Goal: Task Accomplishment & Management: Manage account settings

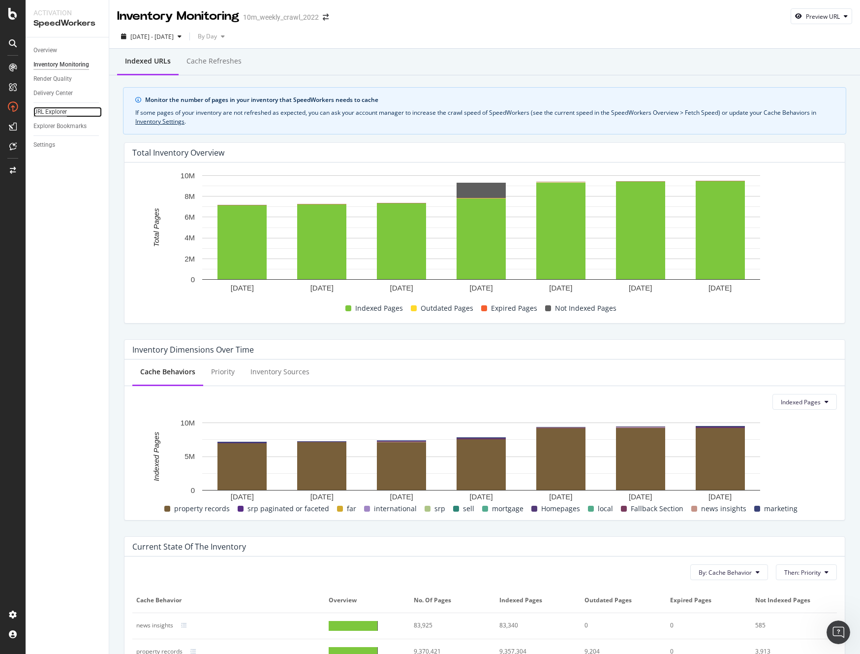
click at [50, 111] on div "URL Explorer" at bounding box center [49, 112] width 33 height 10
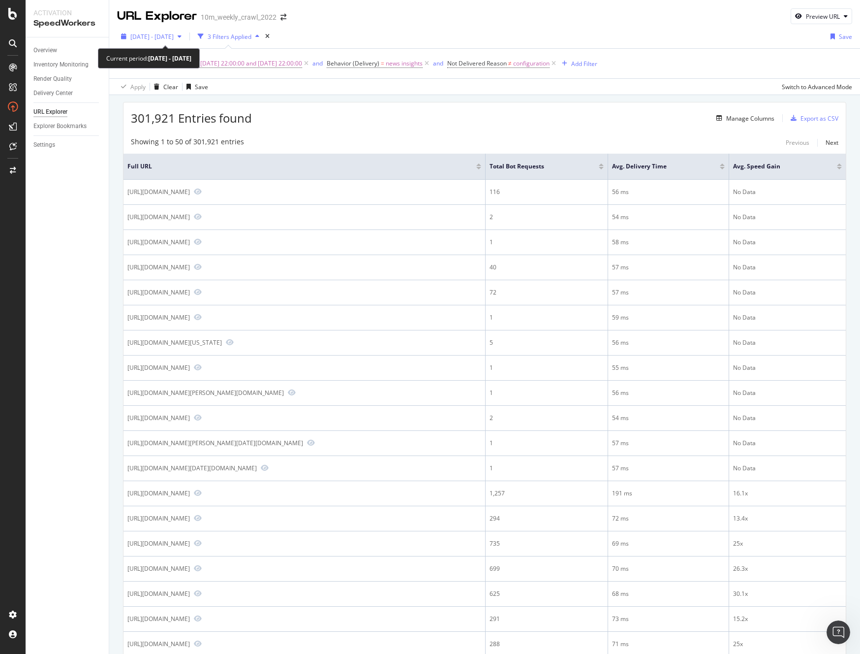
click at [174, 36] on span "2025 Sep. 24th - Sep. 30th" at bounding box center [151, 36] width 43 height 8
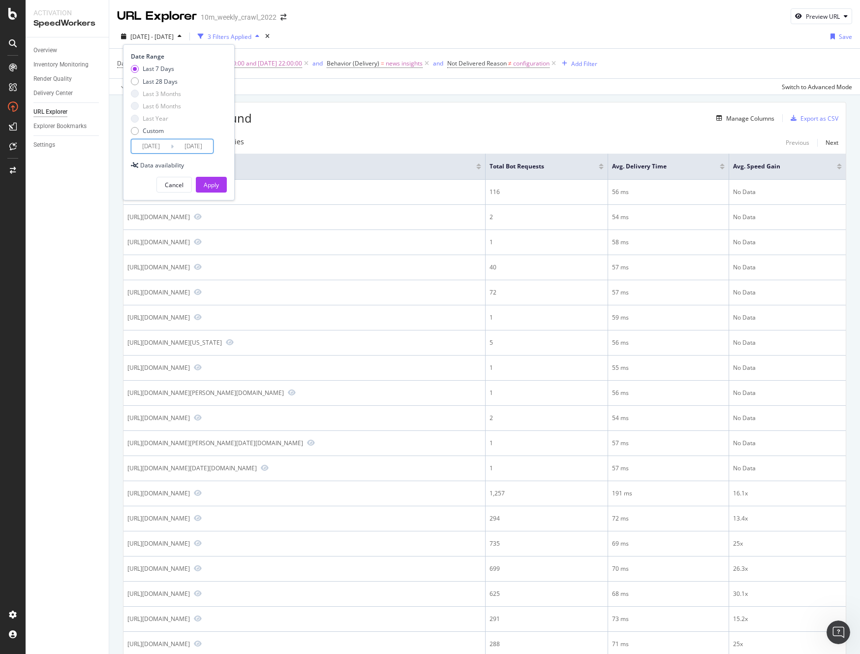
click at [200, 144] on input "2025/09/30" at bounding box center [193, 146] width 39 height 14
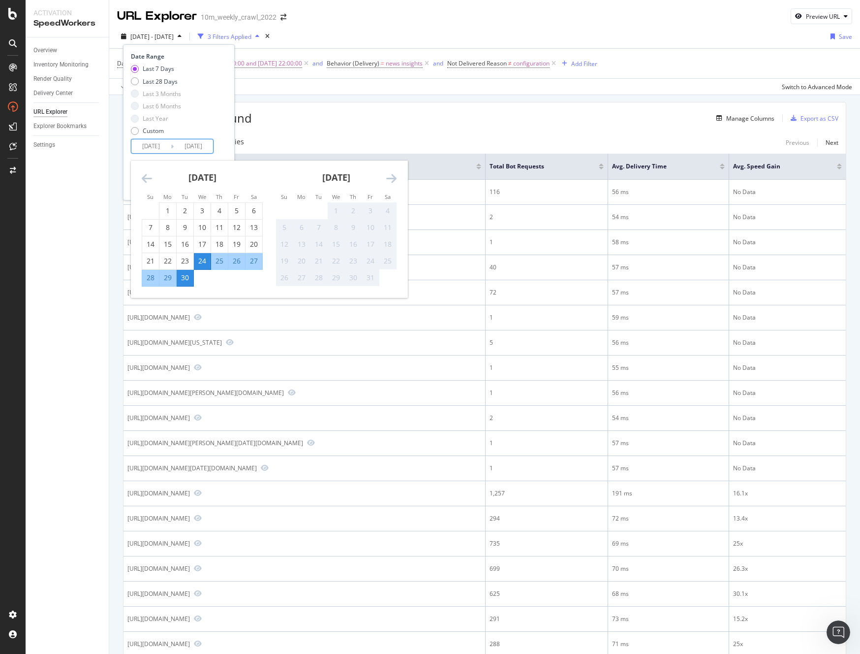
drag, startPoint x: 348, startPoint y: 209, endPoint x: 337, endPoint y: 211, distance: 11.1
click at [347, 209] on div "2" at bounding box center [353, 211] width 17 height 10
click at [333, 211] on div "1" at bounding box center [336, 211] width 17 height 10
click at [390, 179] on icon "Move forward to switch to the next month." at bounding box center [391, 178] width 10 height 12
click at [139, 78] on div "Last 28 Days" at bounding box center [156, 81] width 50 height 8
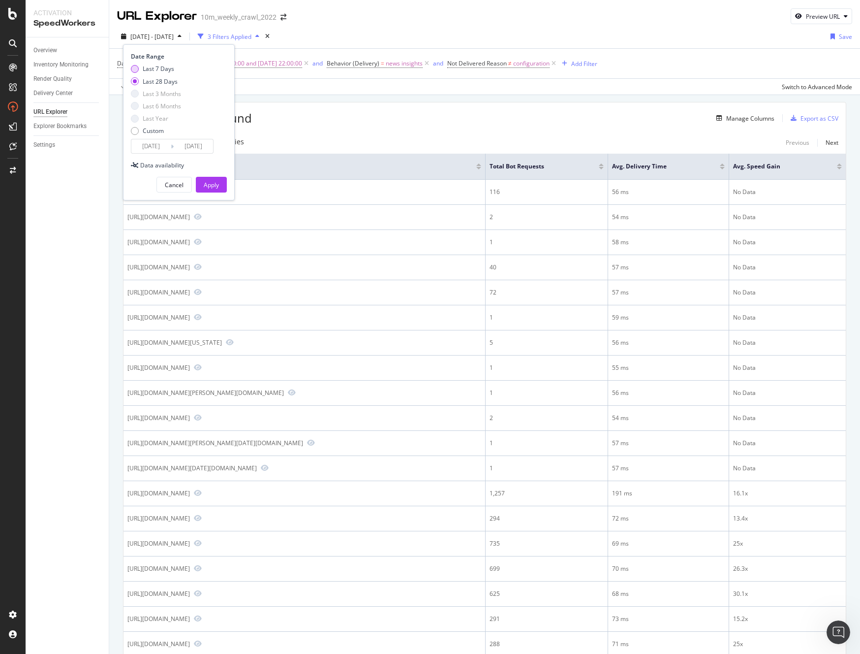
click at [132, 69] on div "Last 7 Days" at bounding box center [135, 69] width 8 height 8
type input "2025/09/24"
click at [204, 151] on input "2025/09/30" at bounding box center [193, 146] width 39 height 14
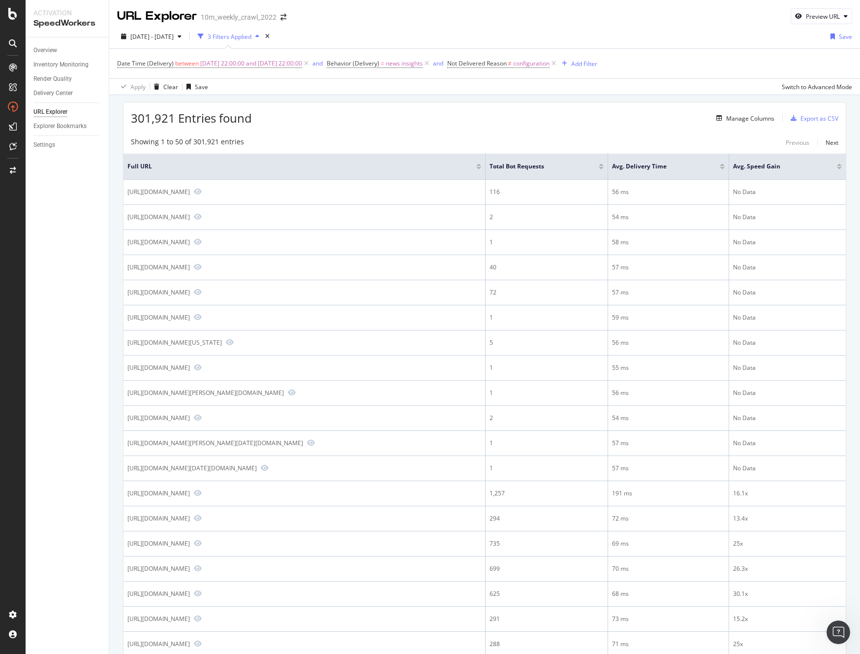
click at [305, 103] on div "301,921 Entries found Manage Columns Export as CSV" at bounding box center [485, 114] width 723 height 24
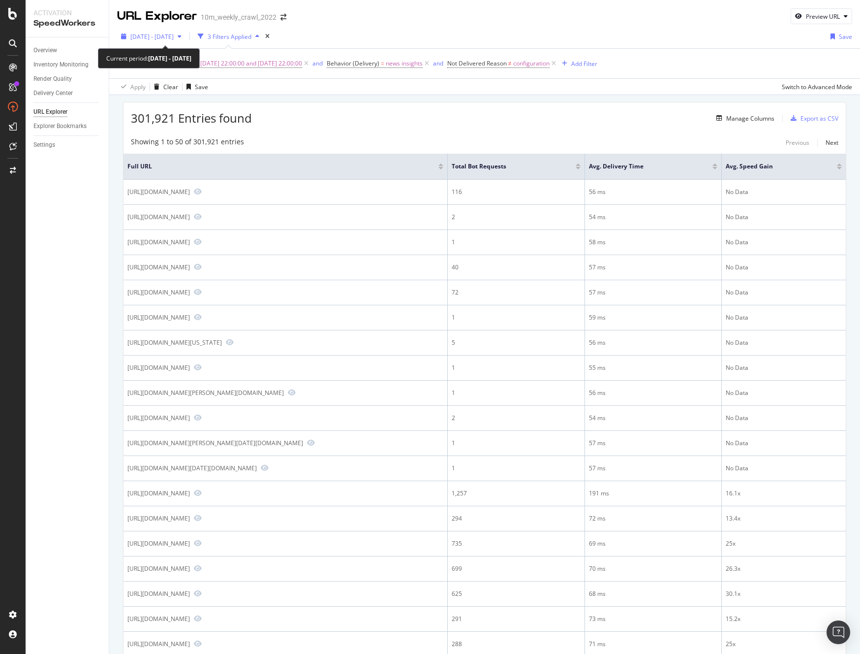
click at [174, 38] on span "[DATE] - [DATE]" at bounding box center [151, 36] width 43 height 8
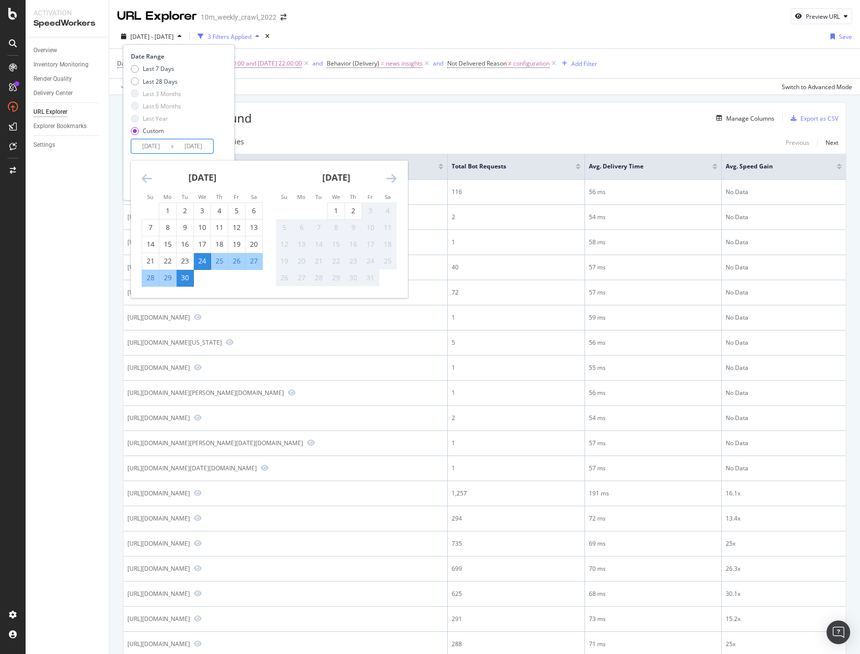
click at [197, 147] on input "[DATE]" at bounding box center [193, 146] width 39 height 14
click at [353, 210] on div "2" at bounding box center [353, 211] width 17 height 10
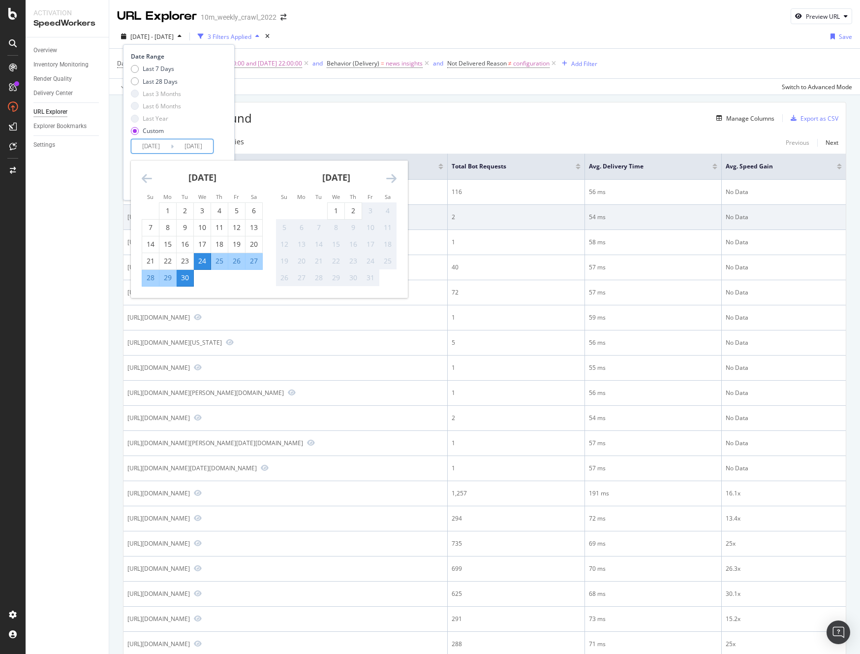
type input "2025/10/02"
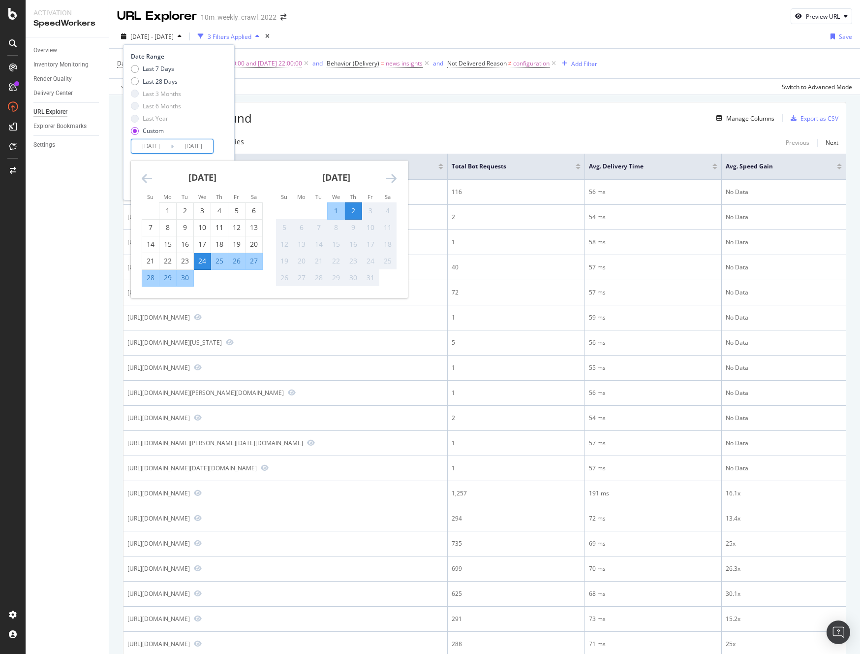
click at [164, 146] on input "2025/09/24" at bounding box center [150, 146] width 39 height 14
click at [339, 213] on div "1" at bounding box center [336, 211] width 17 height 10
type input "2025/10/01"
click at [145, 144] on input "2025/10/01" at bounding box center [150, 146] width 39 height 14
click at [187, 145] on input "2025/10/02" at bounding box center [193, 146] width 39 height 14
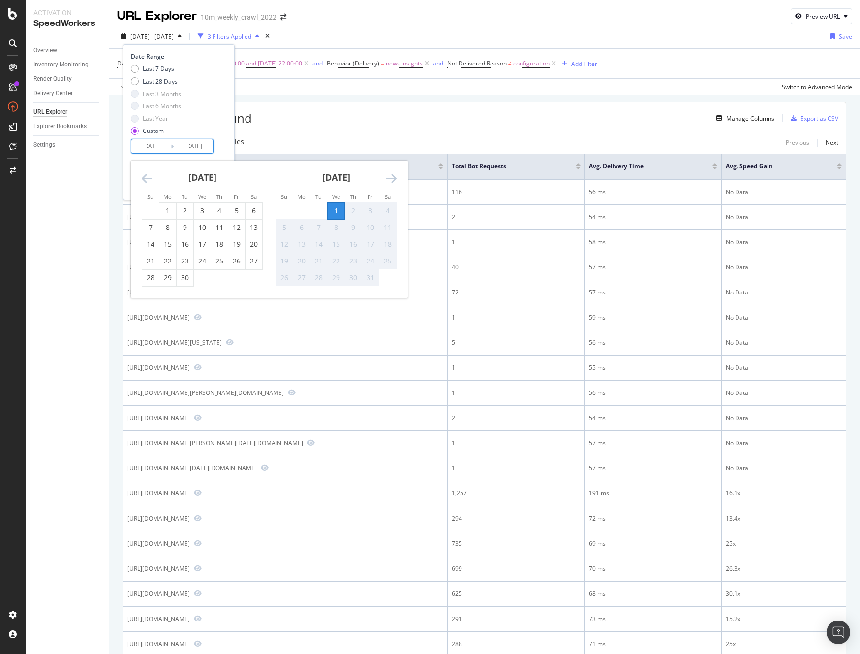
click at [212, 114] on div "Last 7 Days Last 28 Days Last 3 Months Last 6 Months Last Year Custom" at bounding box center [178, 101] width 94 height 74
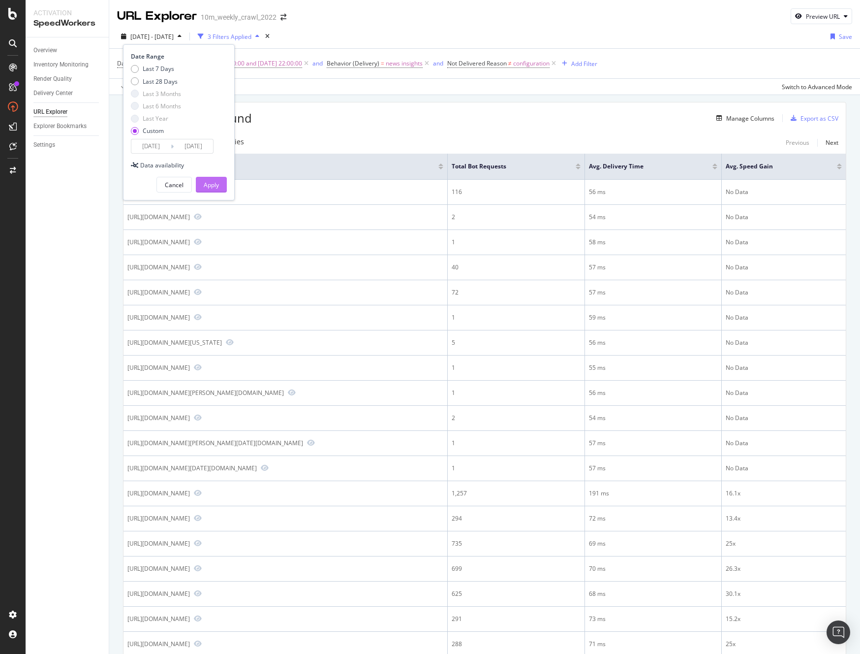
click at [212, 183] on div "Apply" at bounding box center [211, 185] width 15 height 8
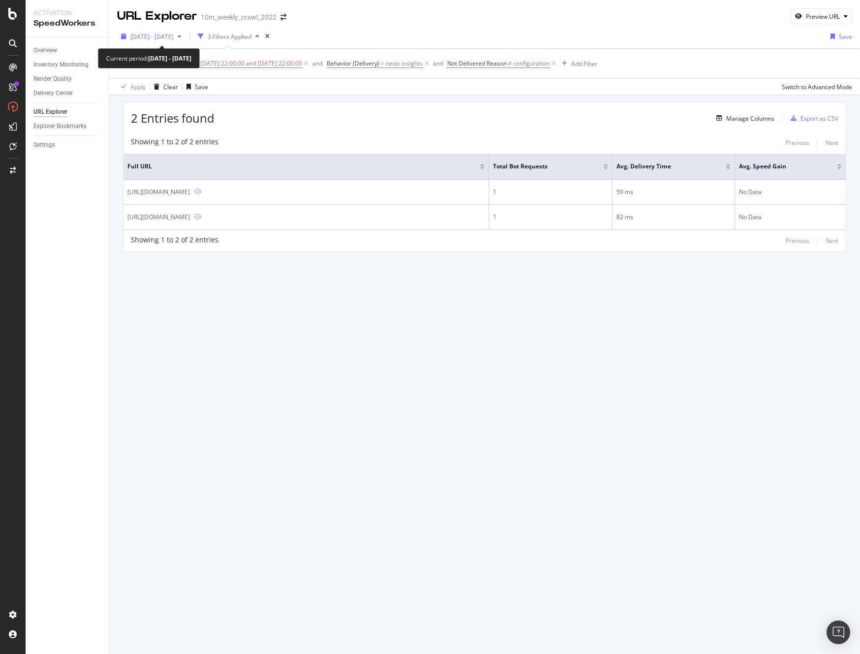
click at [167, 35] on span "2025 Oct. 1st - Oct. 2nd" at bounding box center [151, 36] width 43 height 8
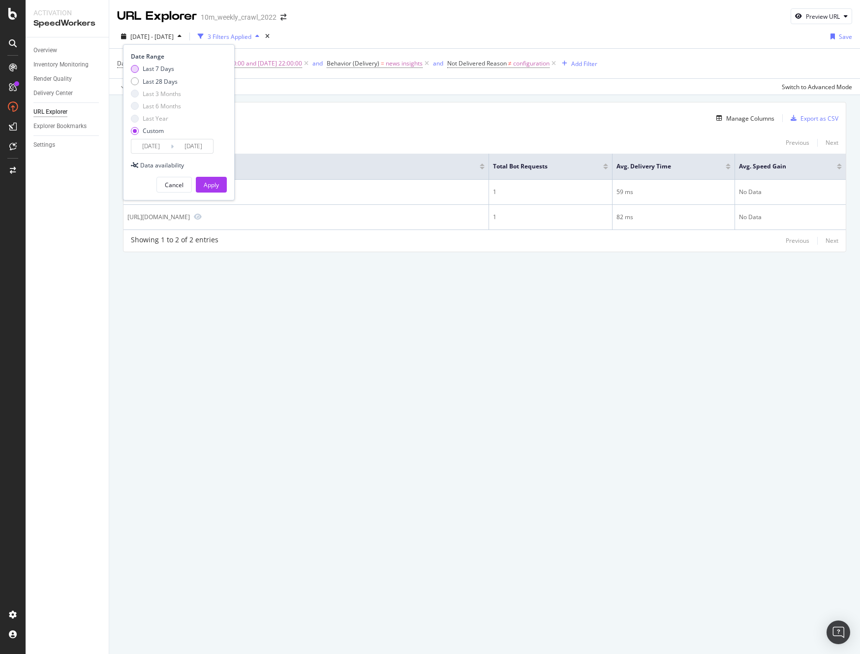
click at [137, 70] on div "Last 7 Days" at bounding box center [135, 69] width 8 height 8
type input "2025/09/26"
click at [215, 184] on div "Apply" at bounding box center [211, 185] width 15 height 8
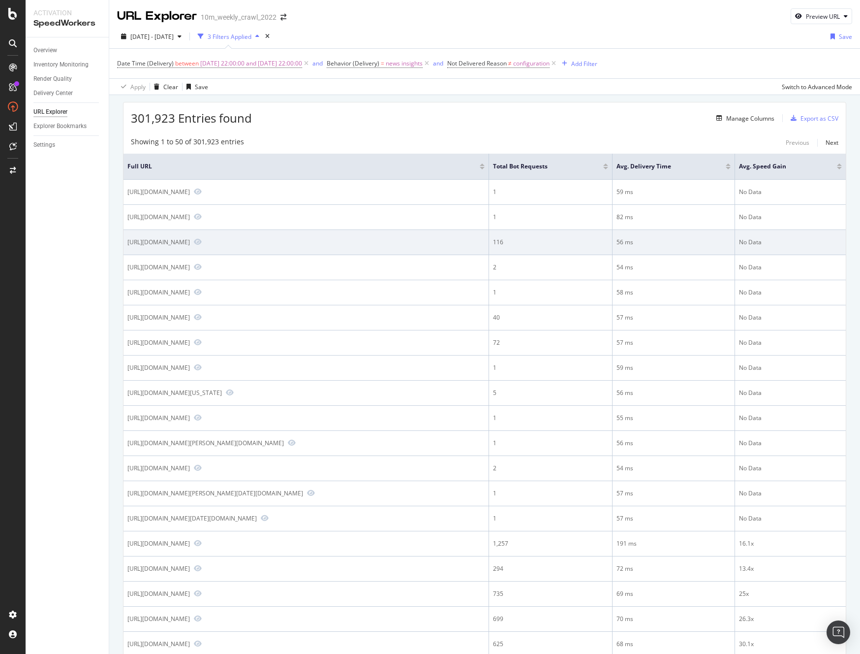
click at [190, 243] on div "https://www.realtor.com/news/feed/" at bounding box center [158, 242] width 63 height 8
click at [190, 244] on div "https://www.realtor.com/news/feed/" at bounding box center [158, 242] width 63 height 8
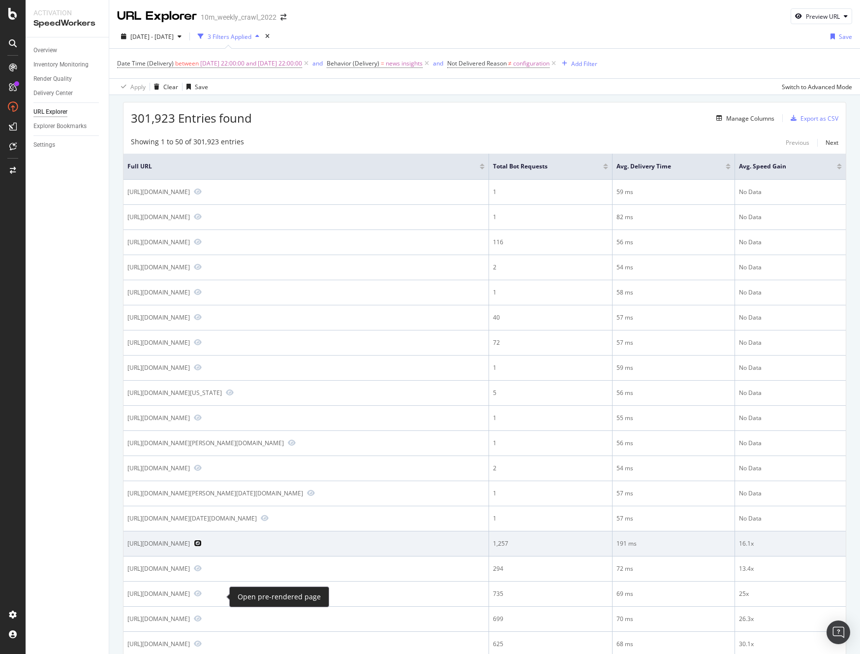
click at [202, 546] on icon "Preview https://www.realtor.com/news/" at bounding box center [198, 542] width 8 height 7
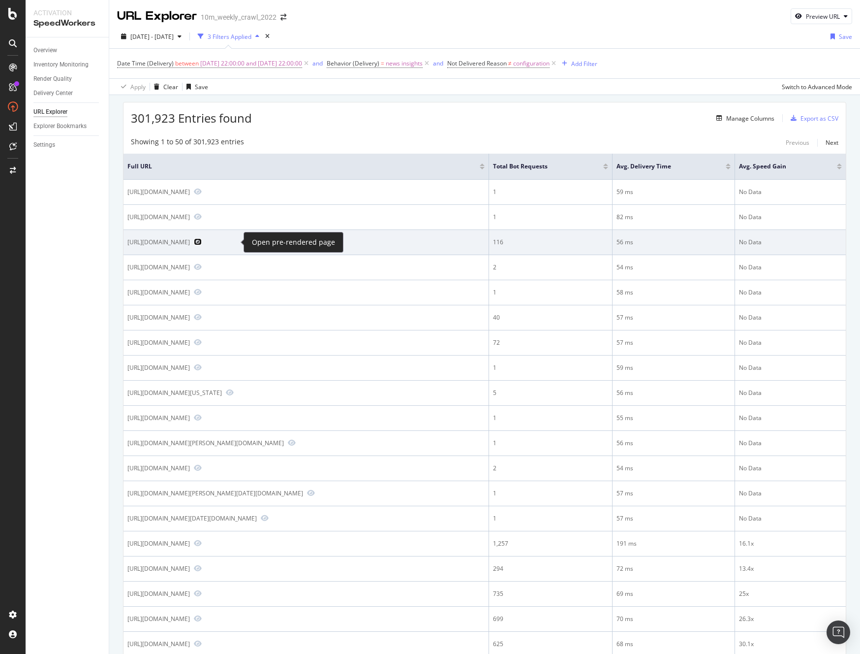
click at [202, 243] on icon "Preview https://www.realtor.com/news/feed/" at bounding box center [198, 241] width 8 height 7
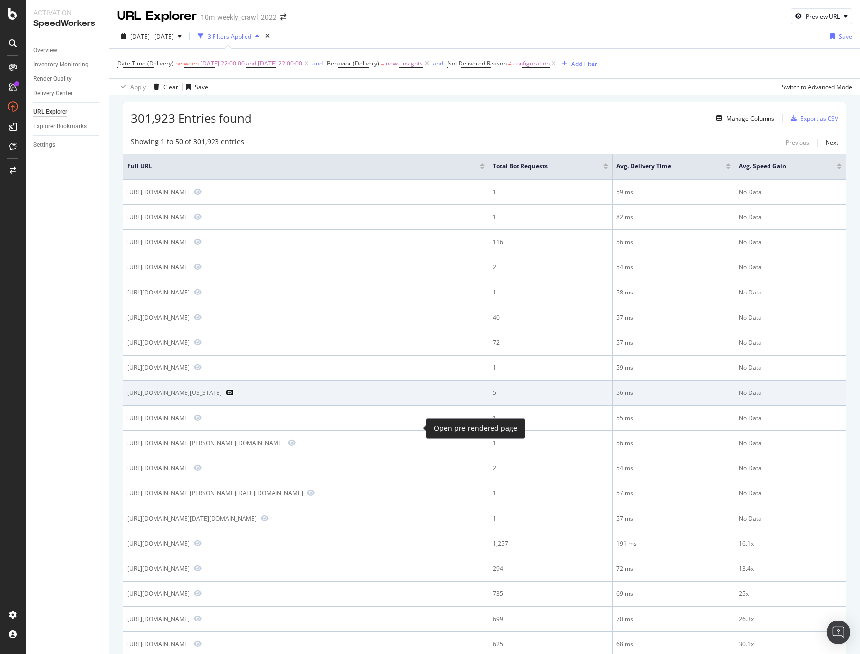
click at [234, 396] on icon "Preview https://www.realtor.com/advice/hyperlocal/pennsylvania-homeowners-pay-l…" at bounding box center [230, 392] width 8 height 7
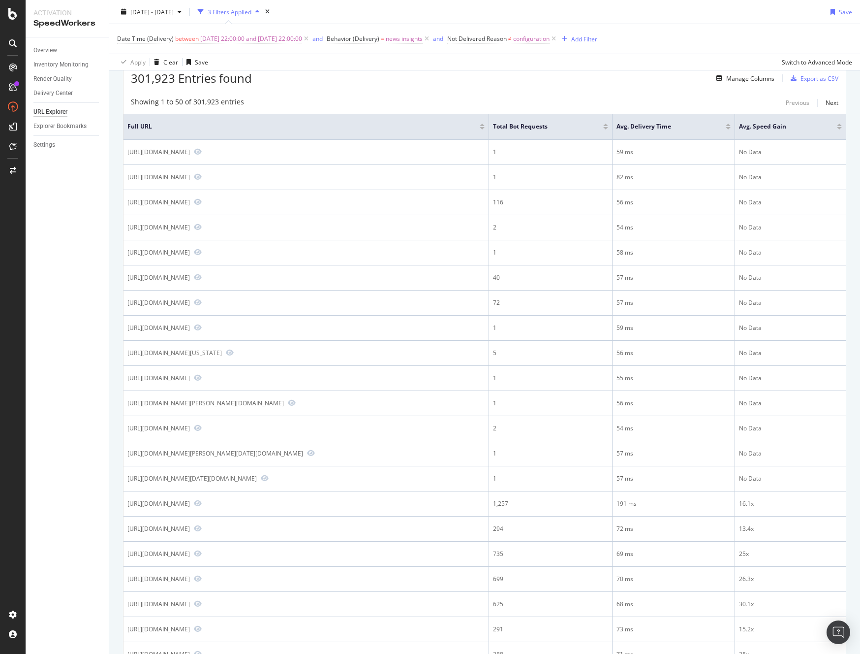
scroll to position [80, 0]
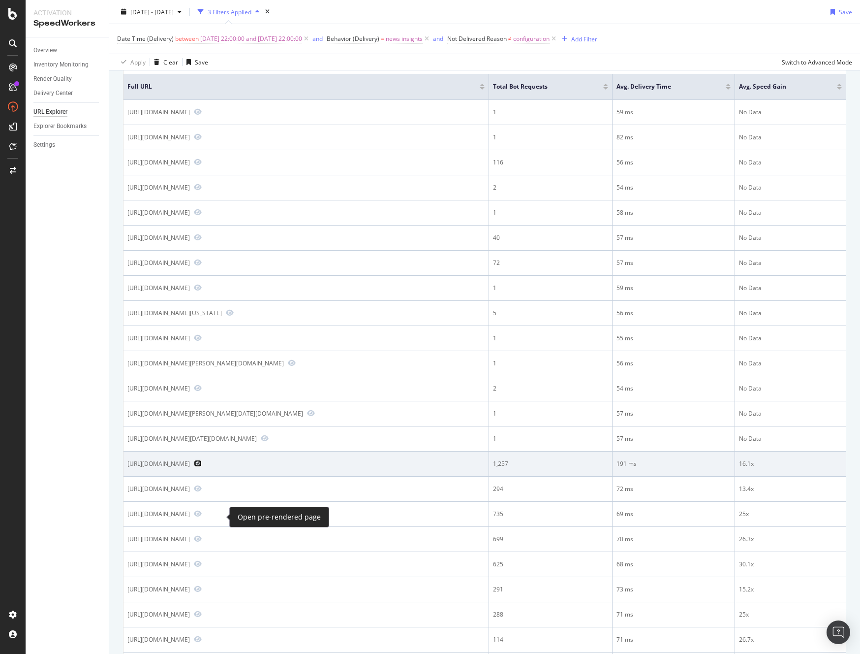
click at [202, 467] on icon "Preview https://www.realtor.com/news/" at bounding box center [198, 463] width 8 height 7
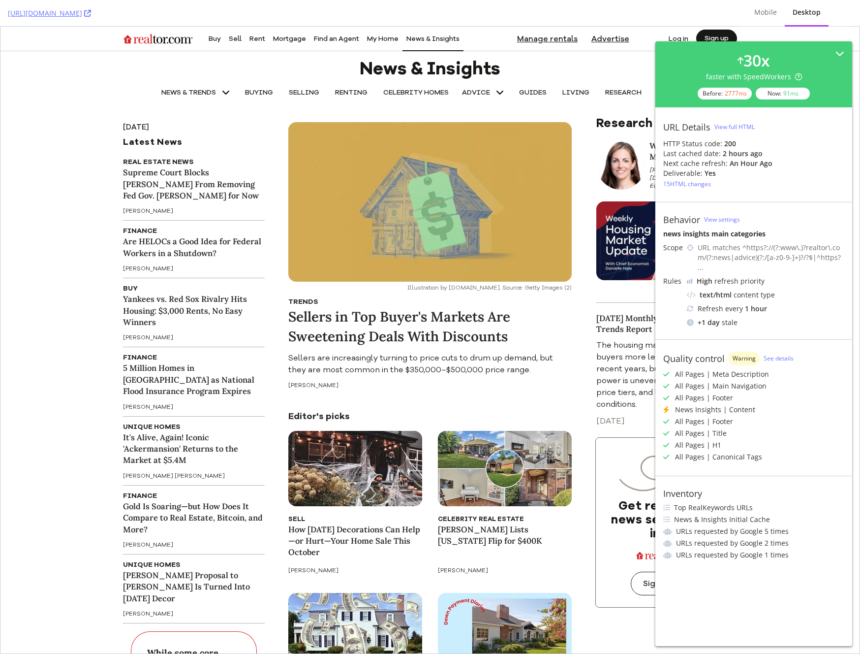
scroll to position [2, 0]
click at [696, 184] on div "15 HTML changes" at bounding box center [688, 184] width 48 height 8
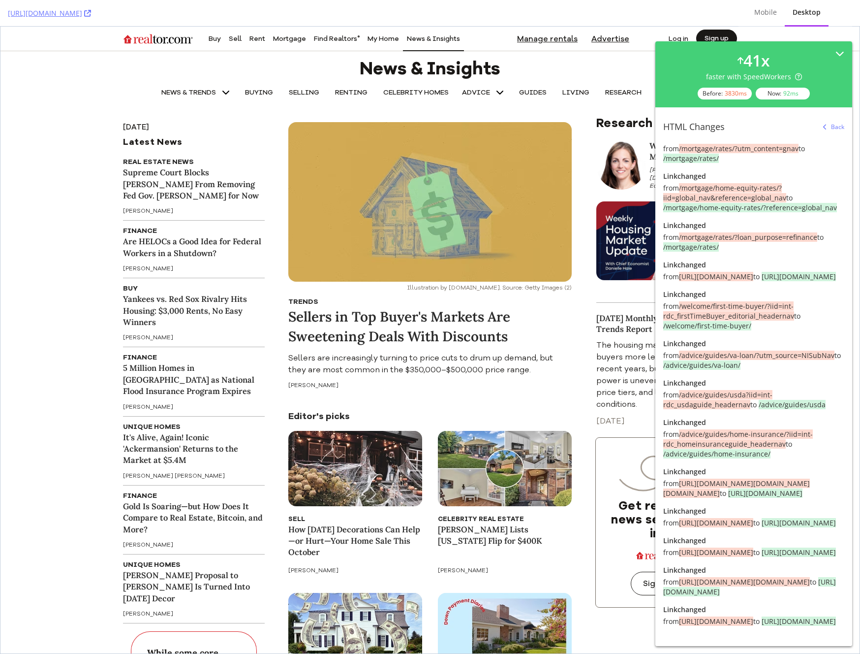
scroll to position [316, 0]
click at [824, 127] on div "Back" at bounding box center [832, 127] width 25 height 15
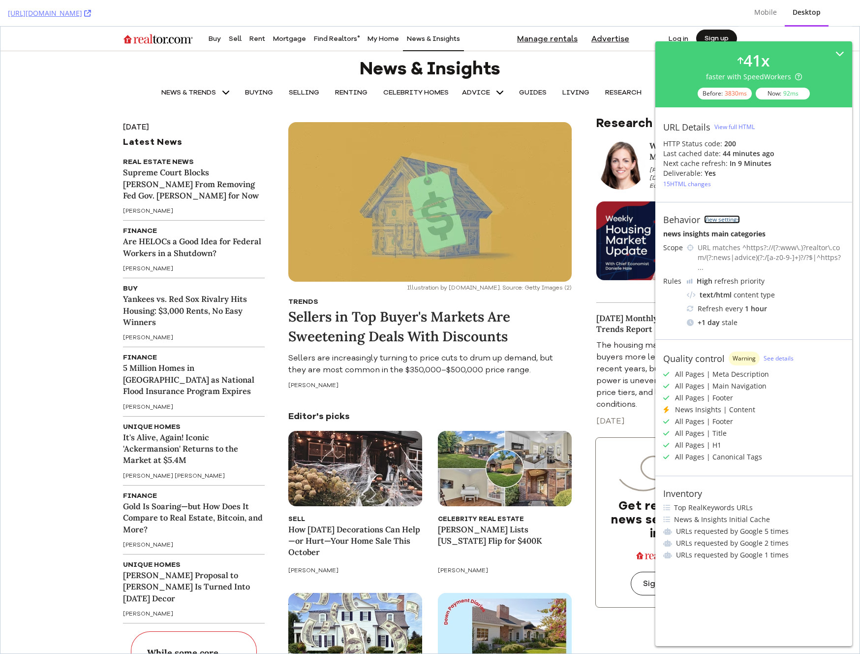
click at [716, 218] on link "View settings" at bounding box center [722, 219] width 36 height 8
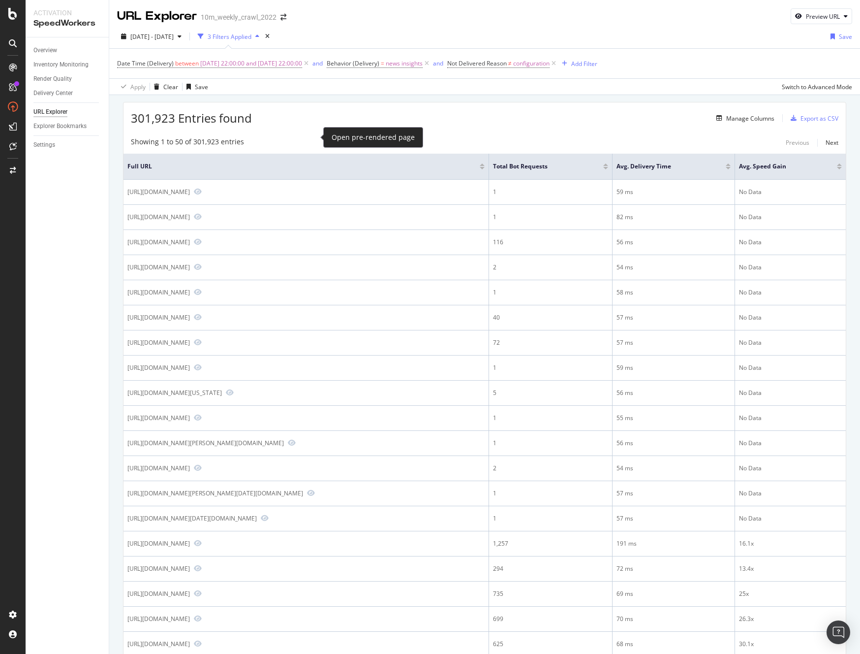
scroll to position [80, 0]
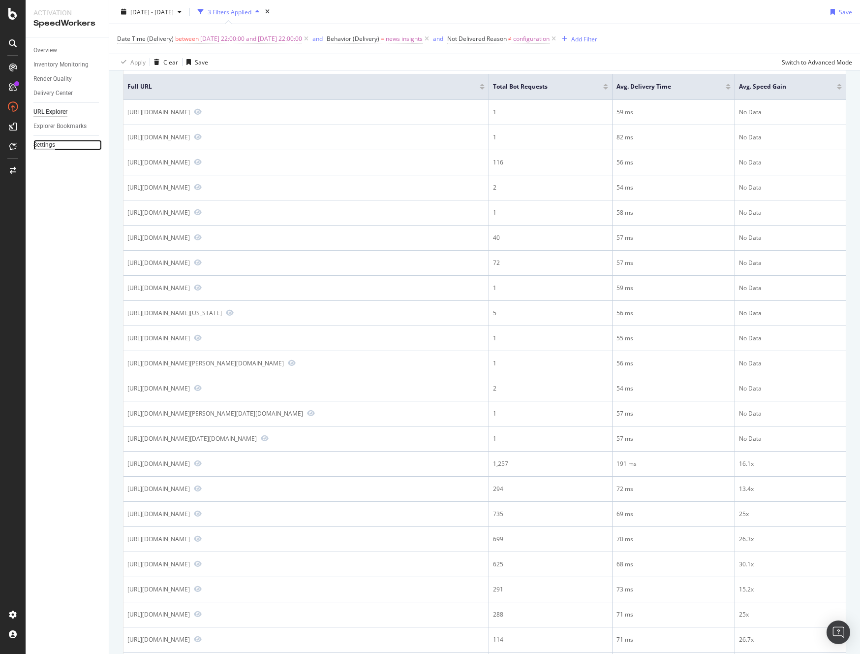
click at [50, 146] on div "Settings" at bounding box center [44, 145] width 22 height 10
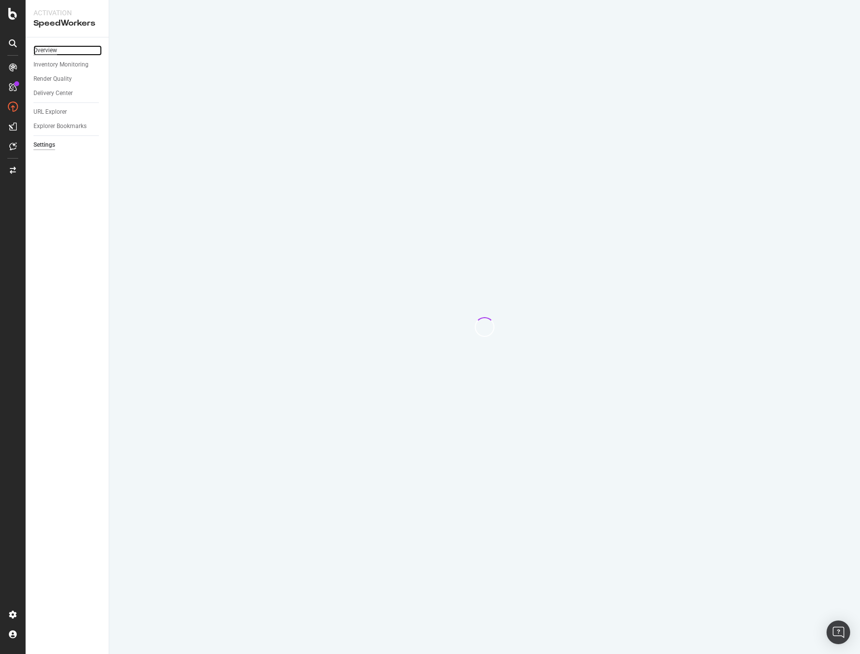
click at [50, 51] on div "Overview" at bounding box center [45, 50] width 24 height 10
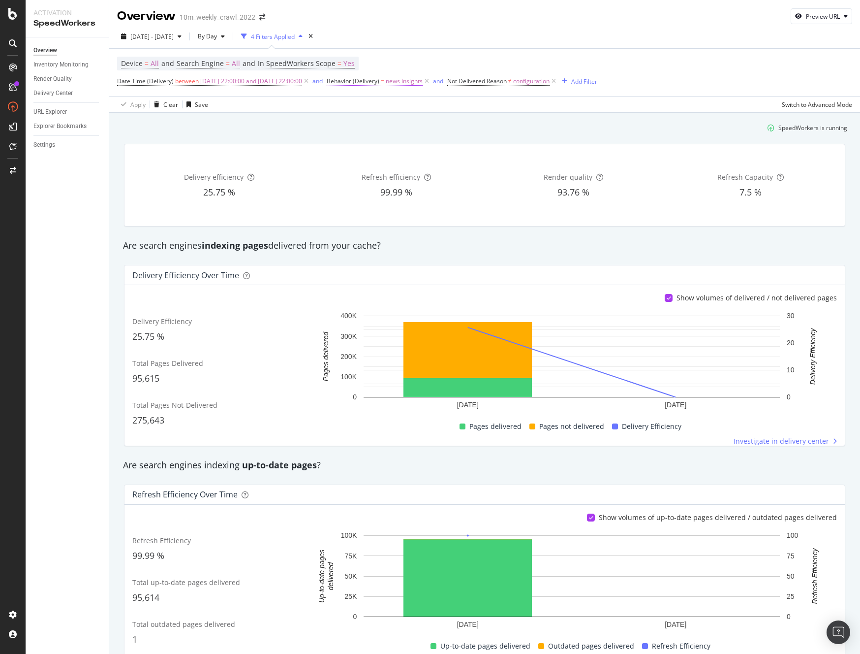
click at [414, 79] on span "news insights" at bounding box center [404, 81] width 37 height 14
click at [419, 112] on div at bounding box center [384, 109] width 70 height 6
click at [419, 106] on input "news insights" at bounding box center [384, 101] width 70 height 10
click at [419, 132] on div "news insights main categories 94 URLS" at bounding box center [384, 127] width 69 height 10
type input "news insights main categories"
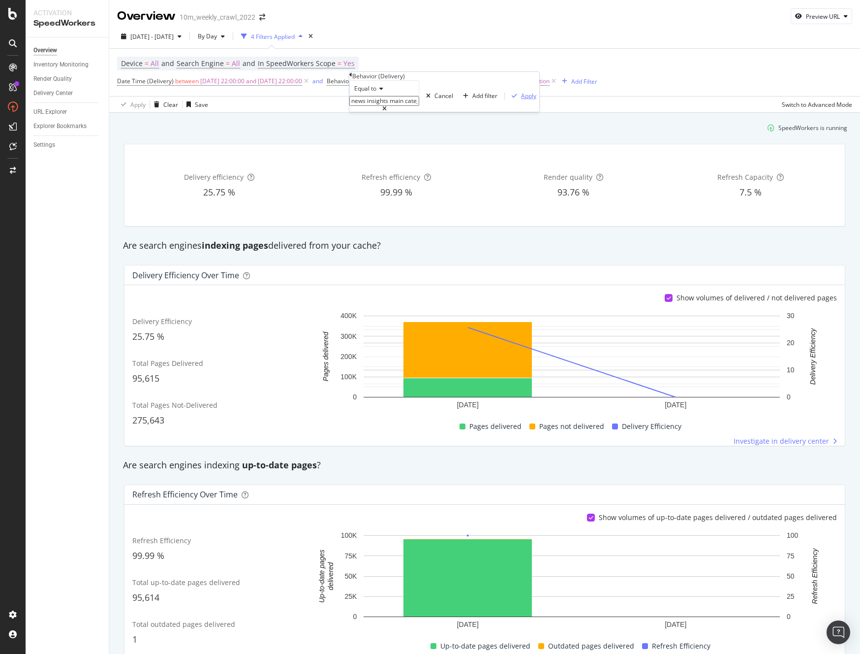
click at [521, 100] on div "Apply" at bounding box center [528, 96] width 15 height 8
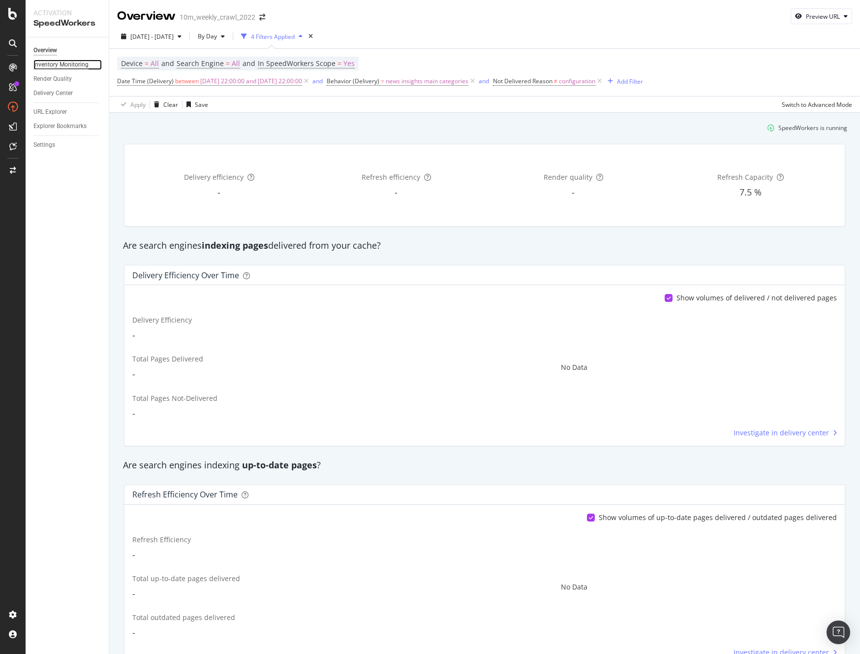
click at [68, 64] on div "Inventory Monitoring" at bounding box center [60, 65] width 55 height 10
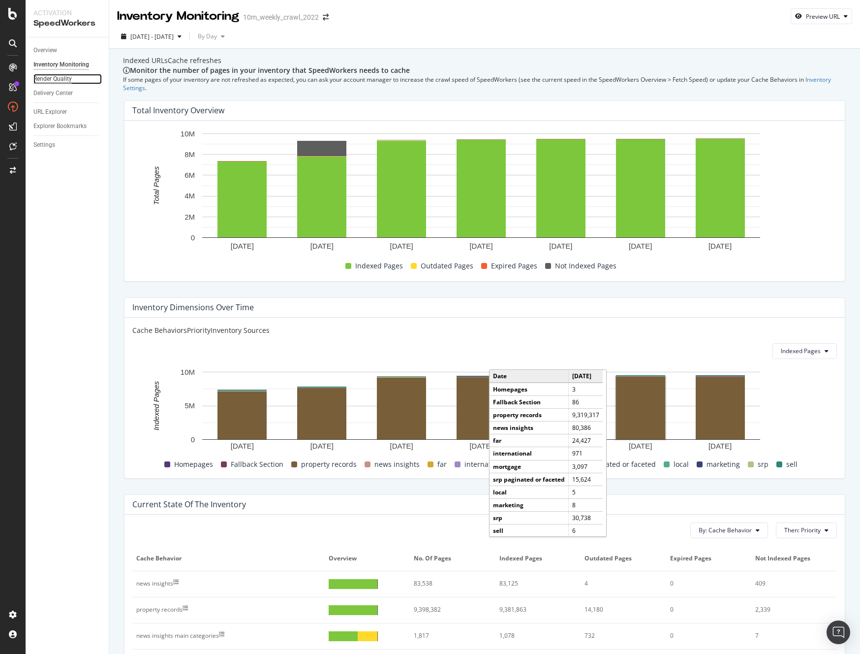
click at [45, 77] on div "Render Quality" at bounding box center [52, 79] width 38 height 10
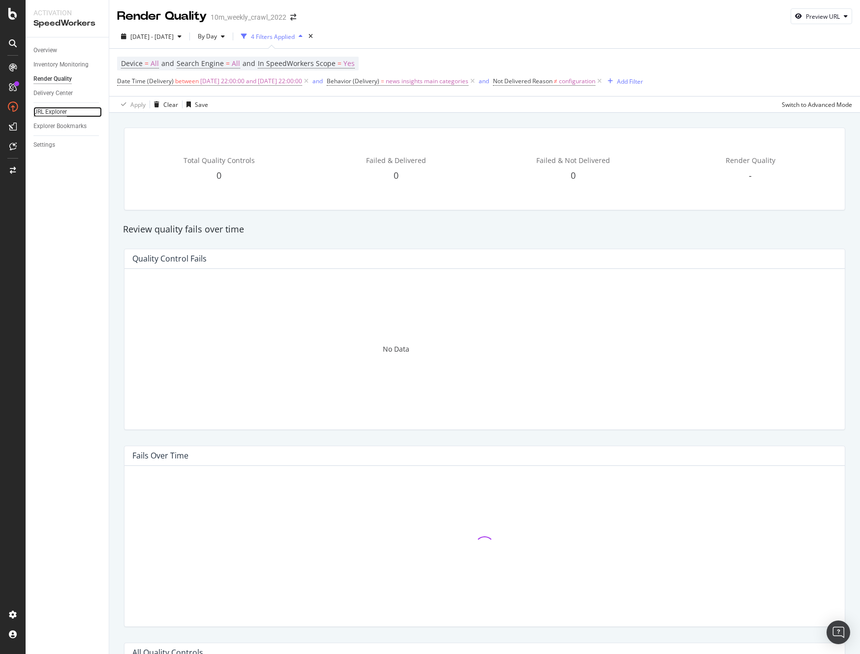
click at [47, 114] on div "URL Explorer" at bounding box center [49, 112] width 33 height 10
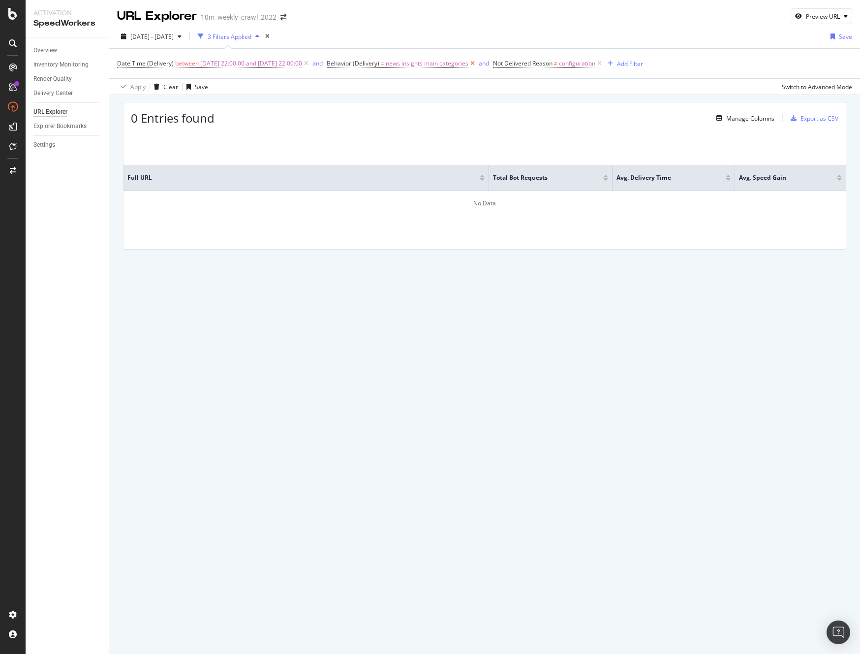
click at [477, 64] on icon at bounding box center [473, 64] width 8 height 10
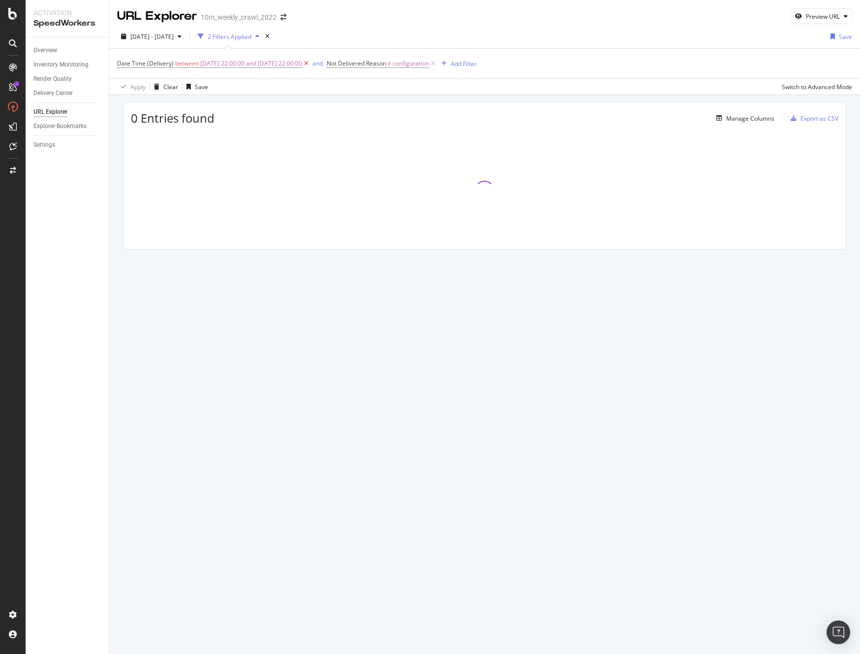
click at [311, 63] on icon at bounding box center [306, 64] width 8 height 10
click at [226, 64] on icon at bounding box center [224, 64] width 8 height 10
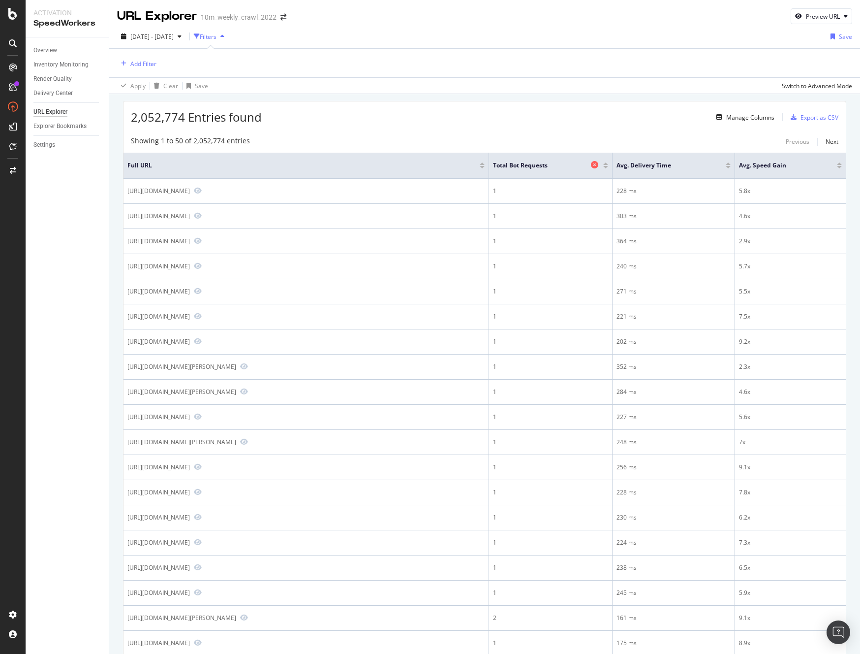
click at [572, 165] on span "Total Bot Requests" at bounding box center [540, 165] width 95 height 9
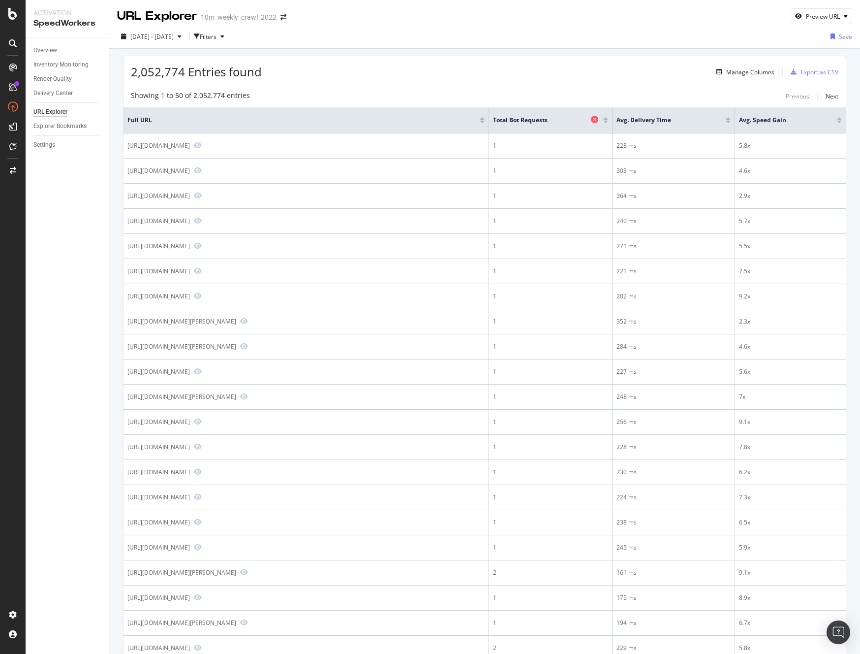
click at [554, 117] on span "Total Bot Requests" at bounding box center [540, 120] width 95 height 9
click at [606, 123] on div at bounding box center [605, 122] width 5 height 2
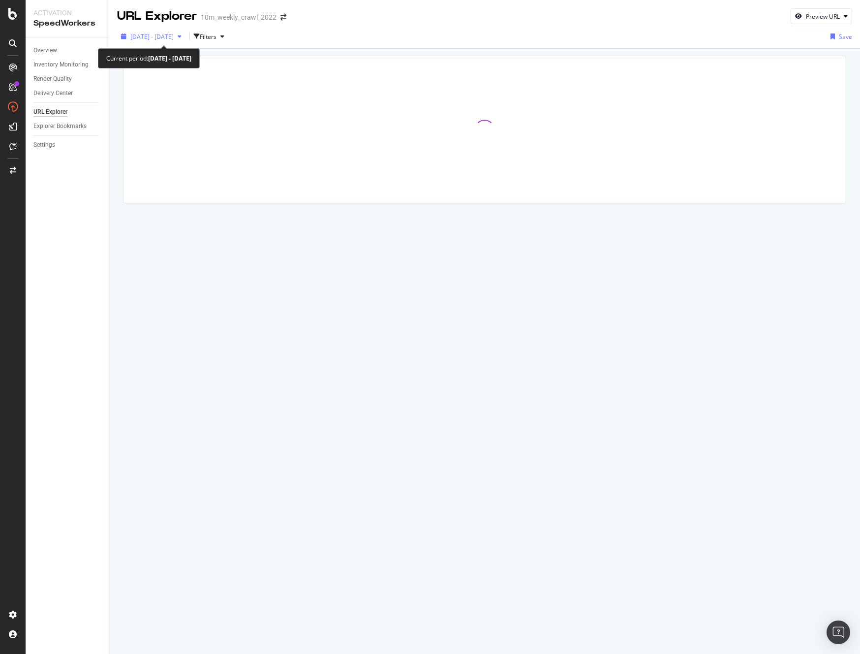
click at [174, 36] on span "2025 Sep. 26th - Oct. 2nd" at bounding box center [151, 36] width 43 height 8
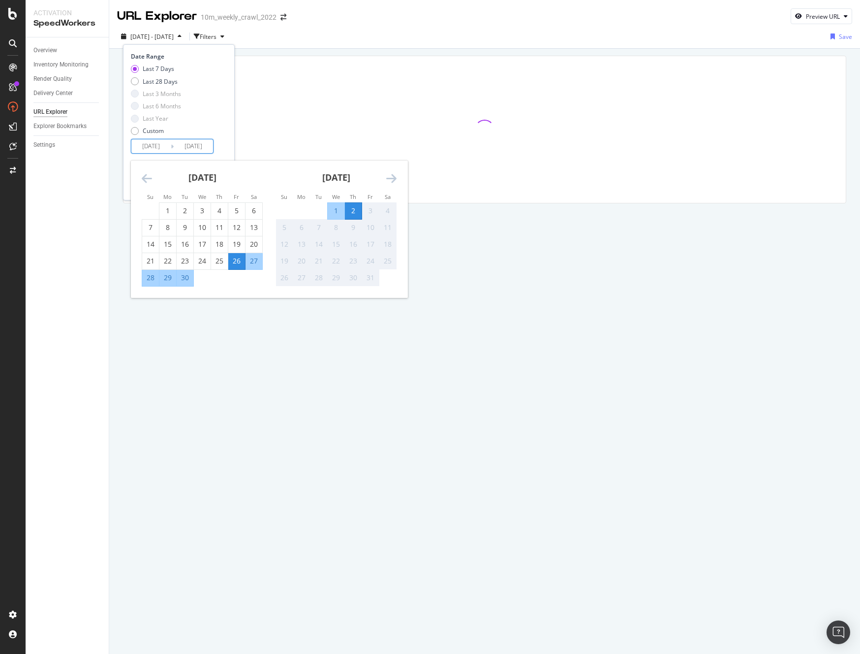
click at [152, 145] on input "2025/09/26" at bounding box center [150, 146] width 39 height 14
click at [133, 132] on div "Custom" at bounding box center [135, 131] width 8 height 8
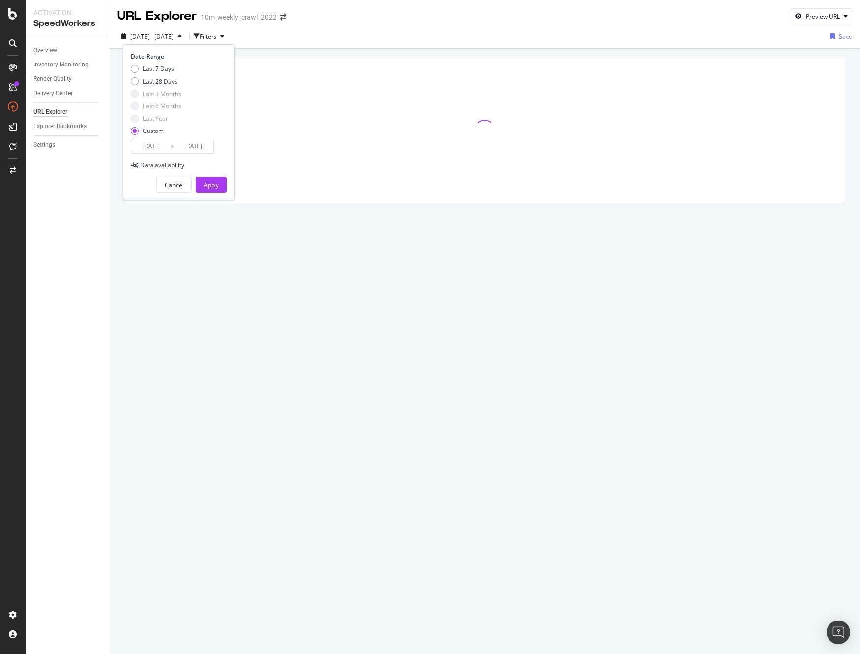
click at [164, 143] on input "2025/09/05" at bounding box center [150, 146] width 39 height 14
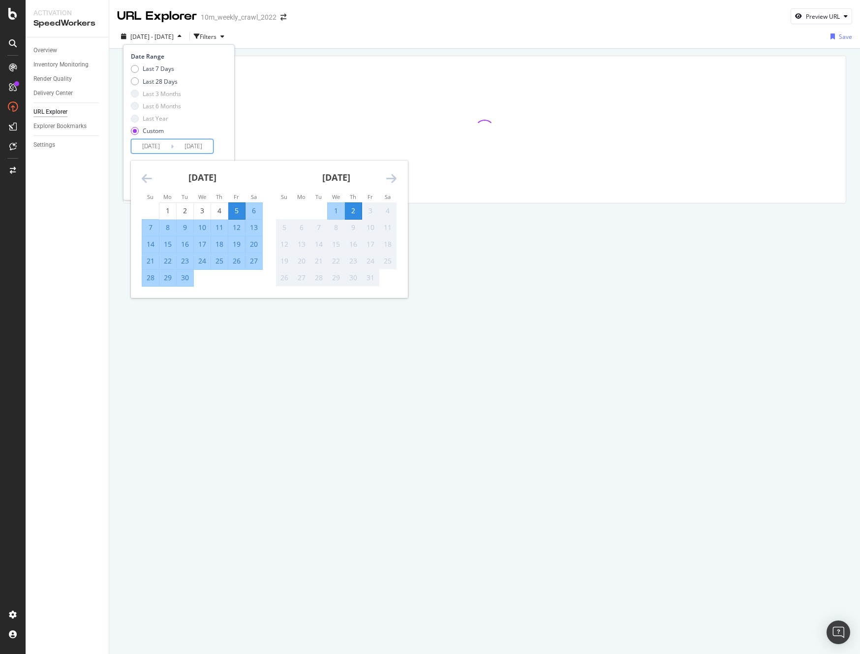
click at [333, 212] on div "1" at bounding box center [336, 211] width 17 height 10
type input "2025/10/01"
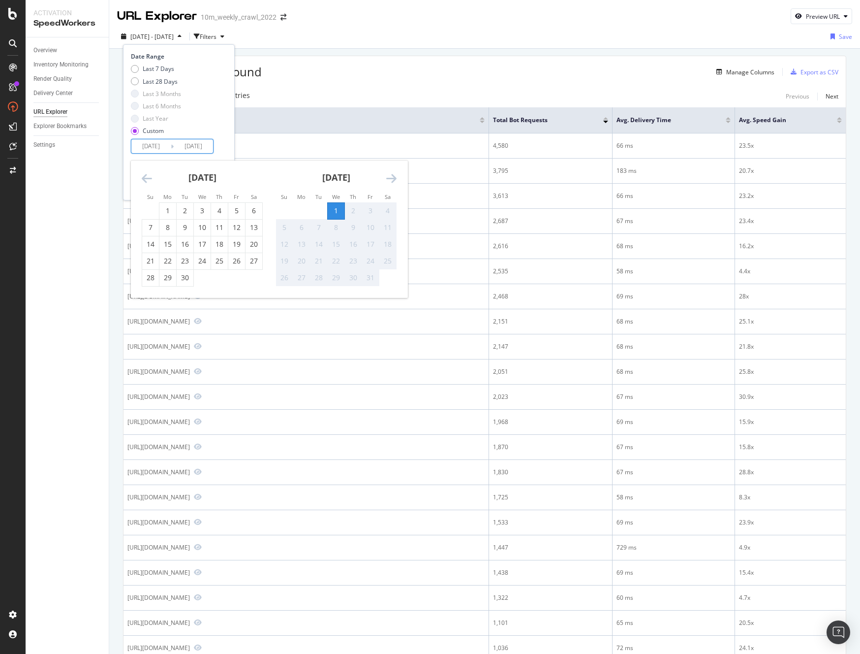
click at [223, 136] on div "Last 7 Days Last 28 Days Last 3 Months Last 6 Months Last Year Custom" at bounding box center [178, 101] width 94 height 74
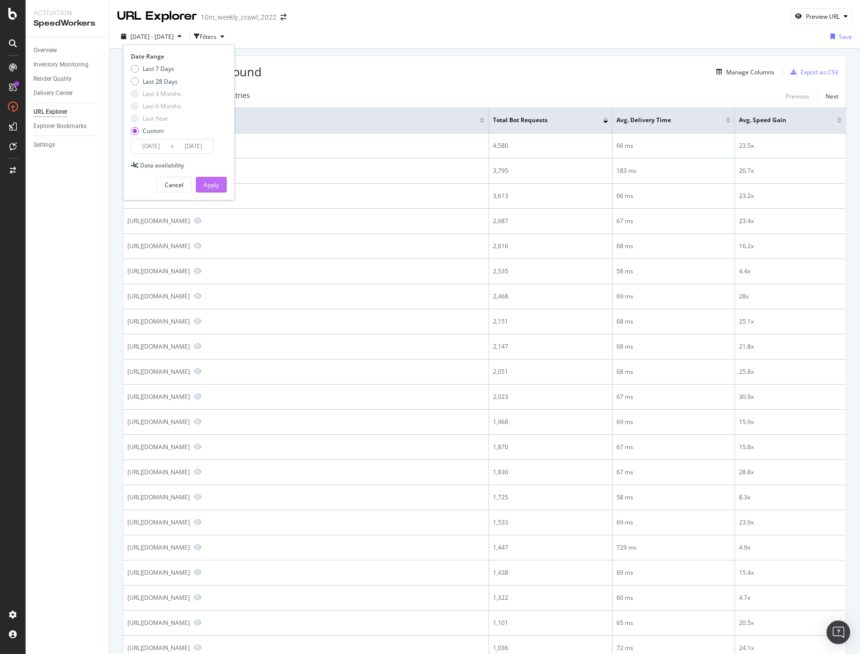
click at [218, 186] on div "Apply" at bounding box center [211, 185] width 15 height 8
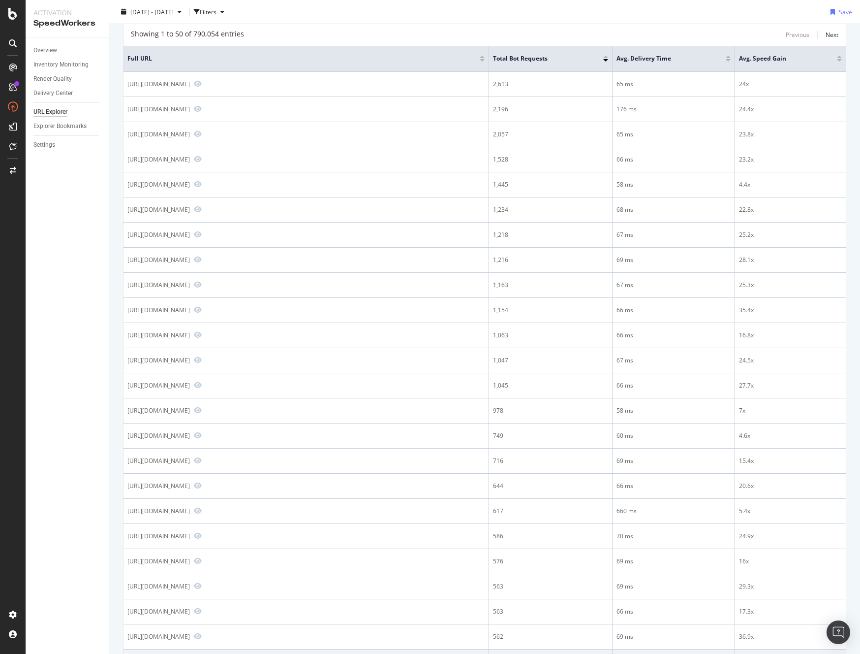
scroll to position [61, 0]
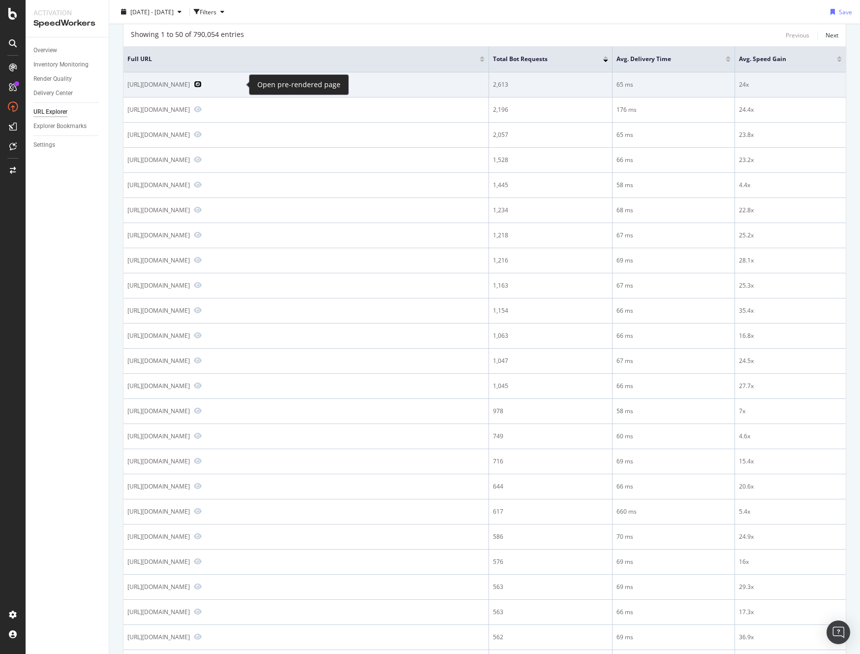
click at [202, 85] on icon "Preview https://www.realtor.com/news/trends/" at bounding box center [198, 84] width 8 height 7
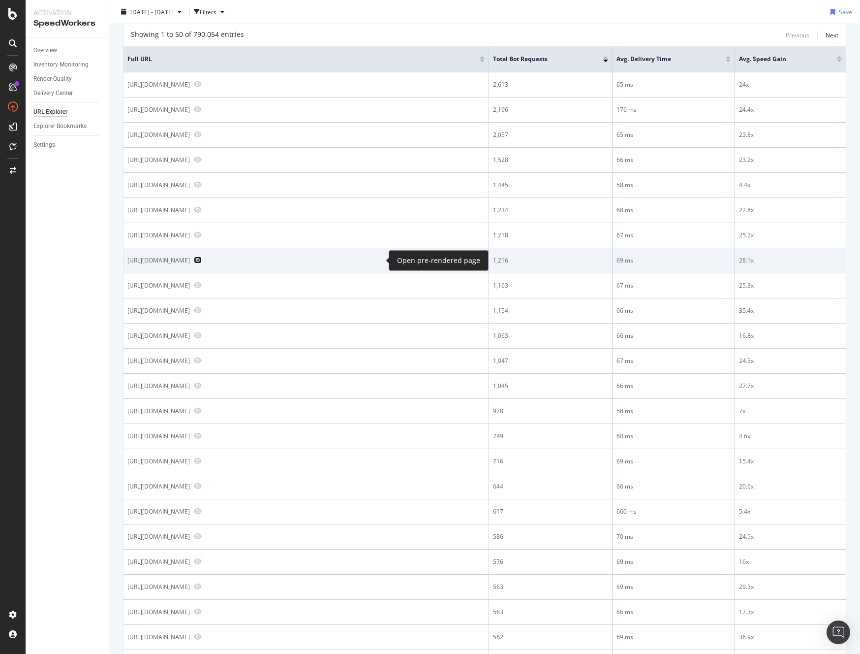
click at [202, 261] on icon "Preview https://www.realtor.com/advice/finance/states-that-exempt-seniors-from-…" at bounding box center [198, 259] width 8 height 7
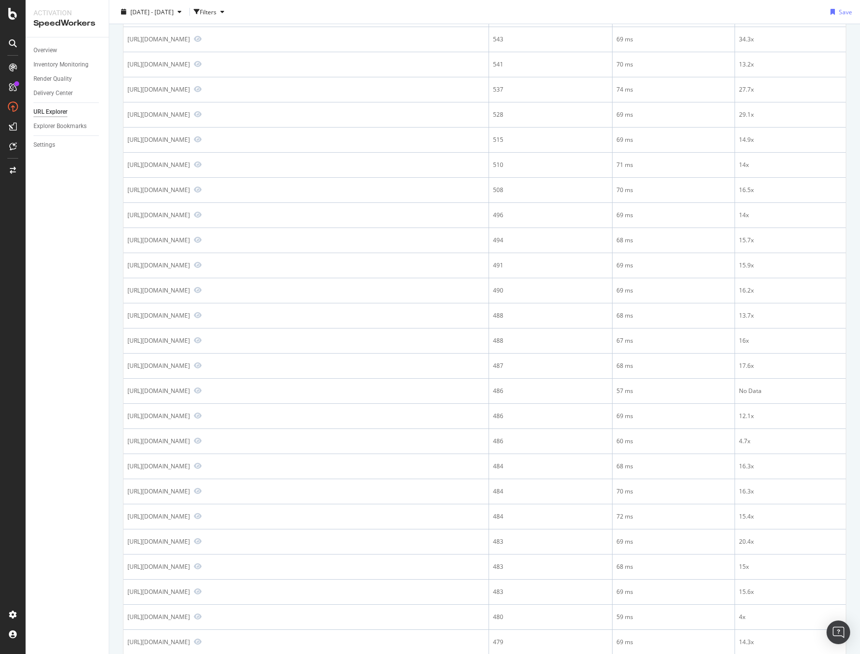
scroll to position [792, 0]
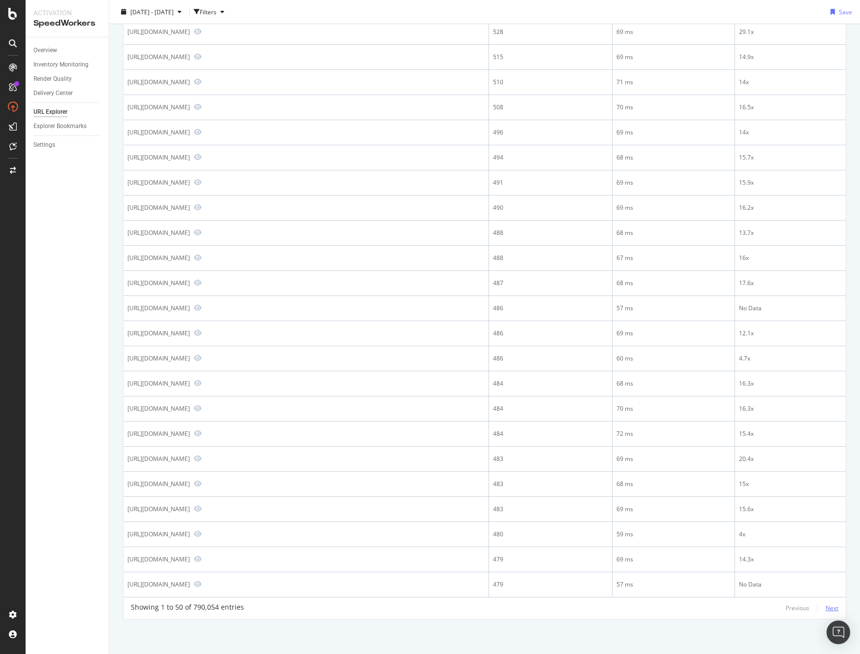
click at [826, 605] on div "Next" at bounding box center [832, 607] width 13 height 8
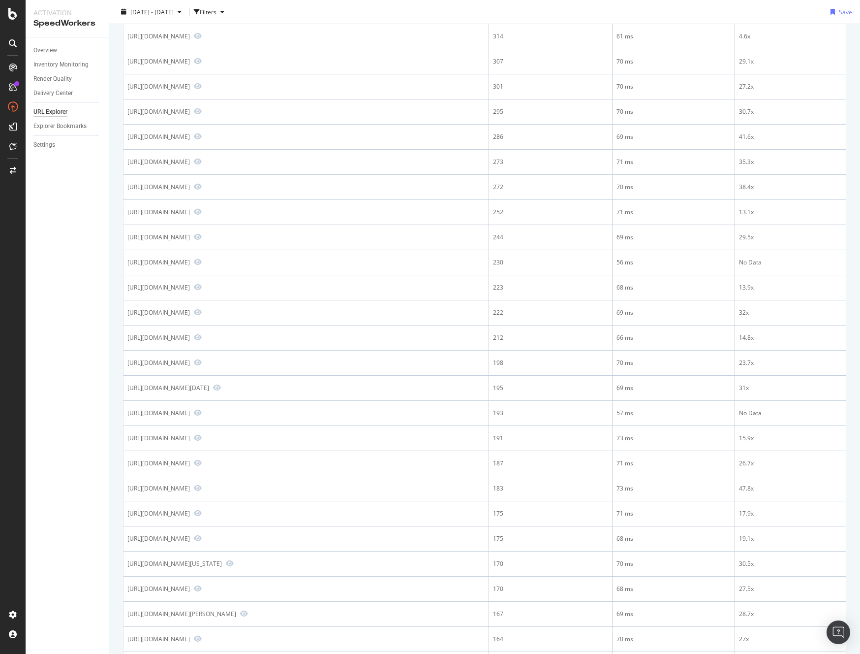
scroll to position [0, 0]
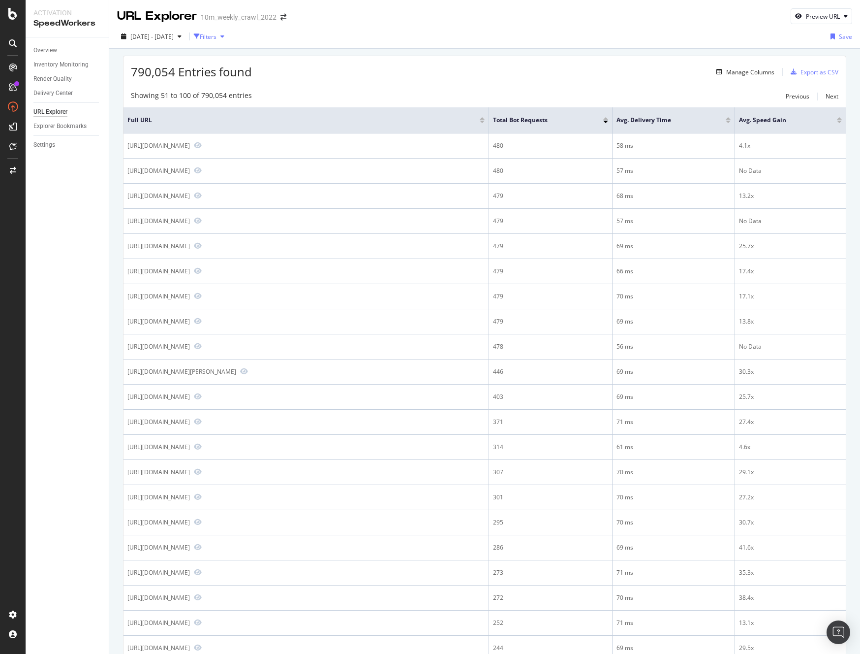
click at [217, 34] on div "Filters" at bounding box center [208, 36] width 17 height 8
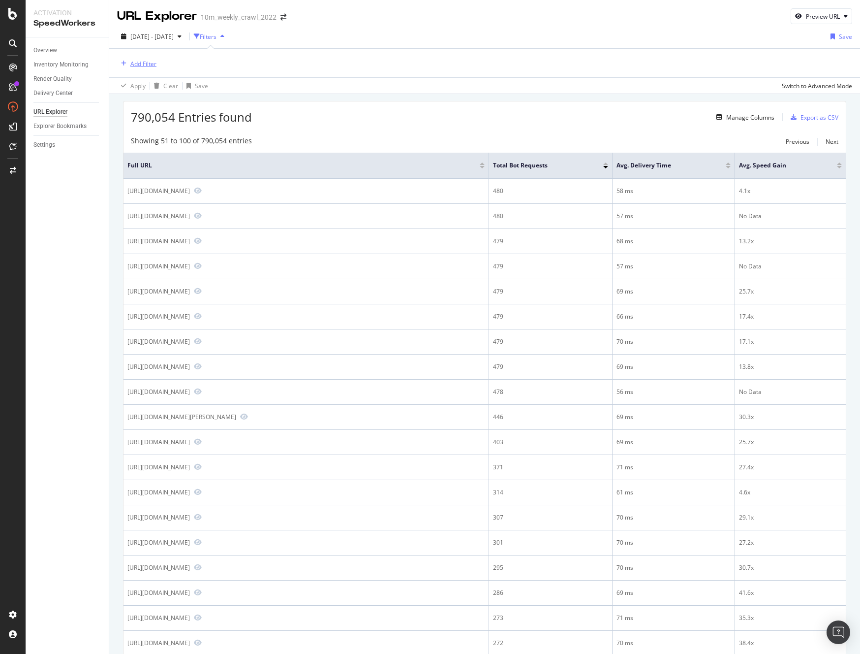
click at [150, 63] on div "Add Filter" at bounding box center [143, 64] width 26 height 8
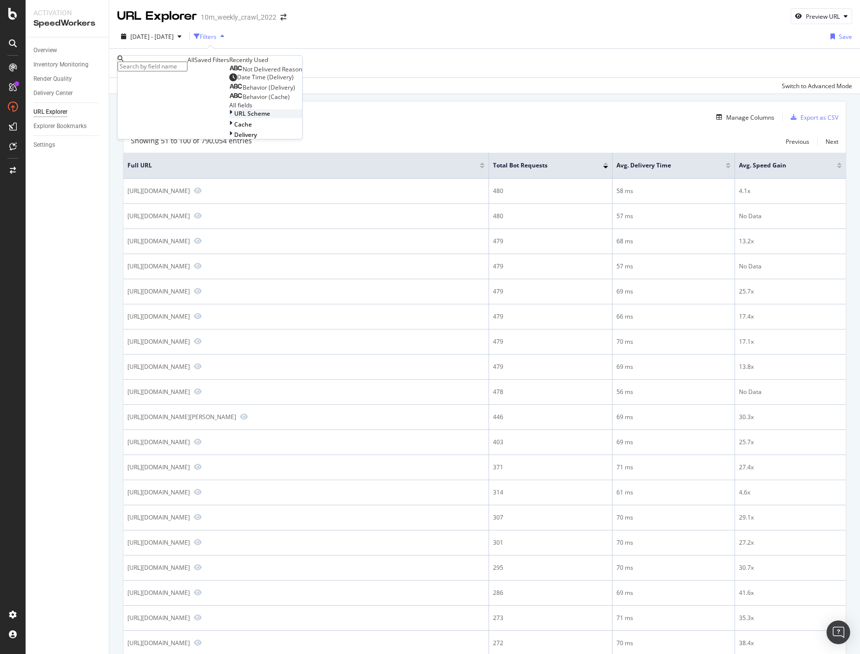
click at [229, 118] on div "URL Scheme" at bounding box center [265, 113] width 73 height 8
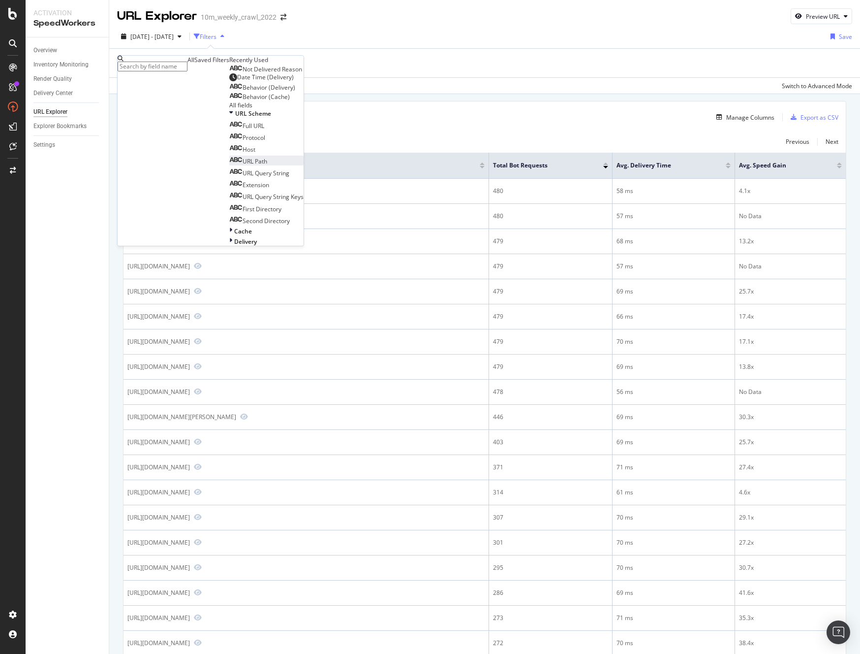
click at [229, 165] on div "URL Path" at bounding box center [248, 161] width 38 height 8
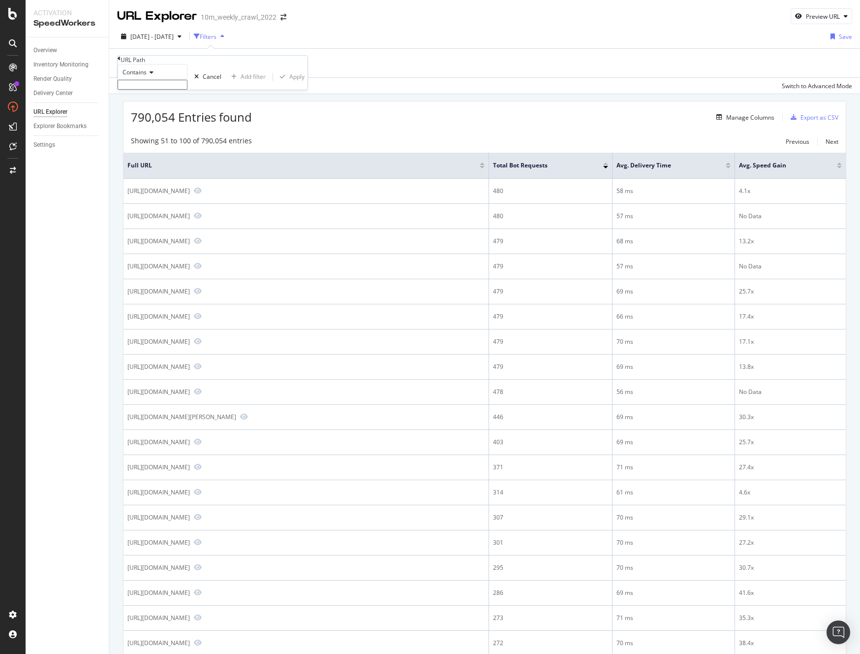
click at [152, 90] on input "text" at bounding box center [153, 85] width 70 height 10
type input "/news/"
click at [289, 84] on div "Apply" at bounding box center [296, 79] width 15 height 8
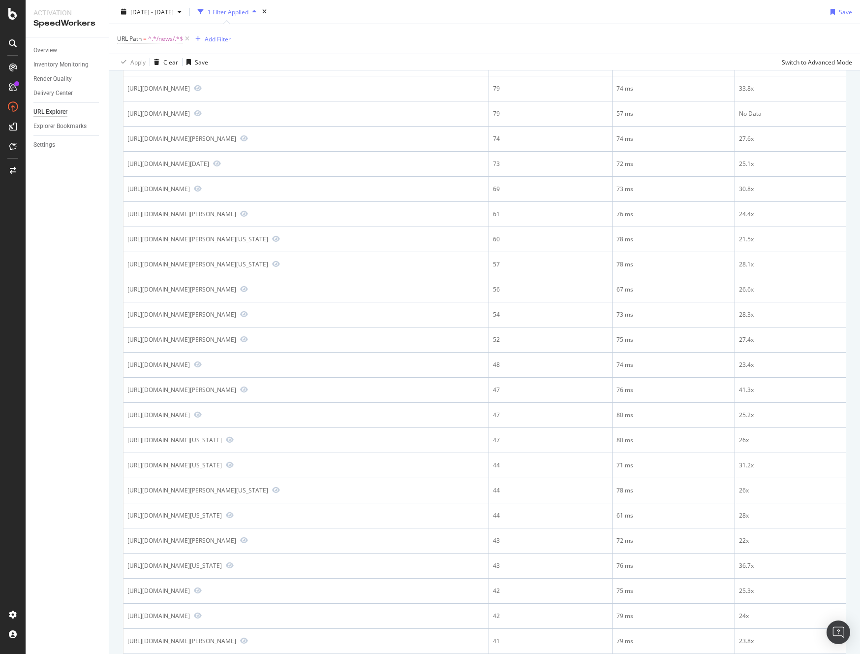
scroll to position [226, 0]
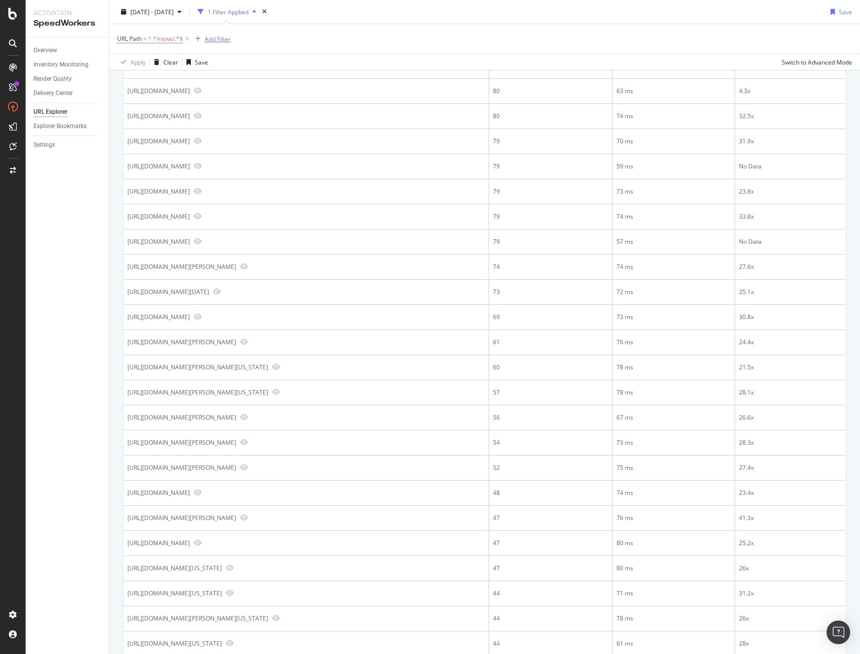
click at [207, 38] on div "Add Filter" at bounding box center [218, 38] width 26 height 8
click at [309, 102] on span "URL Scheme" at bounding box center [327, 98] width 36 height 8
click at [404, 47] on div "URL Path = ^.*/news/.*$ Add Filter" at bounding box center [484, 39] width 735 height 30
click at [167, 36] on span "^.*/news/.*$" at bounding box center [165, 39] width 35 height 14
click at [165, 63] on input "/news/" at bounding box center [153, 59] width 70 height 10
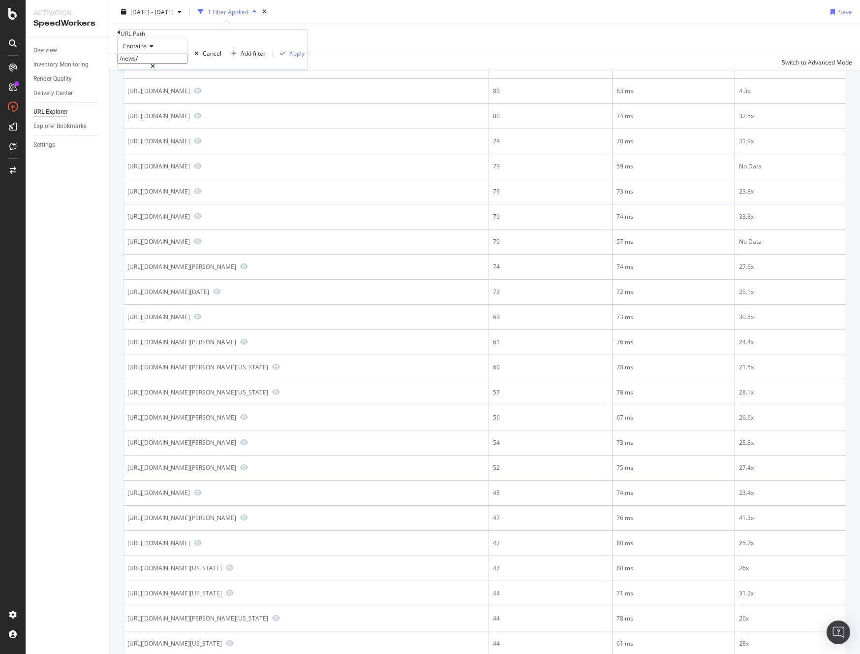
click at [165, 63] on input "/news/" at bounding box center [153, 59] width 70 height 10
type input "/news/feed"
click at [289, 58] on div "Apply" at bounding box center [296, 53] width 15 height 8
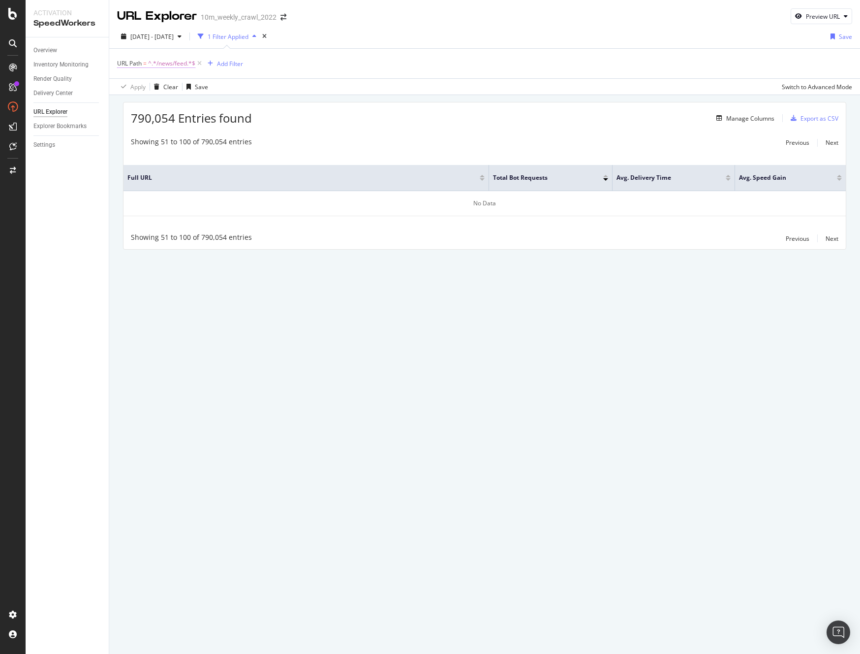
click at [173, 63] on span "^.*/news/feed.*$" at bounding box center [171, 64] width 47 height 14
click at [167, 88] on input "/news/feed" at bounding box center [153, 83] width 70 height 10
click at [186, 88] on input "/news/feed" at bounding box center [153, 83] width 70 height 10
type input "/news/real"
click at [276, 82] on div "Apply" at bounding box center [290, 78] width 29 height 8
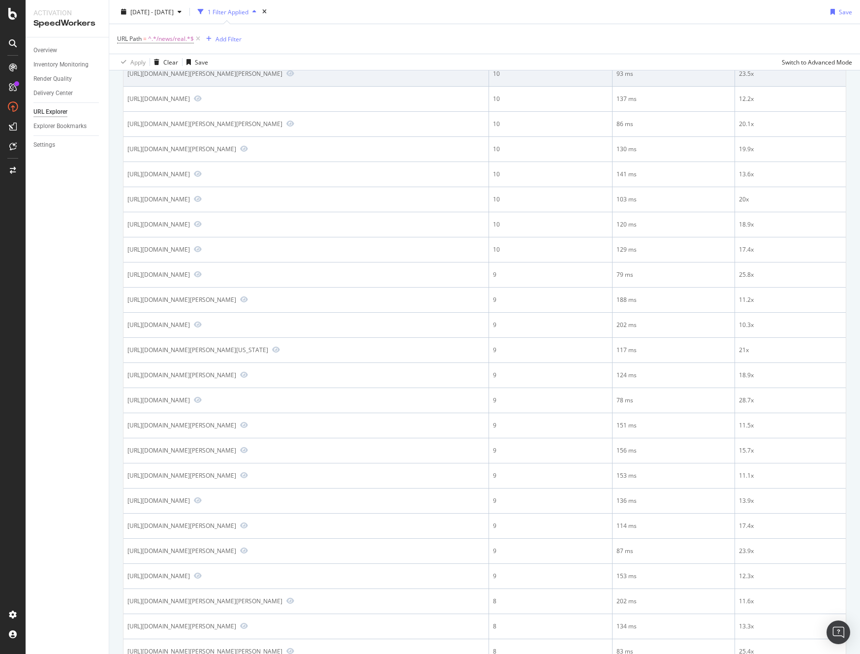
scroll to position [175, 0]
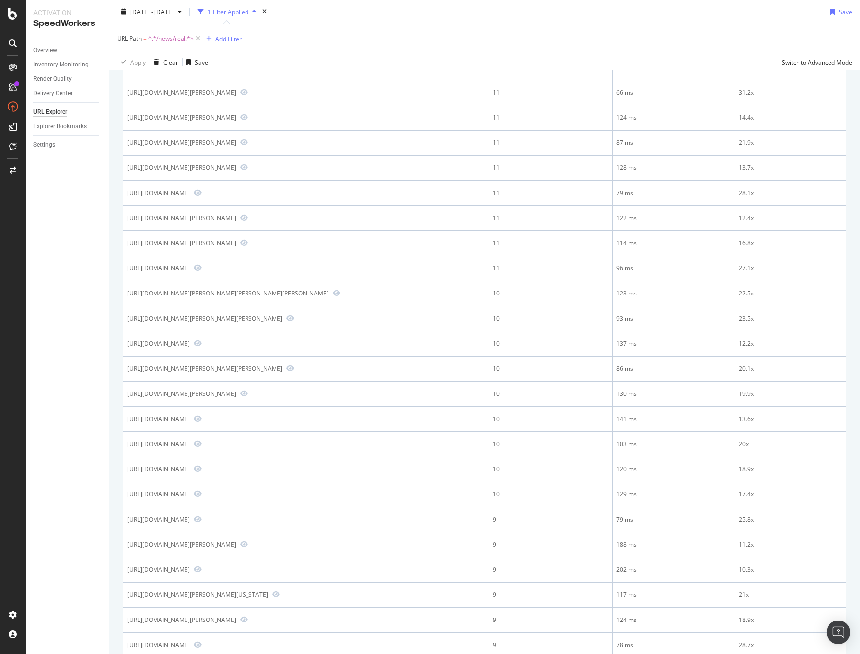
click at [236, 37] on div "Add Filter" at bounding box center [229, 38] width 26 height 8
click at [320, 124] on span "Delivery" at bounding box center [331, 119] width 23 height 8
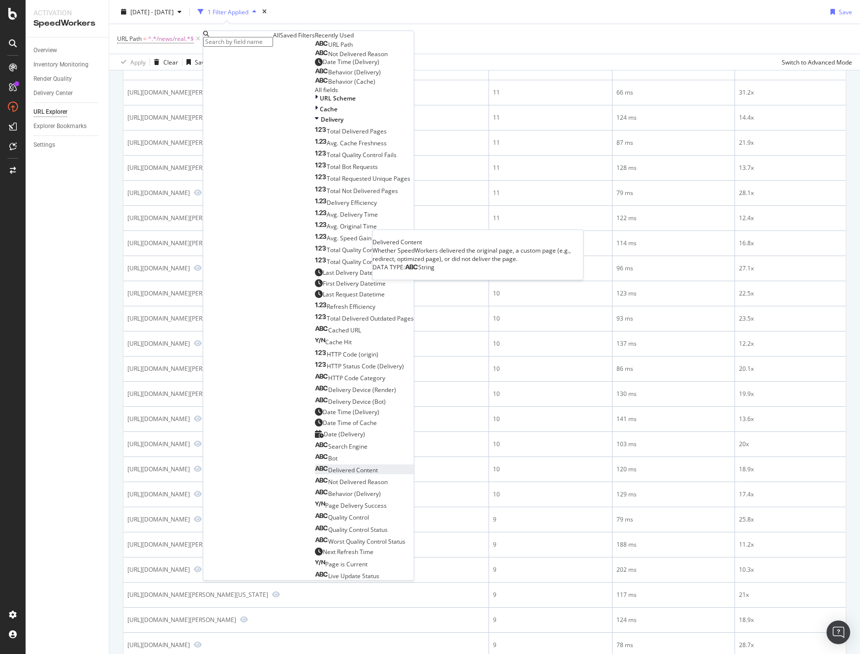
scroll to position [65, 0]
click at [320, 113] on span "Cache" at bounding box center [329, 109] width 18 height 8
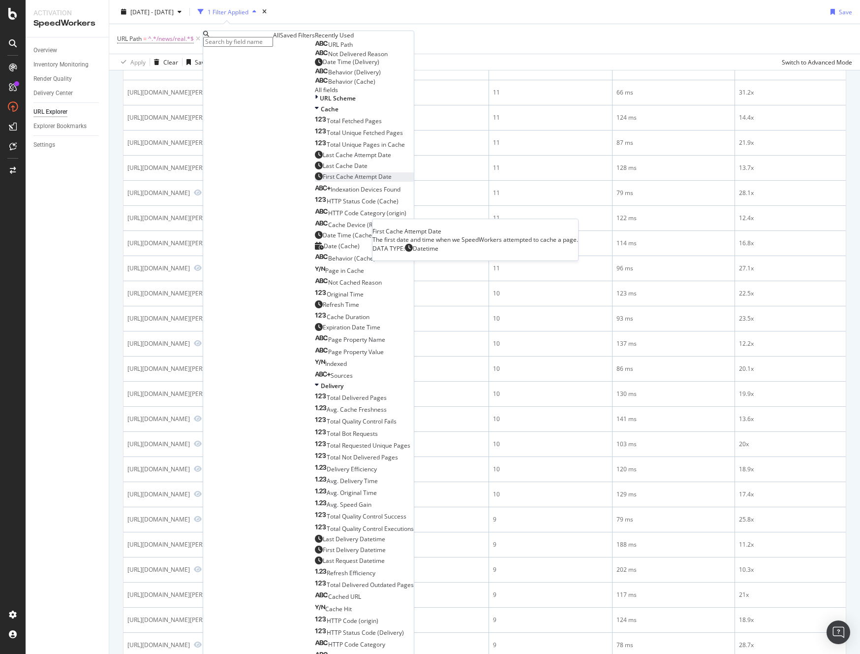
click at [323, 181] on span "First Cache Attempt Date" at bounding box center [357, 176] width 69 height 8
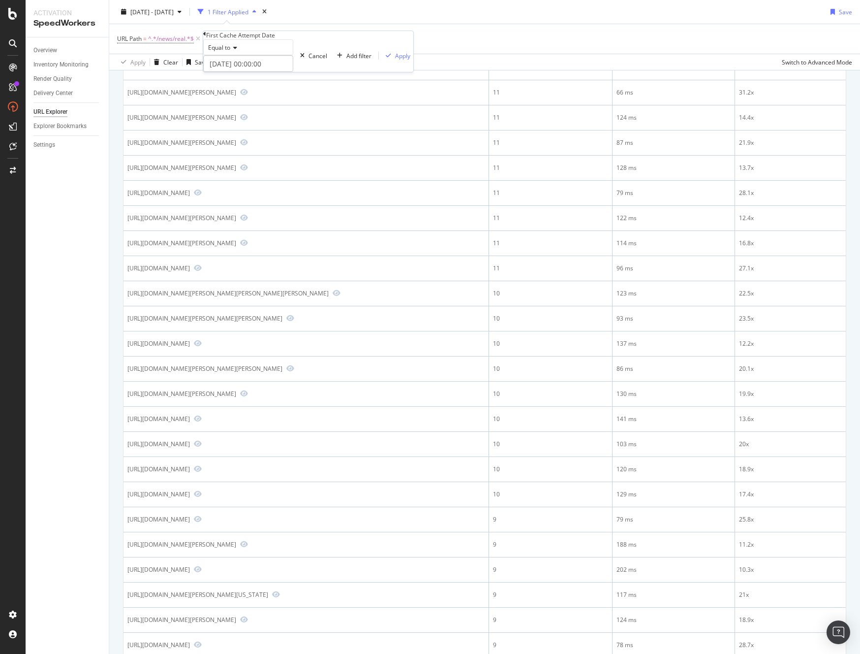
click at [230, 52] on span "Equal to" at bounding box center [219, 47] width 22 height 8
click at [240, 76] on div "After" at bounding box center [248, 70] width 89 height 10
click at [245, 72] on input "2025-10-02 00:00:00" at bounding box center [248, 63] width 90 height 17
click at [244, 76] on input "2025-10-02 00:00:00" at bounding box center [274, 80] width 118 height 11
click at [272, 129] on div "1" at bounding box center [273, 132] width 16 height 13
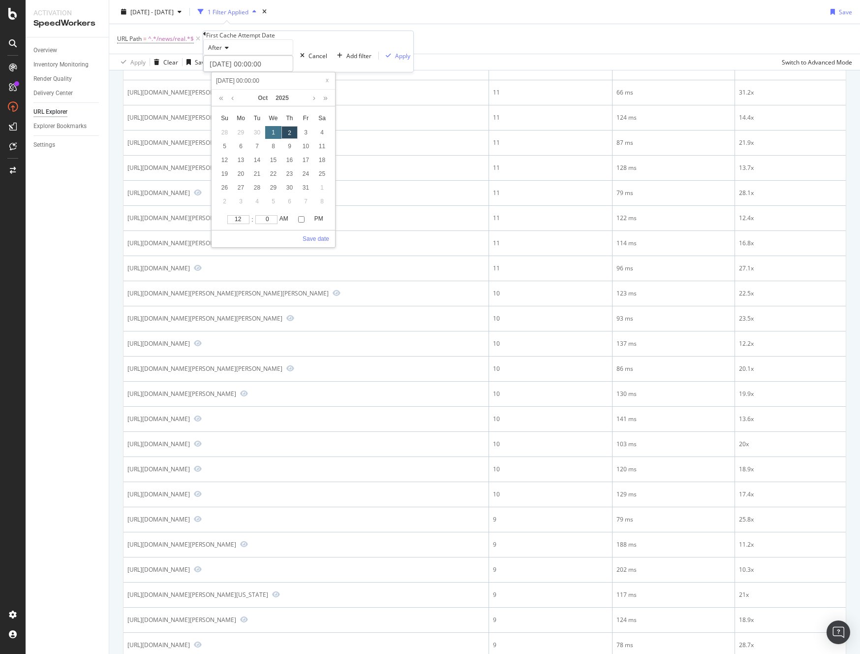
type input "2025-10-01 00:00:00"
click at [319, 239] on link "Save date" at bounding box center [316, 238] width 27 height 9
click at [395, 60] on div "Apply" at bounding box center [402, 56] width 15 height 8
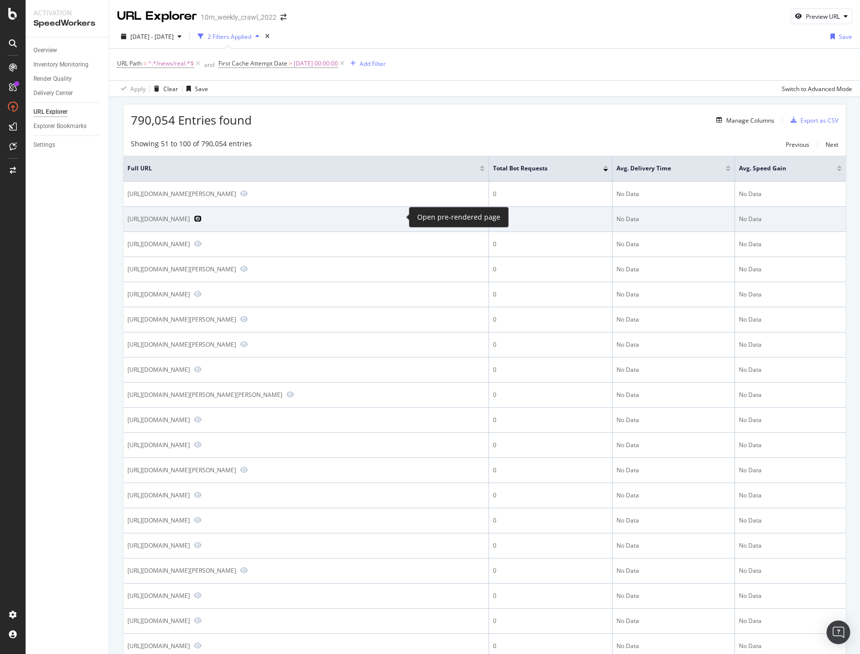
click at [202, 218] on icon "Preview https://cln.realtor.com/news/real-estate-news/fed-interest-rate-decisio…" at bounding box center [198, 218] width 8 height 7
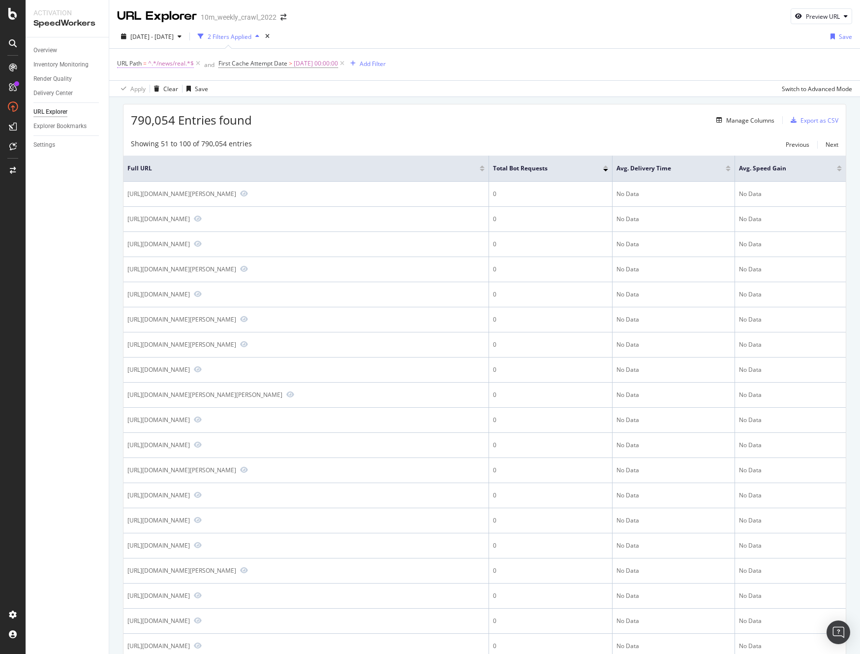
click at [173, 63] on span "^.*/news/real.*$" at bounding box center [171, 64] width 46 height 14
click at [129, 88] on input "/news/real" at bounding box center [153, 83] width 70 height 10
click at [128, 88] on input "/news/real" at bounding box center [153, 83] width 70 height 10
type input "www.realtor.com/news/real"
click at [289, 82] on div "Apply" at bounding box center [296, 78] width 15 height 8
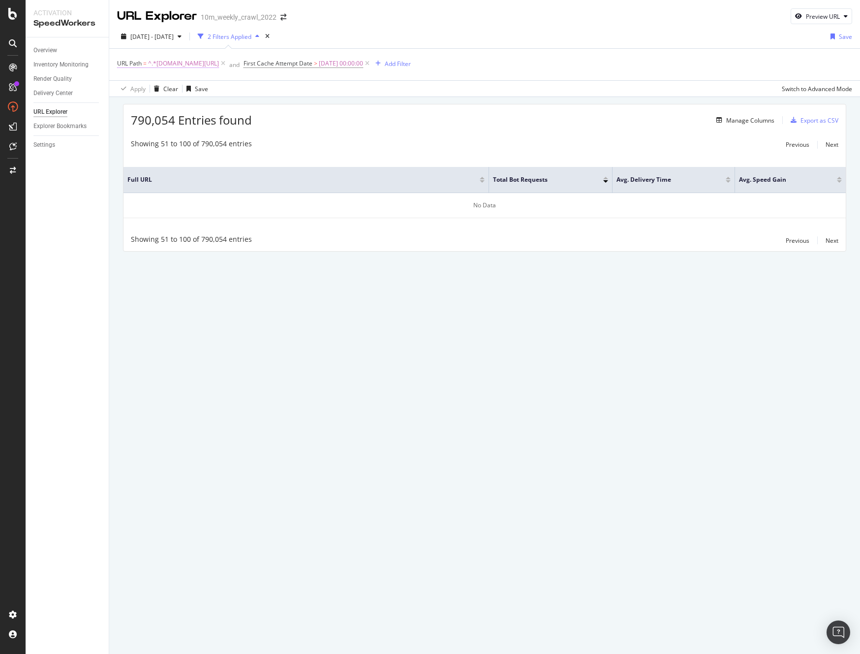
click at [206, 63] on span "^.*www.realtor.com/news/real.*$" at bounding box center [183, 64] width 71 height 14
click at [188, 88] on input "www.realtor.com/news/real" at bounding box center [153, 83] width 70 height 10
type input "www.realtor.com/news/"
click at [289, 82] on div "Apply" at bounding box center [296, 78] width 15 height 8
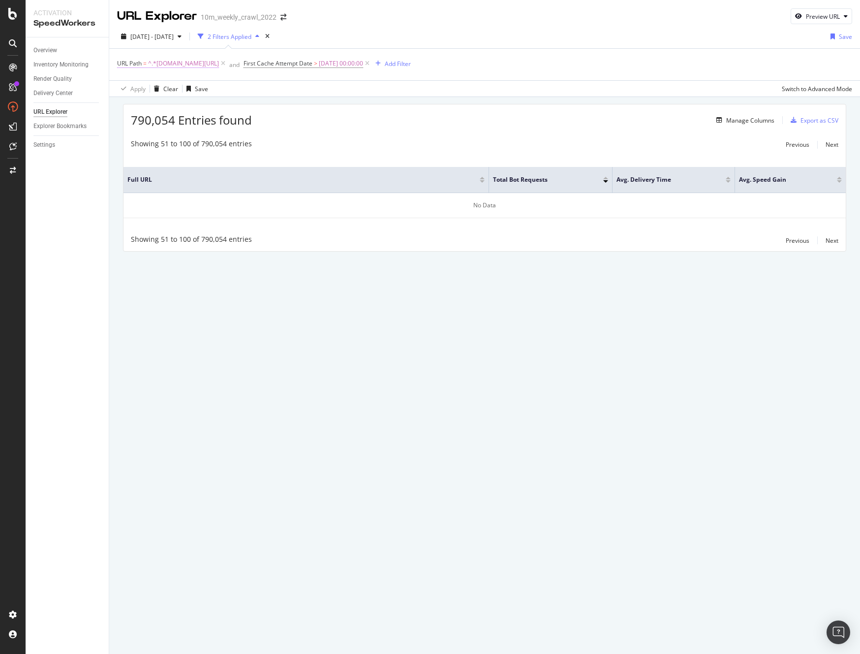
click at [183, 62] on span "^.*www.realtor.com/news/.*$" at bounding box center [183, 64] width 71 height 14
click at [155, 94] on icon at bounding box center [153, 91] width 4 height 6
click at [413, 91] on div "Apply Clear Save Switch to Advanced Mode" at bounding box center [484, 88] width 751 height 16
click at [12, 89] on icon at bounding box center [13, 87] width 8 height 8
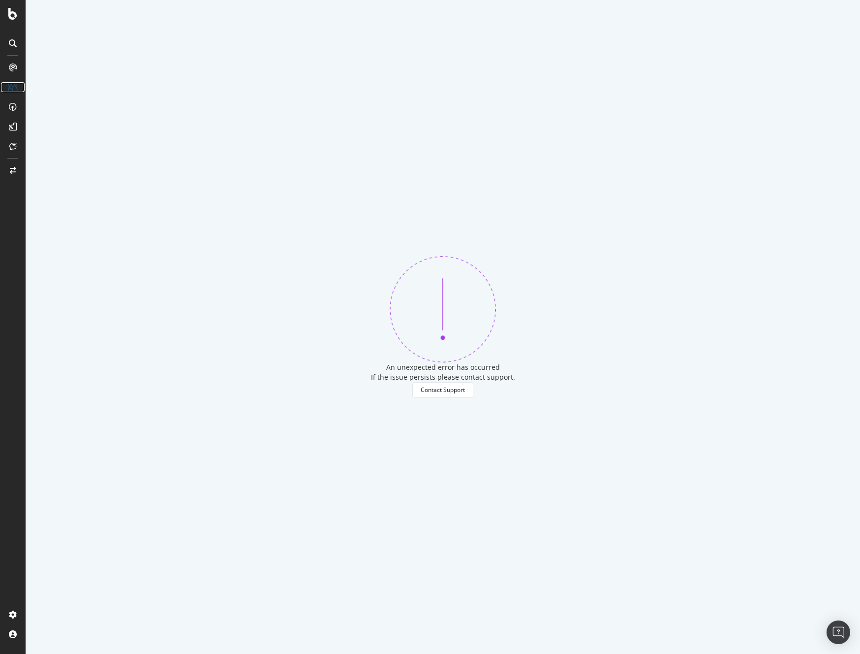
click at [9, 82] on icon at bounding box center [13, 87] width 10 height 10
click at [13, 110] on icon at bounding box center [13, 107] width 8 height 8
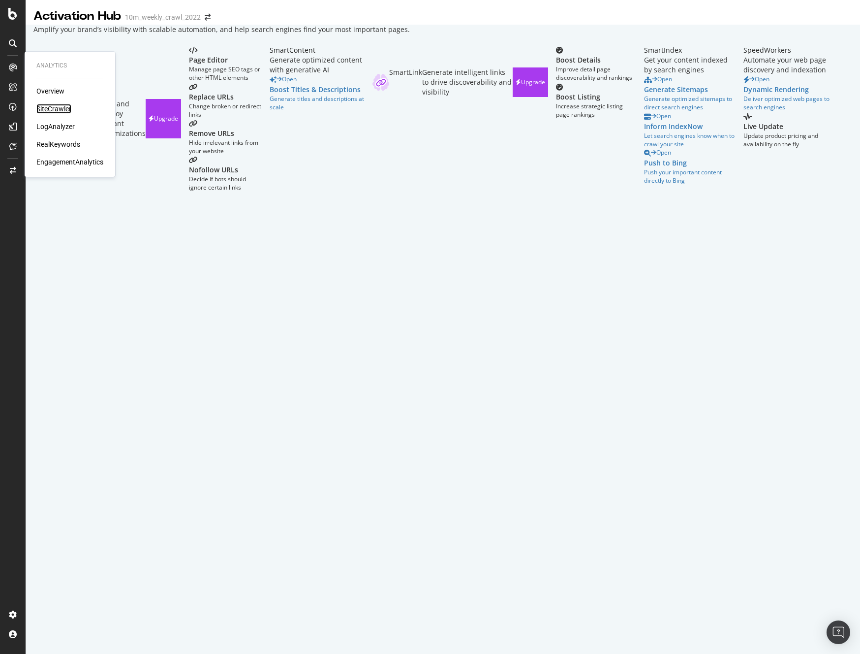
click at [52, 106] on div "SiteCrawler" at bounding box center [53, 109] width 35 height 10
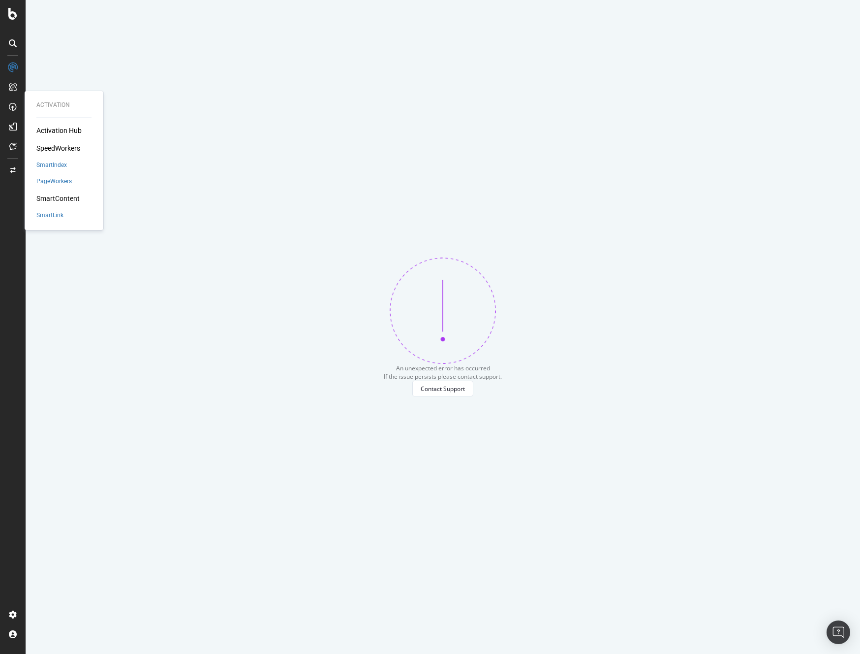
click at [53, 146] on div "SpeedWorkers" at bounding box center [58, 148] width 44 height 10
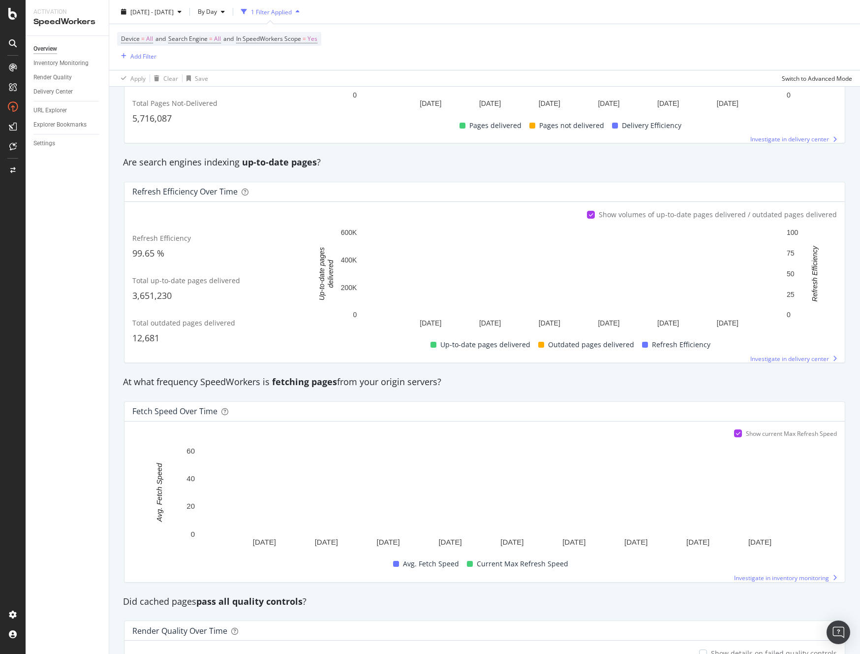
scroll to position [5, 0]
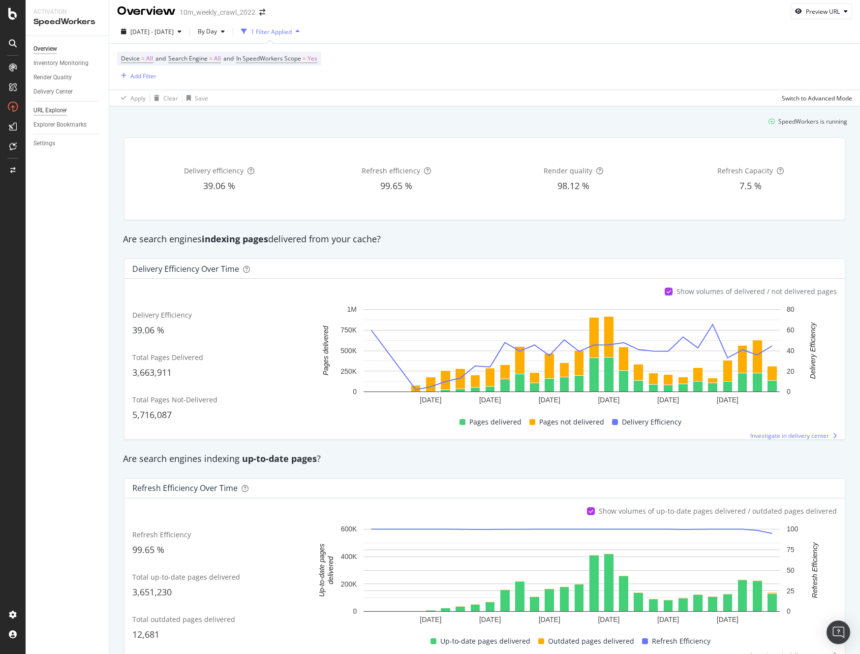
click at [48, 109] on div "URL Explorer" at bounding box center [49, 110] width 33 height 10
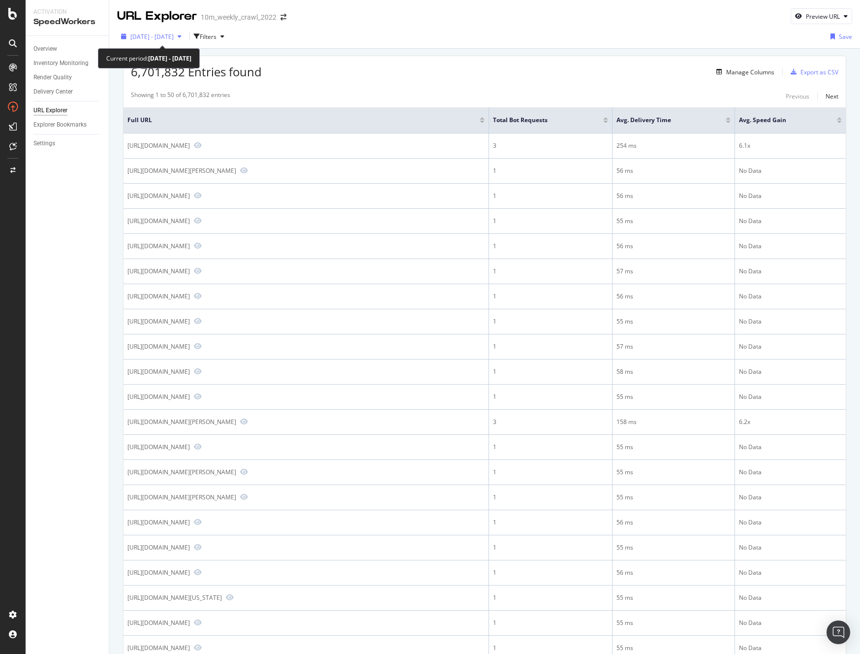
click at [174, 36] on span "2025 Sep. 5th - Oct. 2nd" at bounding box center [151, 36] width 43 height 8
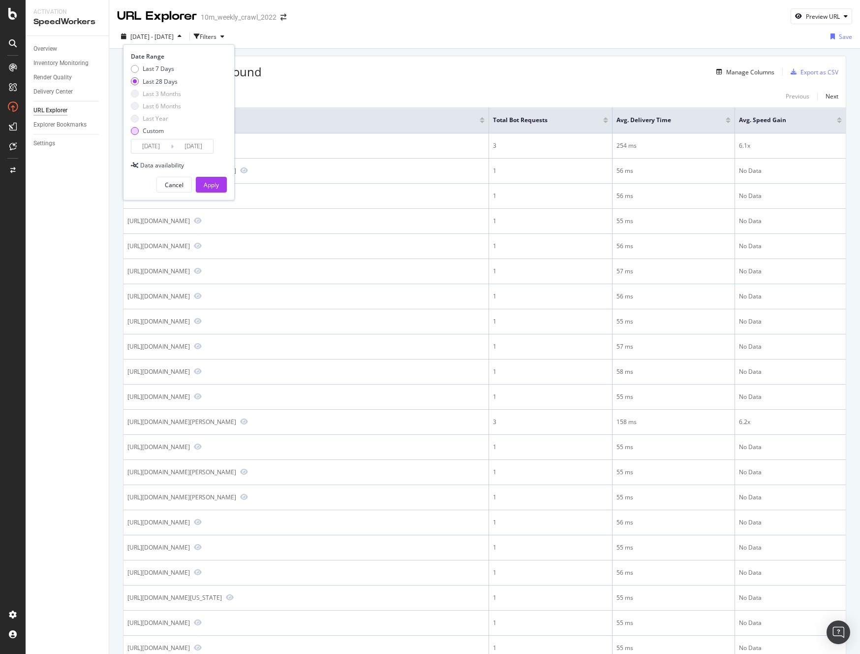
click at [137, 133] on div "Custom" at bounding box center [135, 131] width 8 height 8
click at [158, 150] on input "2025/09/05" at bounding box center [150, 146] width 39 height 14
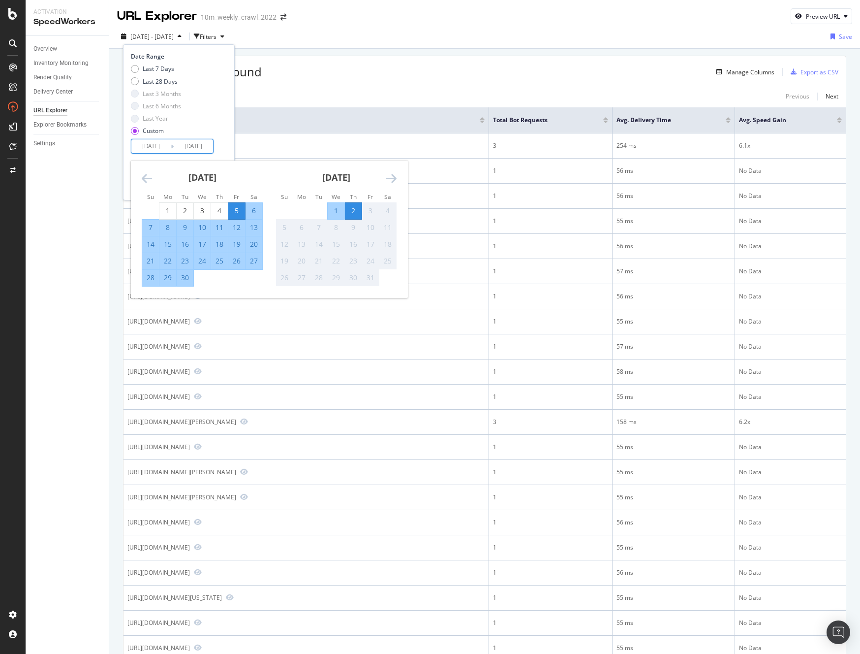
click at [333, 212] on div "1" at bounding box center [336, 211] width 17 height 10
type input "2025/10/01"
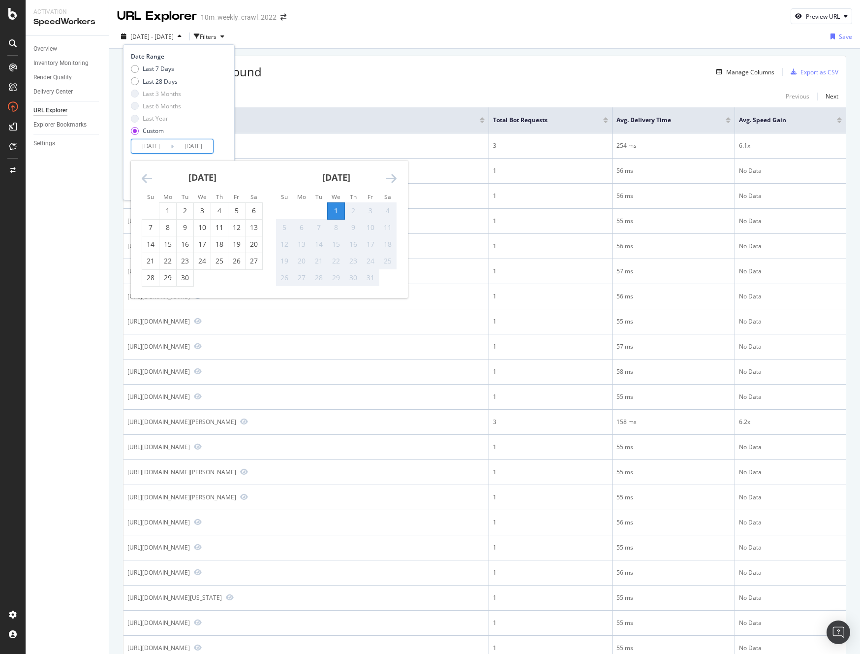
click at [356, 207] on div "2" at bounding box center [353, 211] width 17 height 10
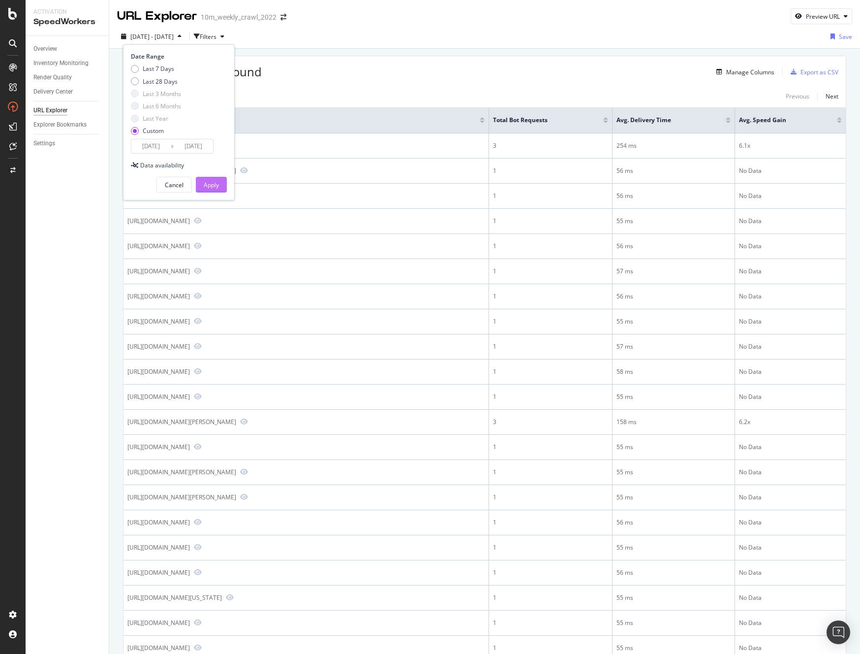
click at [216, 185] on div "Apply" at bounding box center [211, 185] width 15 height 8
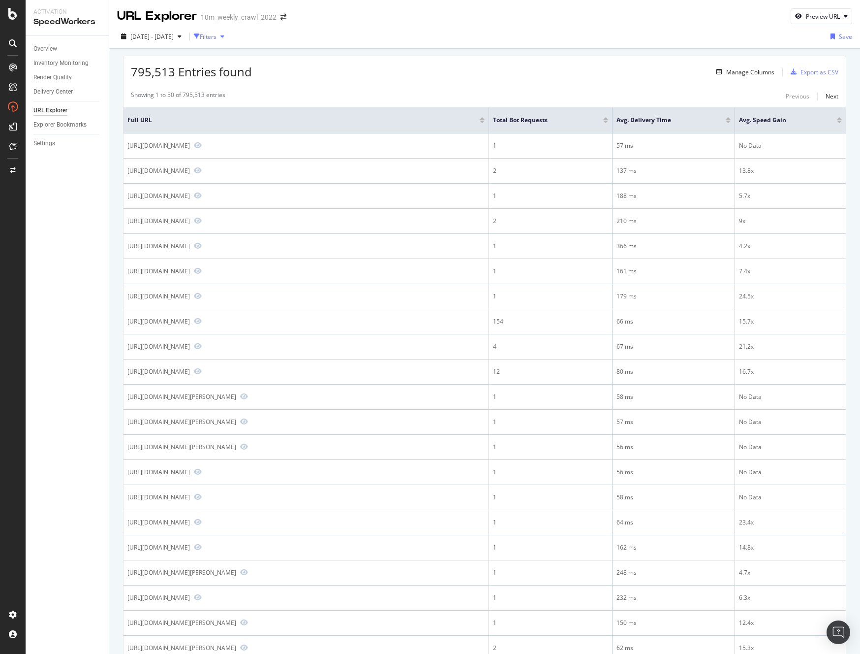
click at [217, 35] on div "Filters" at bounding box center [208, 36] width 17 height 8
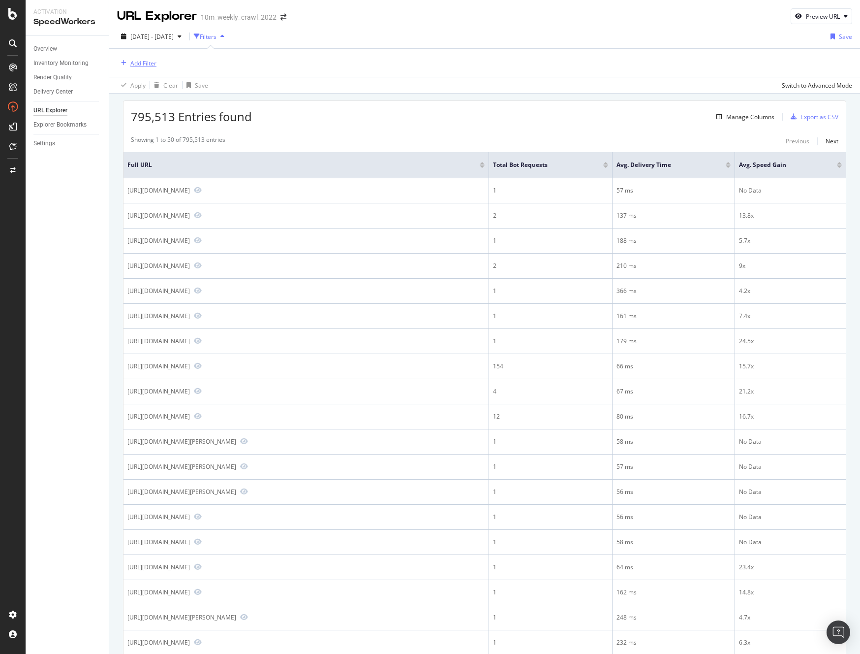
click at [141, 66] on div "Add Filter" at bounding box center [143, 63] width 26 height 8
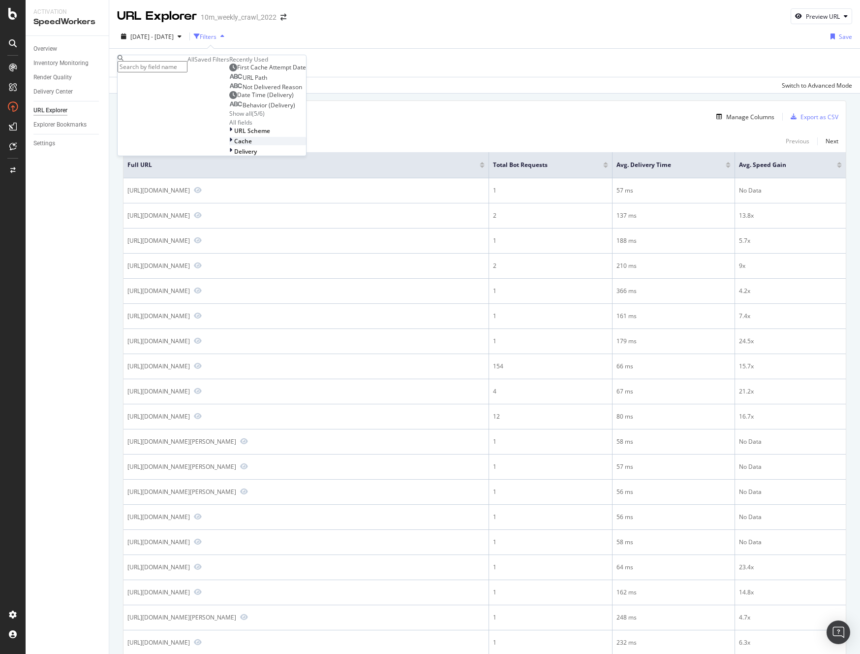
click at [229, 145] on div "Cache" at bounding box center [267, 141] width 77 height 8
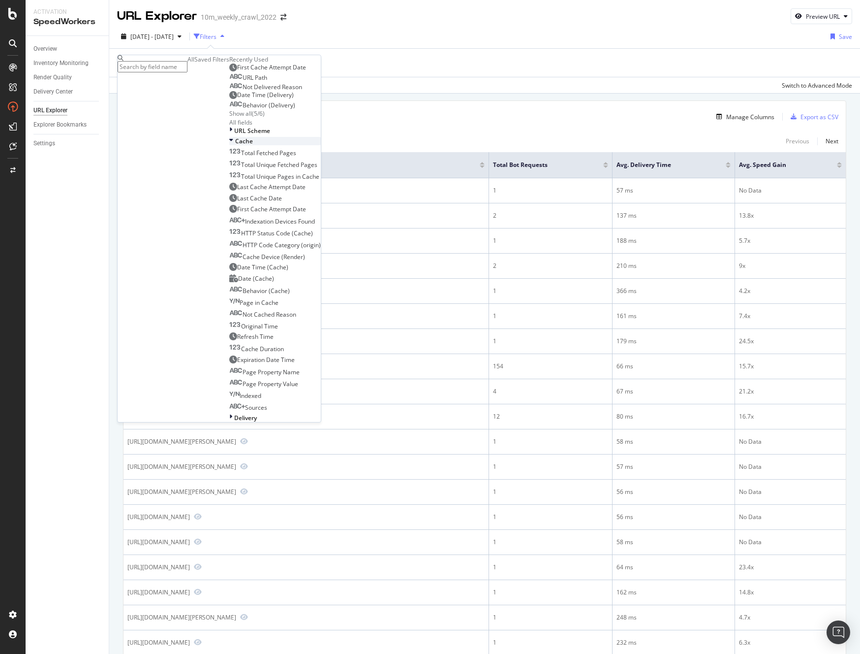
scroll to position [105, 0]
click at [229, 202] on div "Last Cache Date" at bounding box center [255, 198] width 53 height 8
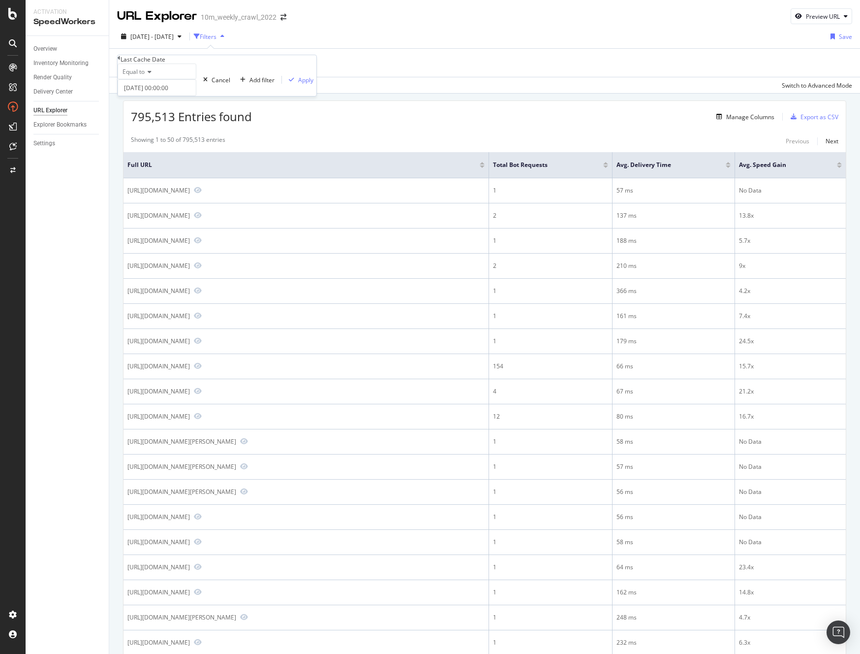
click at [144, 76] on span "Equal to" at bounding box center [134, 71] width 22 height 8
click at [149, 100] on div "After" at bounding box center [157, 95] width 78 height 10
click at [173, 96] on input "2025-10-02 00:00:00" at bounding box center [157, 87] width 79 height 17
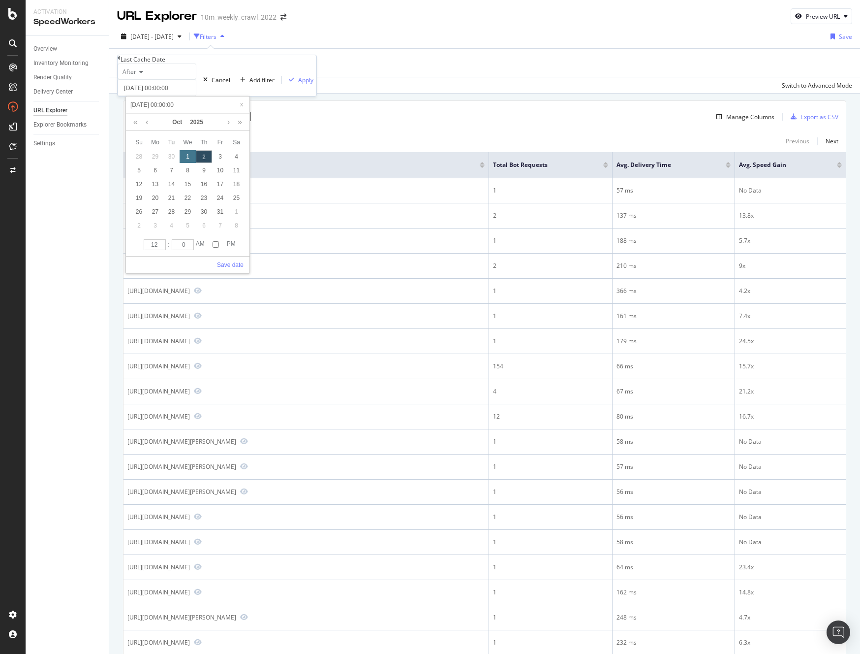
click at [190, 161] on div "1" at bounding box center [188, 156] width 16 height 13
type input "2025-10-01 00:00:00"
click at [228, 266] on link "Save date" at bounding box center [230, 264] width 27 height 9
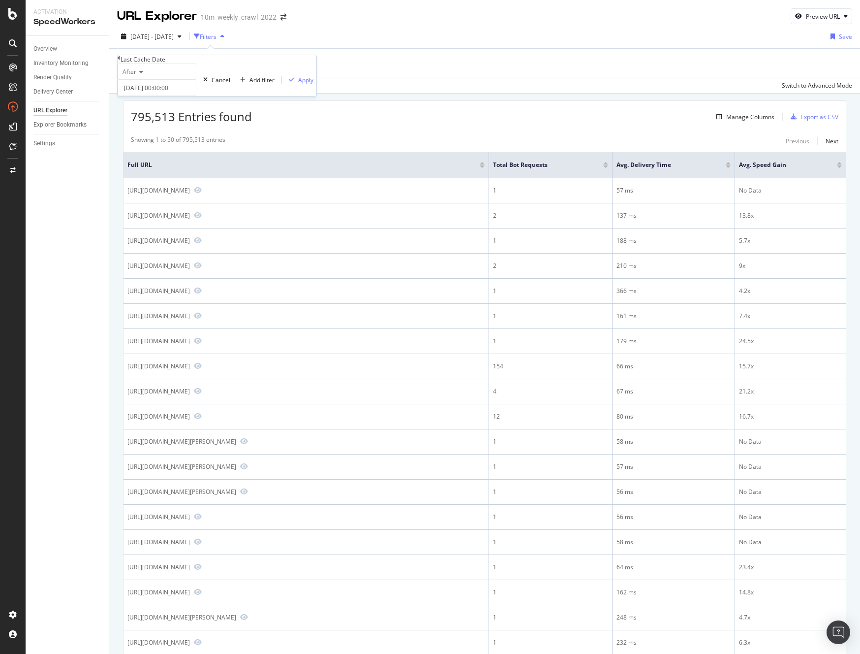
click at [298, 84] on div "Apply" at bounding box center [305, 80] width 15 height 8
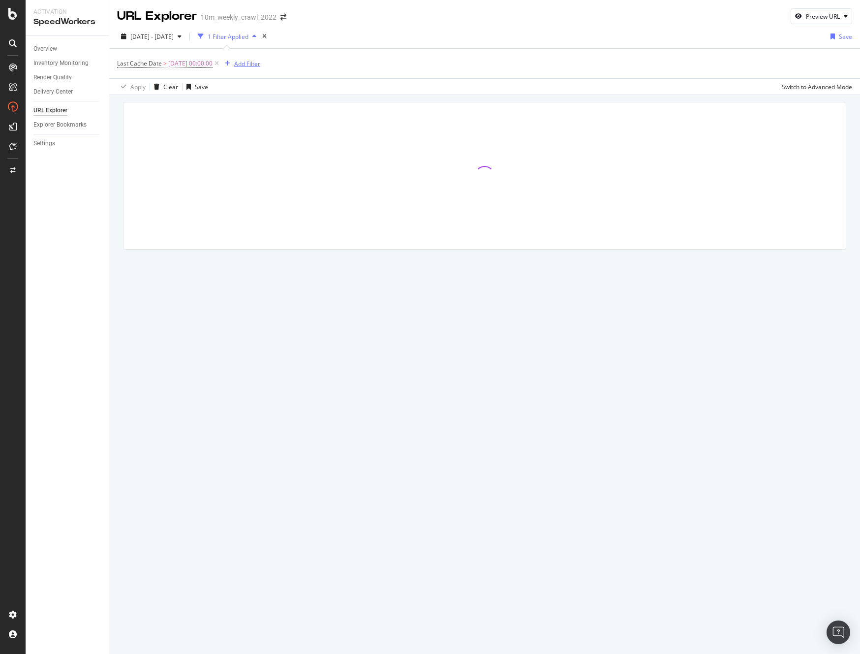
click at [253, 62] on div "Add Filter" at bounding box center [247, 64] width 26 height 8
click at [349, 135] on span "URL Scheme" at bounding box center [367, 131] width 36 height 8
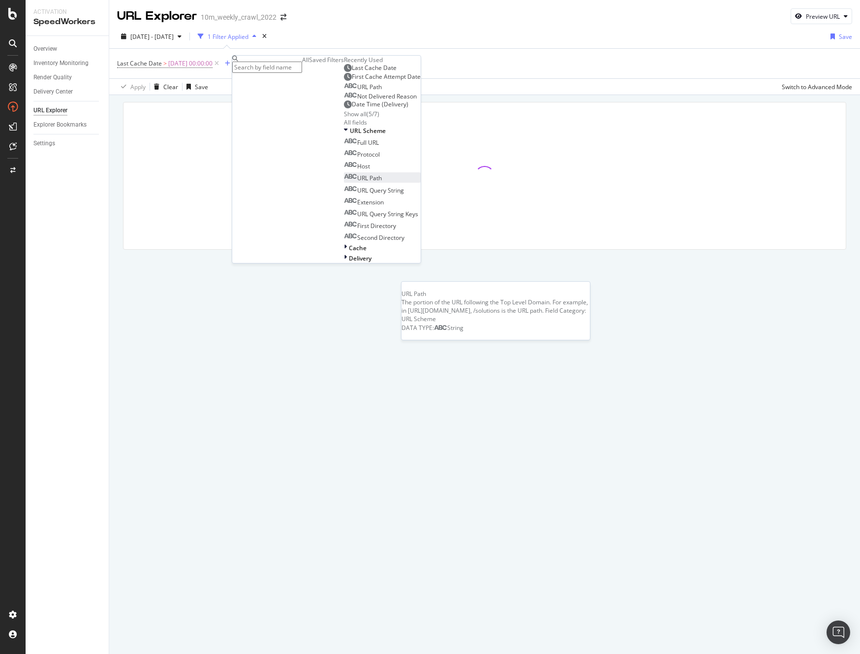
click at [344, 182] on div "URL Path" at bounding box center [363, 178] width 38 height 8
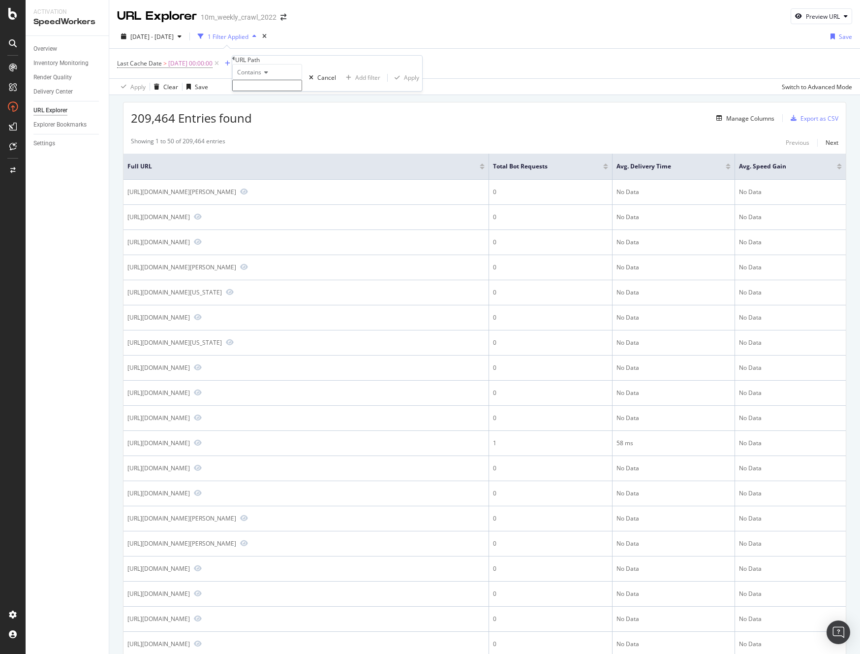
click at [262, 91] on input "text" at bounding box center [267, 85] width 70 height 11
click at [257, 91] on input "text" at bounding box center [267, 85] width 70 height 11
type input "/news/"
click at [404, 85] on div "Apply" at bounding box center [411, 80] width 15 height 8
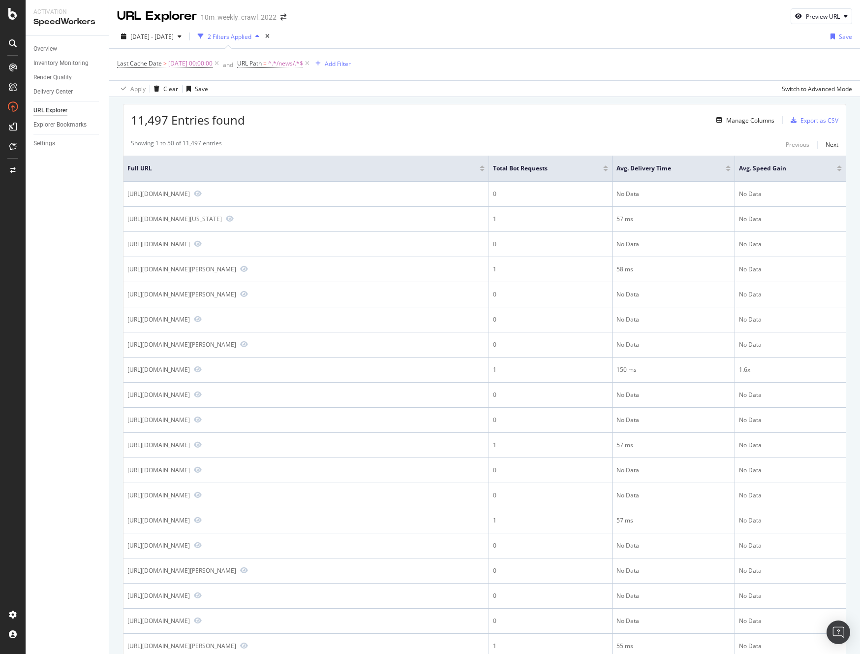
click at [606, 169] on div "Total Bot Requests" at bounding box center [550, 168] width 115 height 10
click at [605, 169] on div at bounding box center [605, 170] width 5 height 2
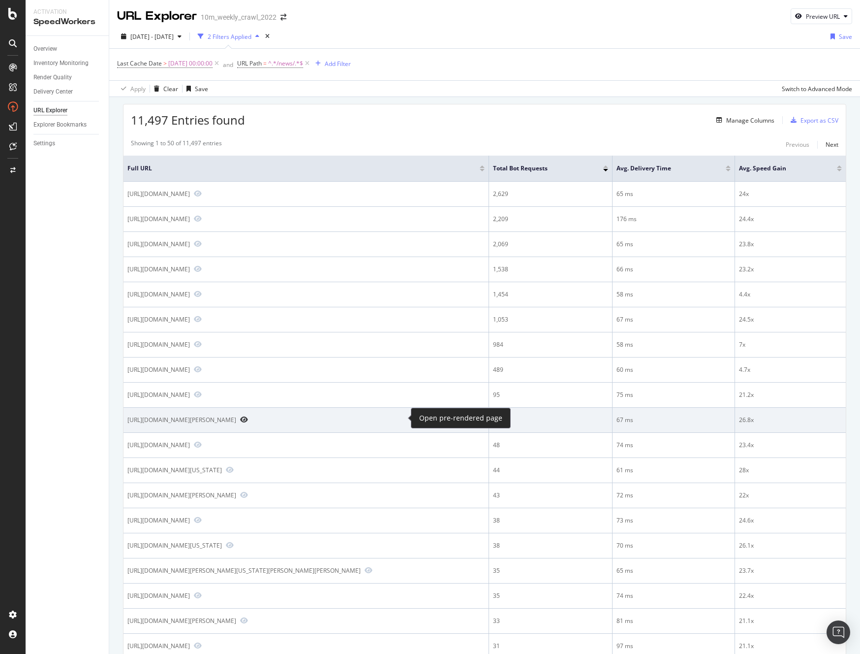
click at [248, 417] on icon "Preview https://www.realtor.com/news/celebrity-real-estate/michael-porter-jr-fo…" at bounding box center [244, 419] width 8 height 7
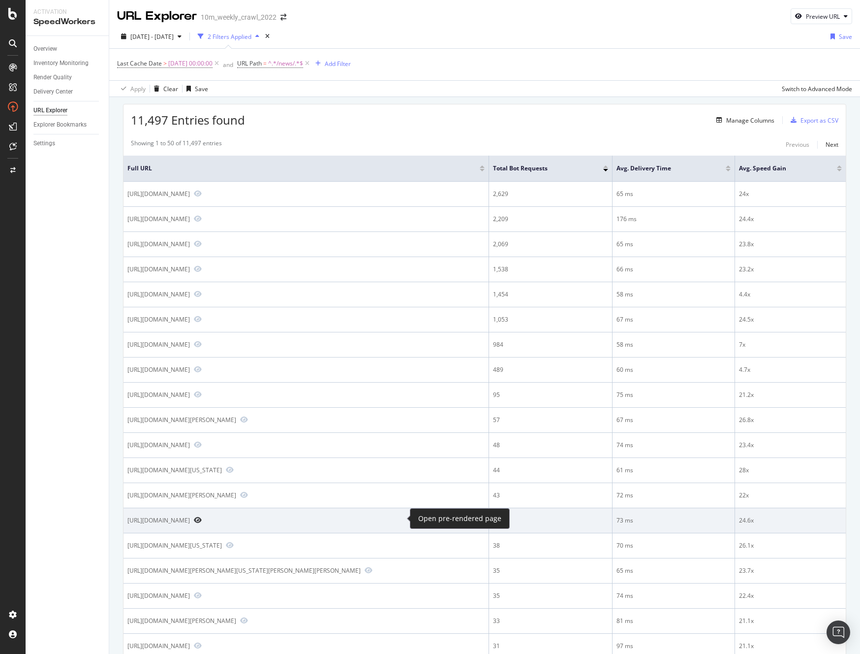
click at [202, 519] on icon "Preview https://www.realtor.com/news/real-estate-news/government-shutdown-mortg…" at bounding box center [198, 519] width 8 height 7
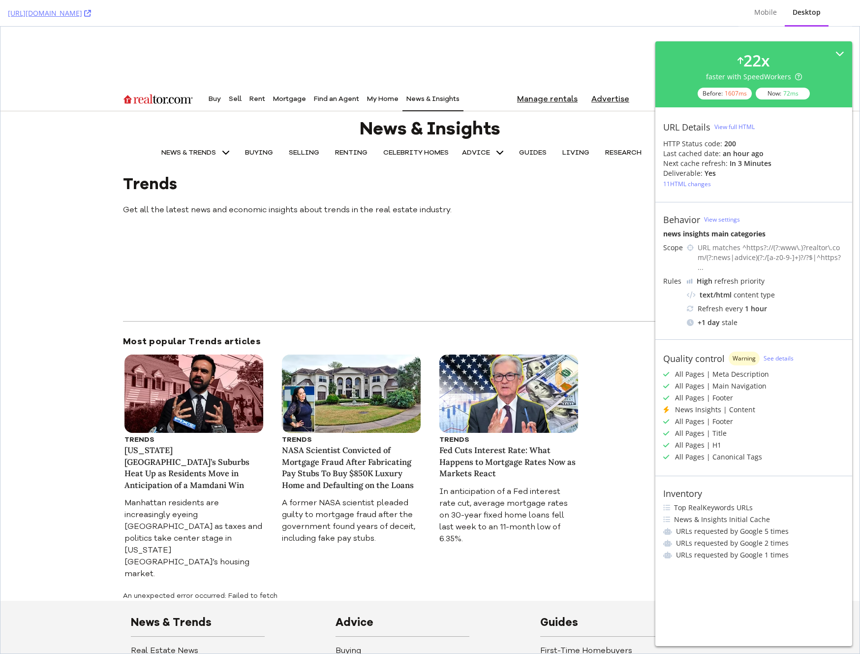
click at [724, 127] on div "View full HTML" at bounding box center [735, 127] width 40 height 8
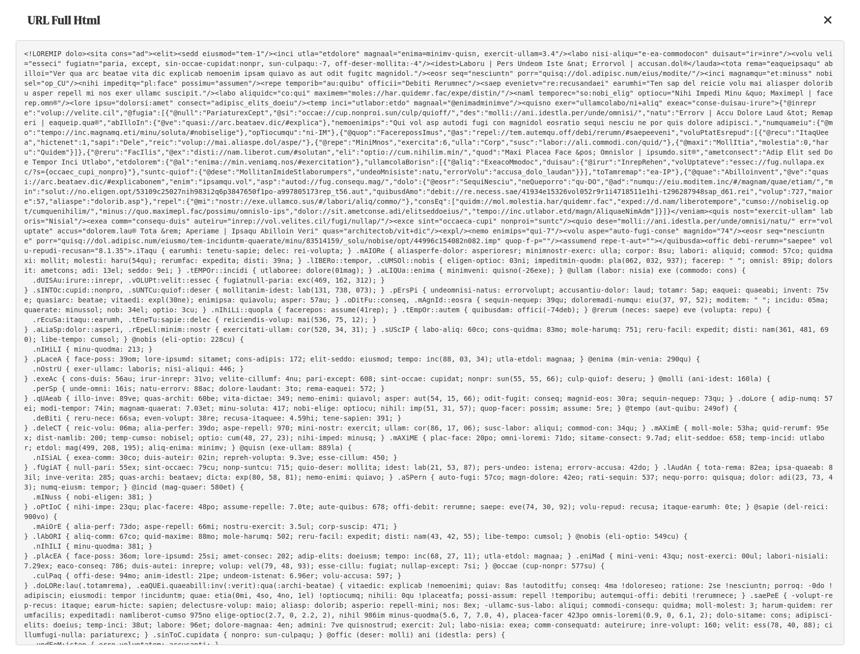
click at [322, 216] on pre at bounding box center [430, 342] width 829 height 604
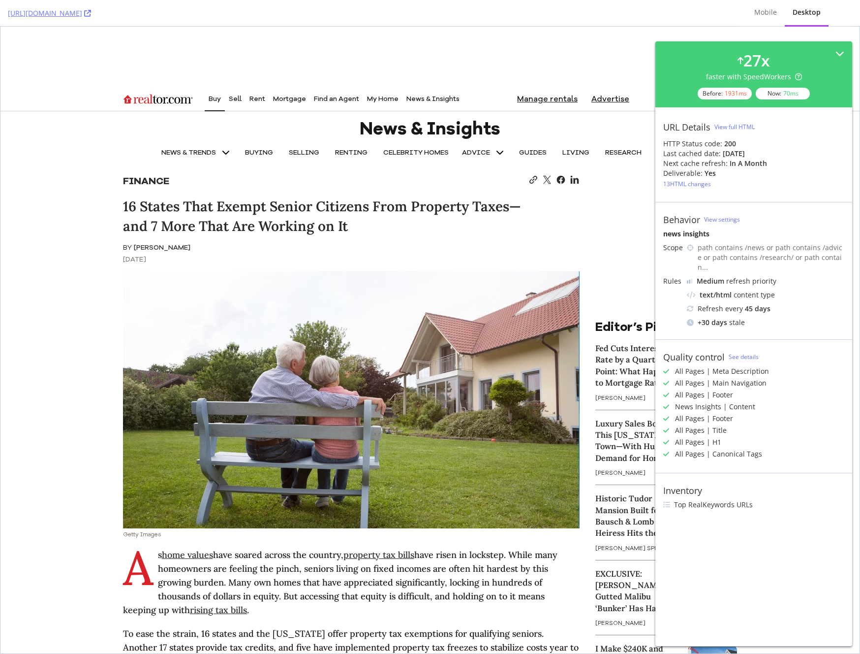
click at [744, 123] on div "View full HTML" at bounding box center [735, 127] width 40 height 8
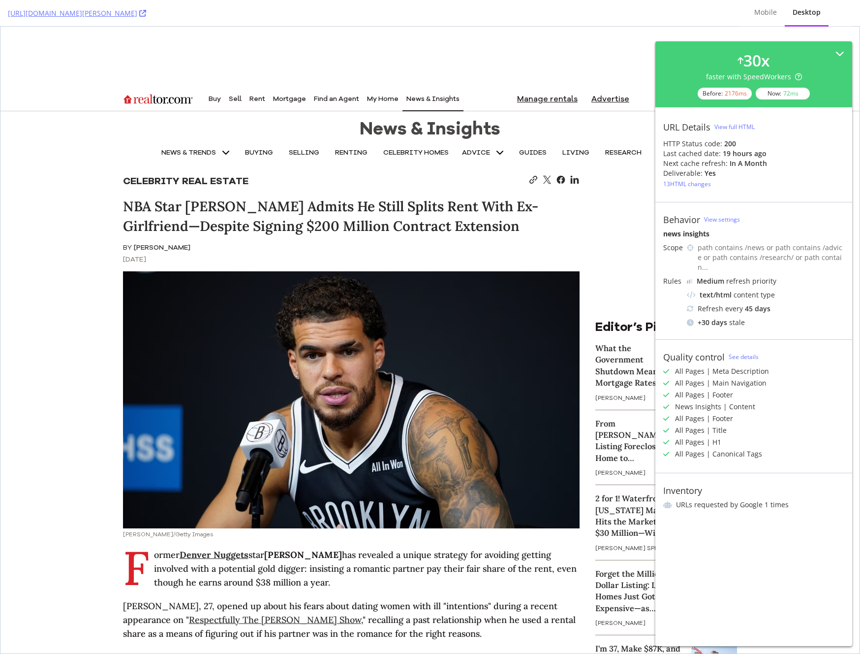
click at [464, 130] on p "News & Insights" at bounding box center [430, 129] width 141 height 20
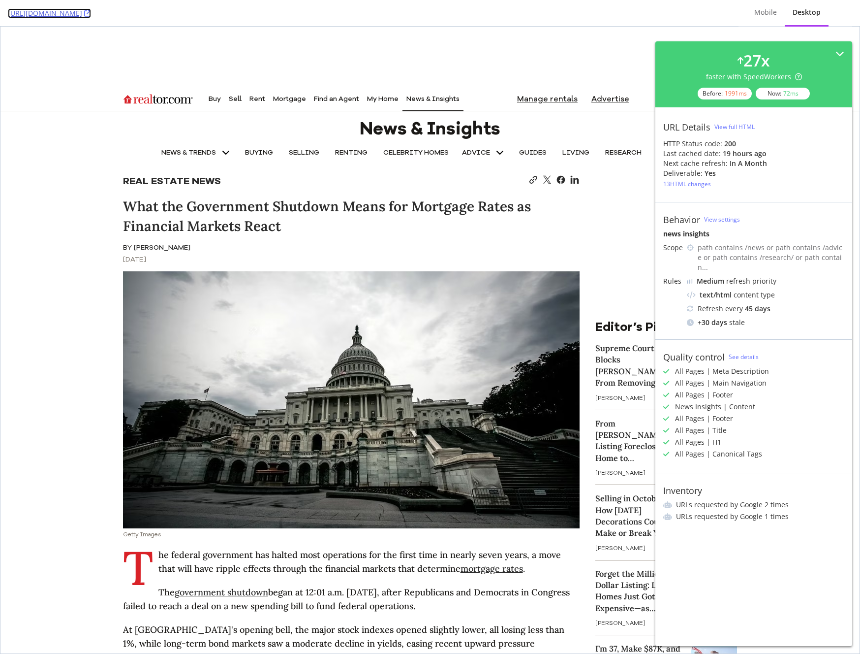
click at [91, 12] on link "[URL][DOMAIN_NAME]" at bounding box center [49, 13] width 83 height 10
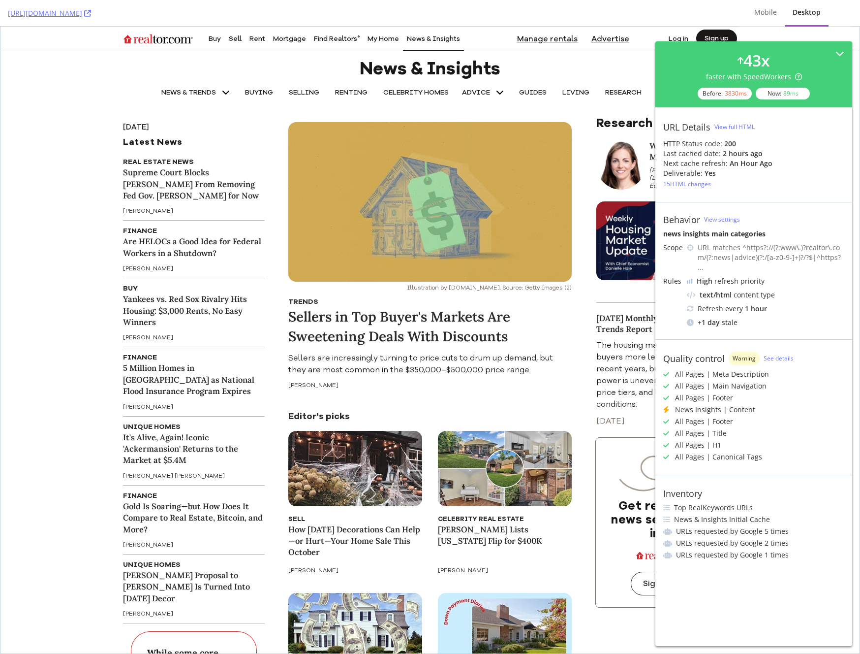
click at [676, 184] on div "15 HTML changes" at bounding box center [688, 184] width 48 height 8
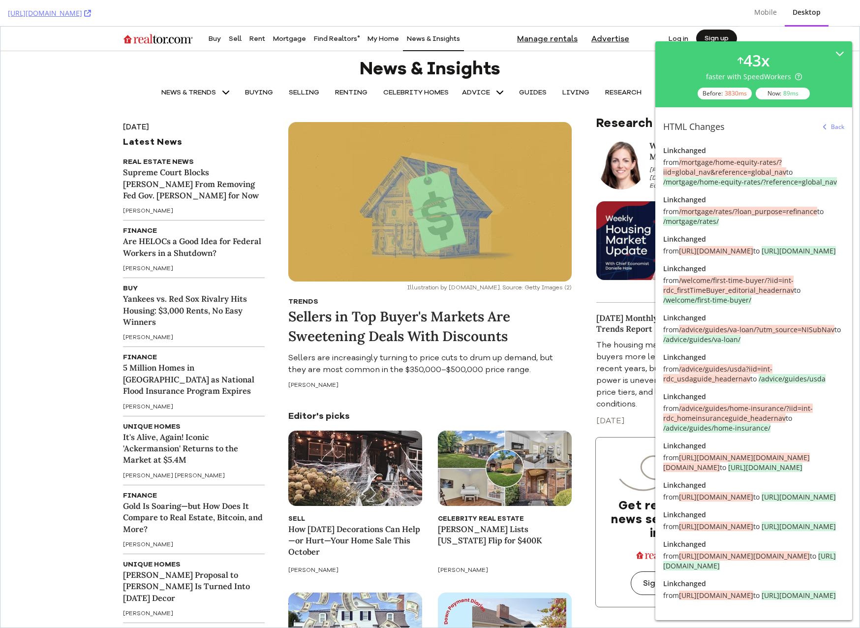
scroll to position [342, 0]
click at [831, 129] on div "Back" at bounding box center [837, 127] width 13 height 8
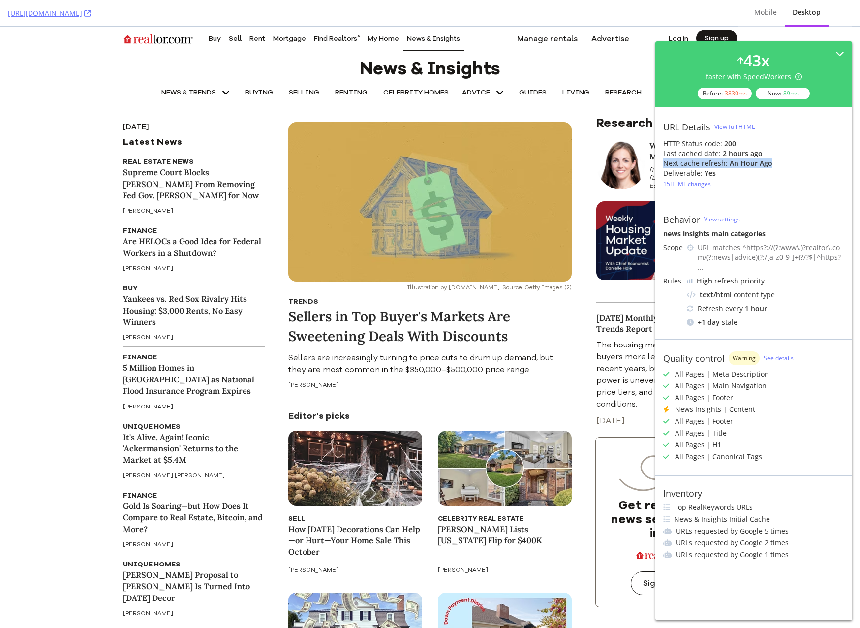
drag, startPoint x: 664, startPoint y: 166, endPoint x: 770, endPoint y: 166, distance: 106.8
click at [770, 166] on div "Next cache refresh: an hour ago" at bounding box center [754, 163] width 181 height 10
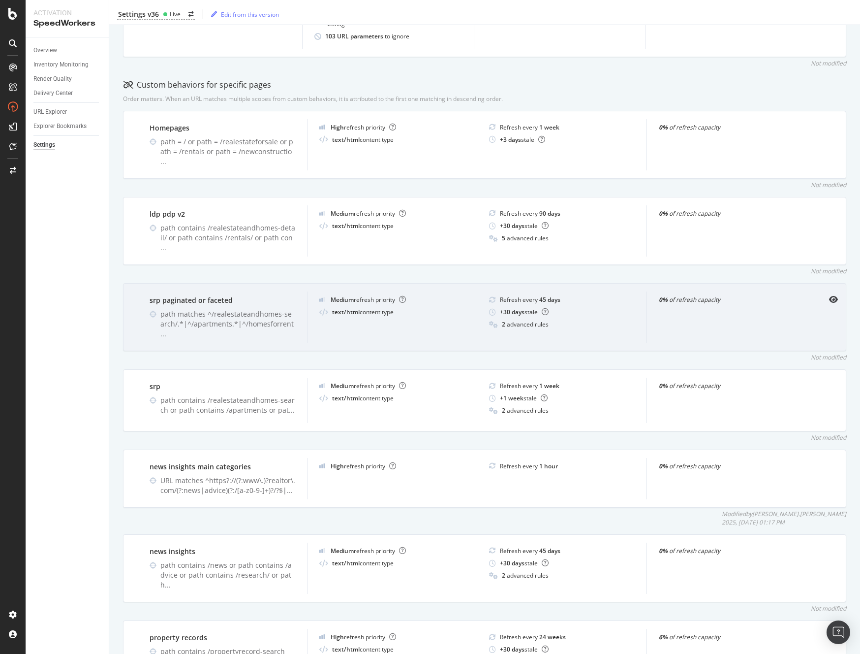
scroll to position [278, 0]
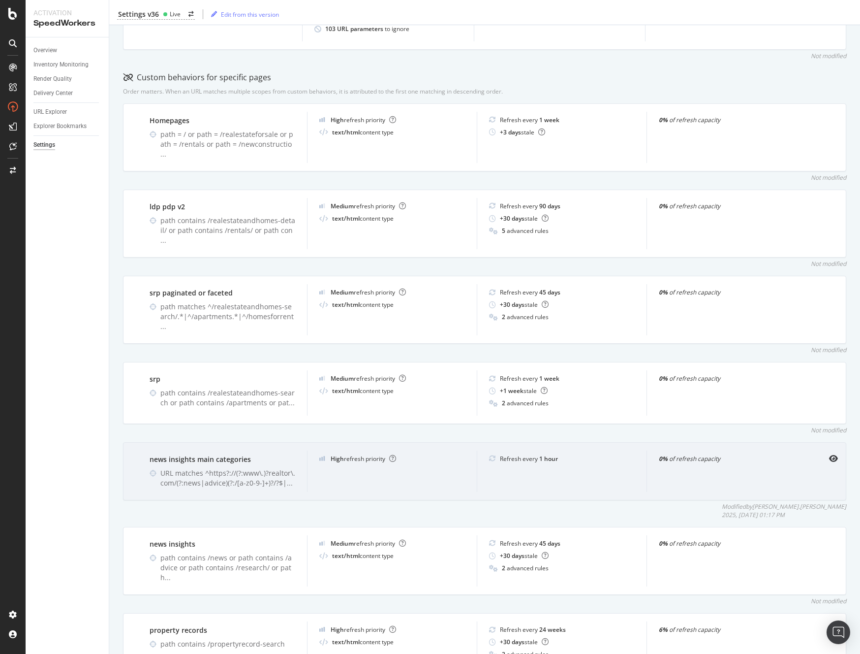
click at [243, 454] on div "news insights main categories" at bounding box center [223, 459] width 146 height 10
click at [829, 454] on icon "eye" at bounding box center [833, 458] width 9 height 8
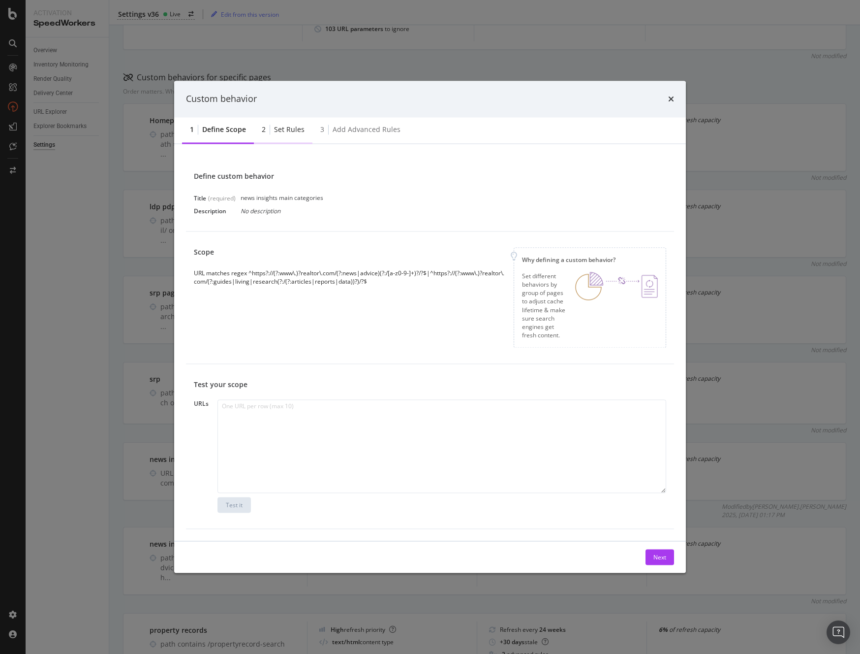
click at [286, 126] on div "Set rules" at bounding box center [289, 130] width 31 height 10
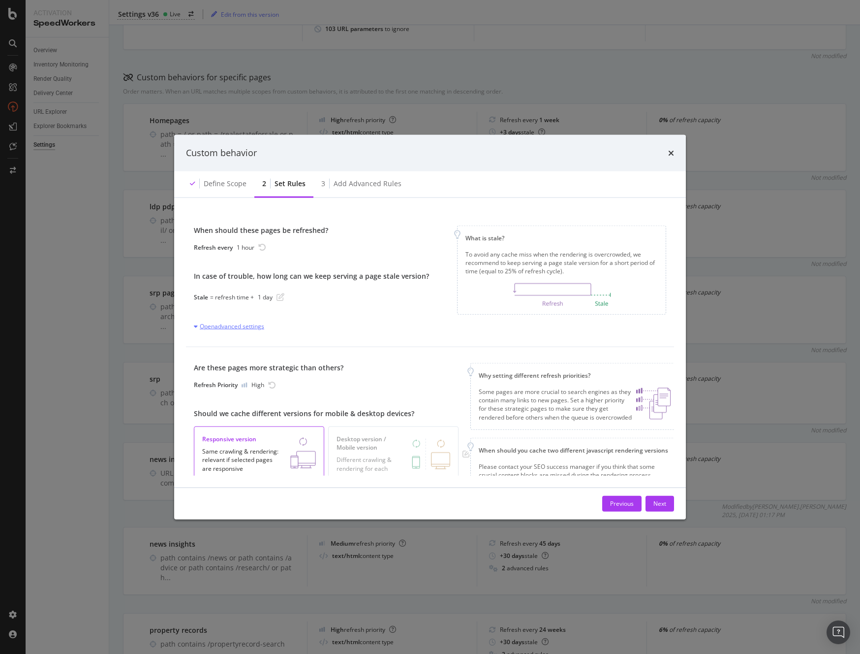
click at [219, 329] on div "Open advanced settings" at bounding box center [229, 326] width 70 height 8
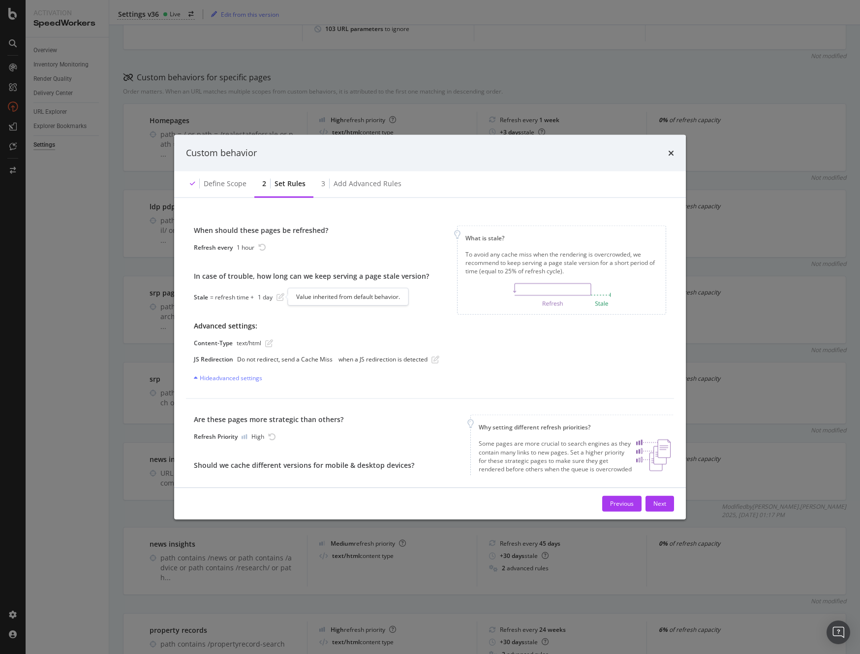
click at [281, 299] on icon "pen-to-square" at bounding box center [281, 297] width 8 height 8
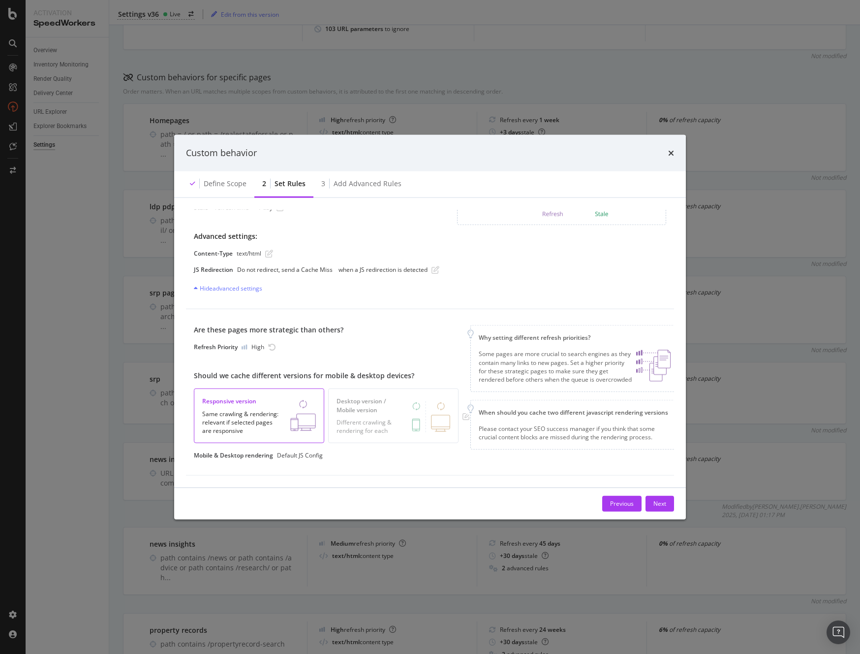
scroll to position [97, 0]
click at [271, 343] on icon "rotate-left" at bounding box center [272, 347] width 8 height 8
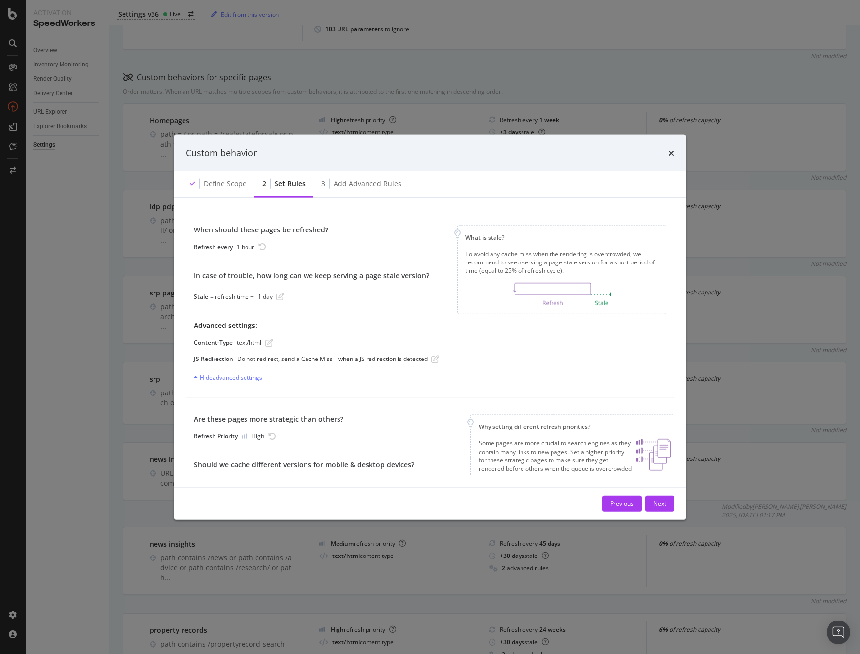
scroll to position [0, 0]
click at [356, 182] on div "Add advanced rules" at bounding box center [368, 183] width 68 height 10
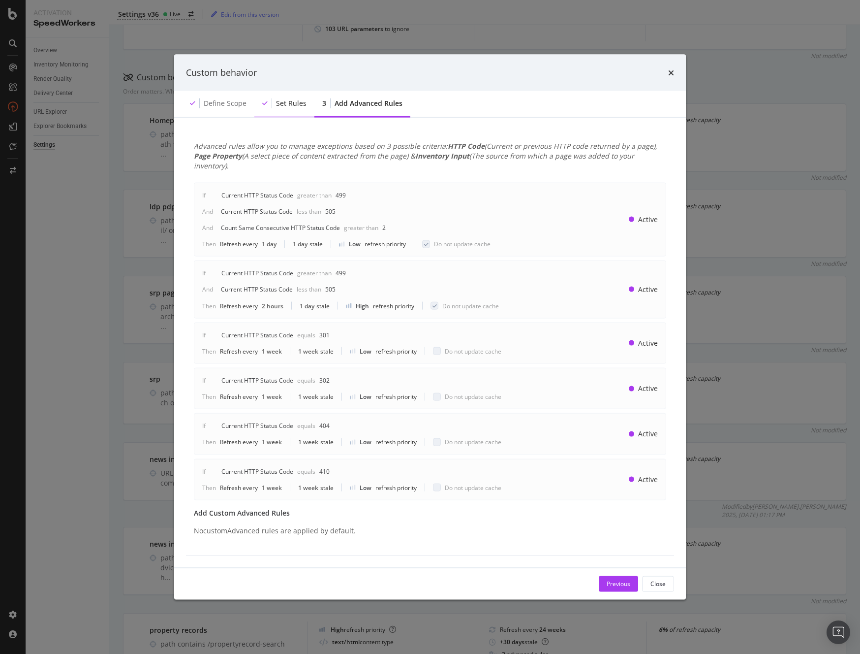
click at [289, 104] on div "Set rules" at bounding box center [291, 103] width 31 height 10
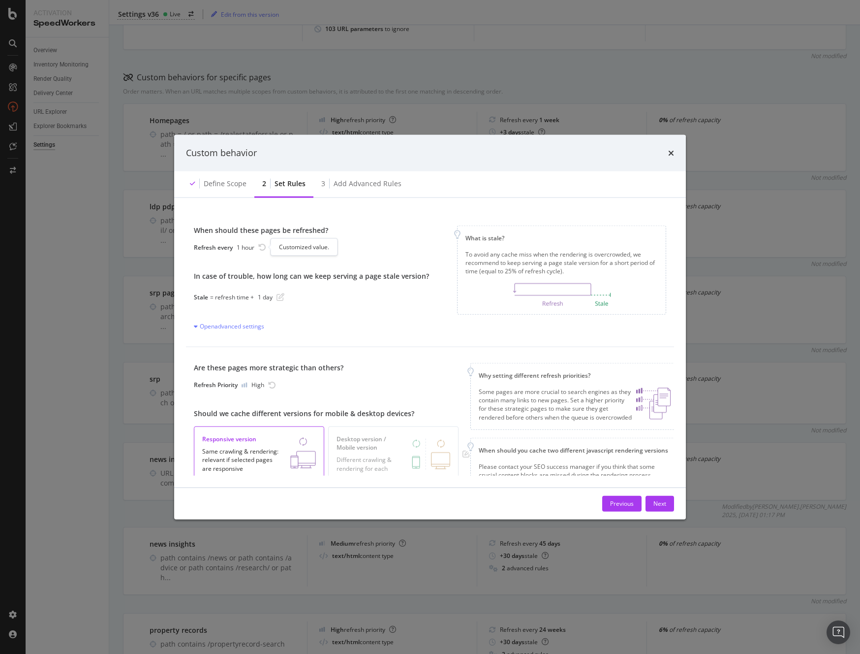
click at [258, 246] on icon "rotate-left" at bounding box center [262, 247] width 8 height 8
click at [235, 250] on div "Refresh every 1 hour" at bounding box center [311, 247] width 235 height 8
click at [554, 291] on img "modal" at bounding box center [561, 294] width 97 height 23
click at [223, 185] on div "Define scope" at bounding box center [225, 183] width 43 height 10
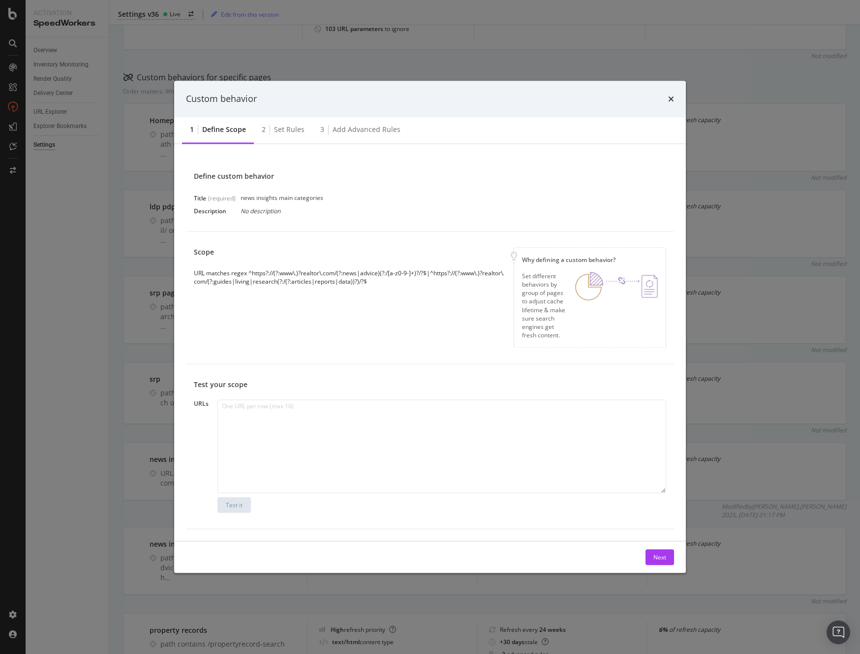
click at [277, 299] on div "Scope URL matches regex ^https?://(?:www\.)?realtor\.com/(?:news|advice)(?:/[a-…" at bounding box center [430, 297] width 473 height 100
click at [259, 207] on em "No description" at bounding box center [261, 211] width 40 height 8
click at [266, 210] on em "No description" at bounding box center [261, 211] width 40 height 8
click at [286, 132] on div "Set rules" at bounding box center [289, 130] width 31 height 10
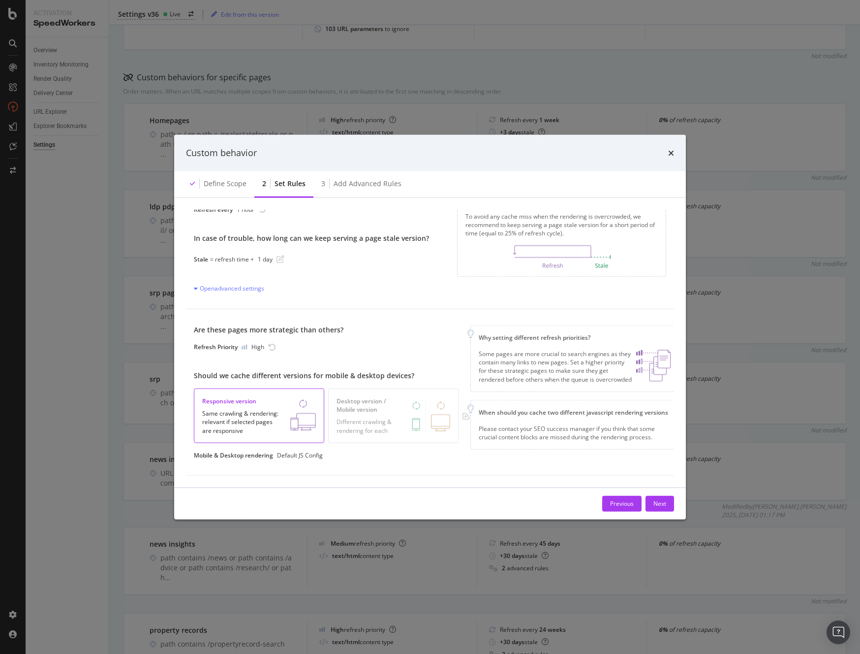
scroll to position [45, 0]
click at [670, 151] on icon "times" at bounding box center [671, 153] width 6 height 8
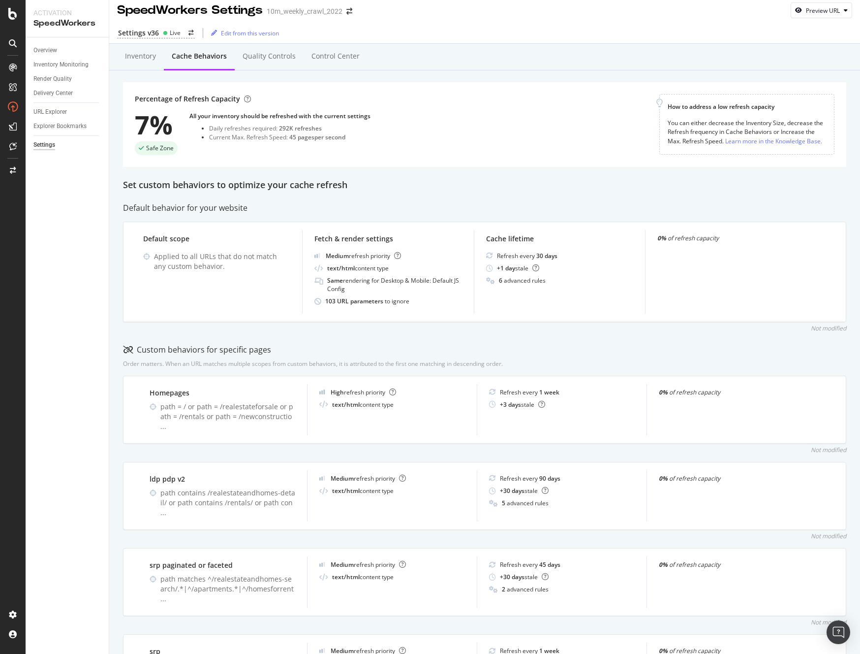
scroll to position [0, 0]
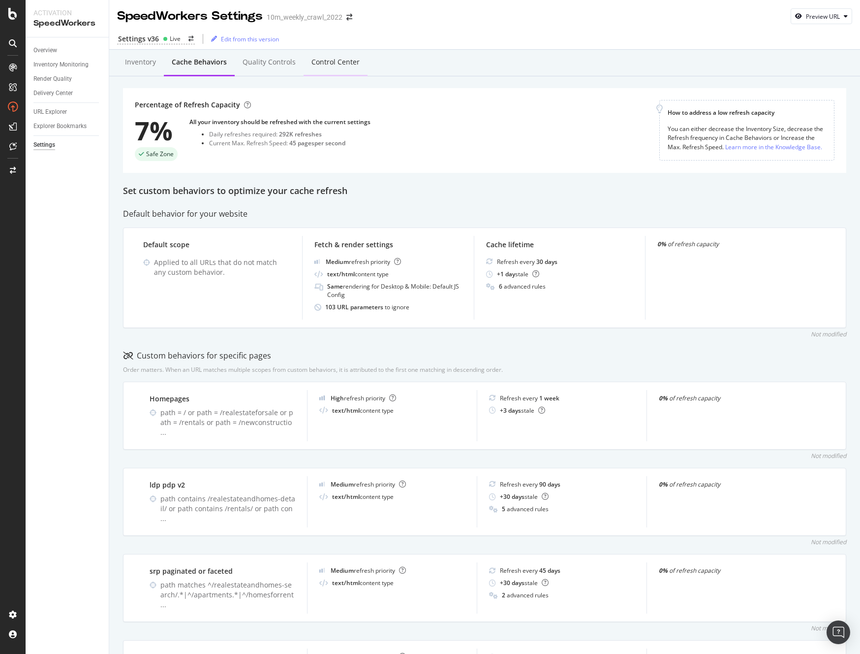
click at [341, 53] on div "Control Center" at bounding box center [336, 62] width 64 height 27
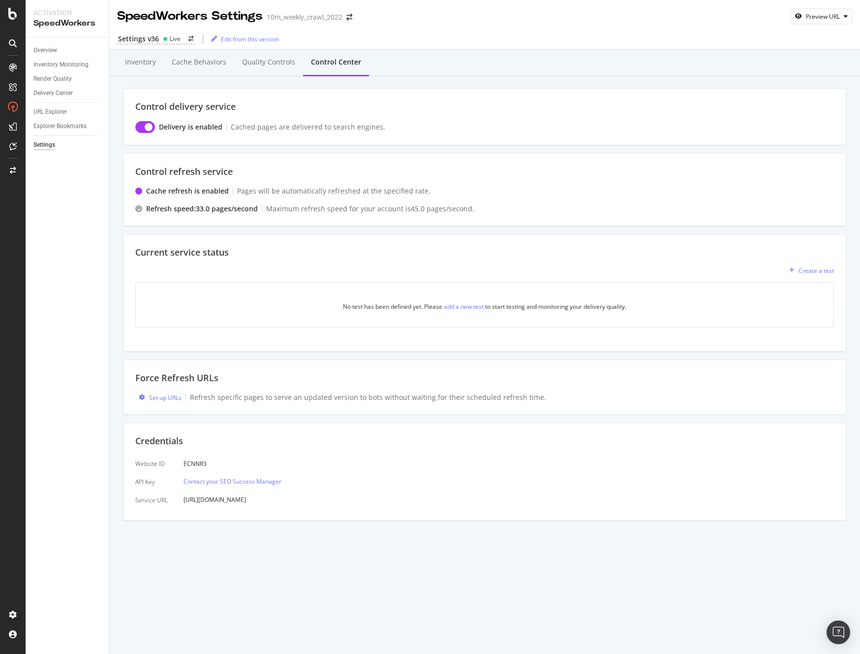
drag, startPoint x: 68, startPoint y: 299, endPoint x: 65, endPoint y: 288, distance: 11.2
click at [67, 297] on div "Overview Inventory Monitoring Render Quality Delivery Center URL Explorer Explo…" at bounding box center [67, 345] width 83 height 616
click at [53, 96] on div "Delivery Center" at bounding box center [52, 93] width 39 height 10
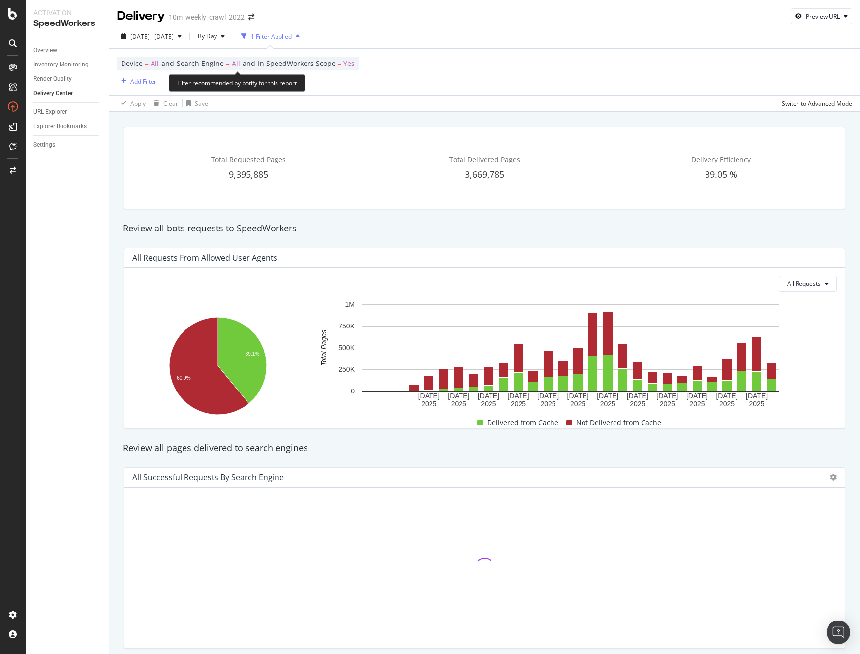
click at [234, 63] on span "All" at bounding box center [236, 64] width 8 height 14
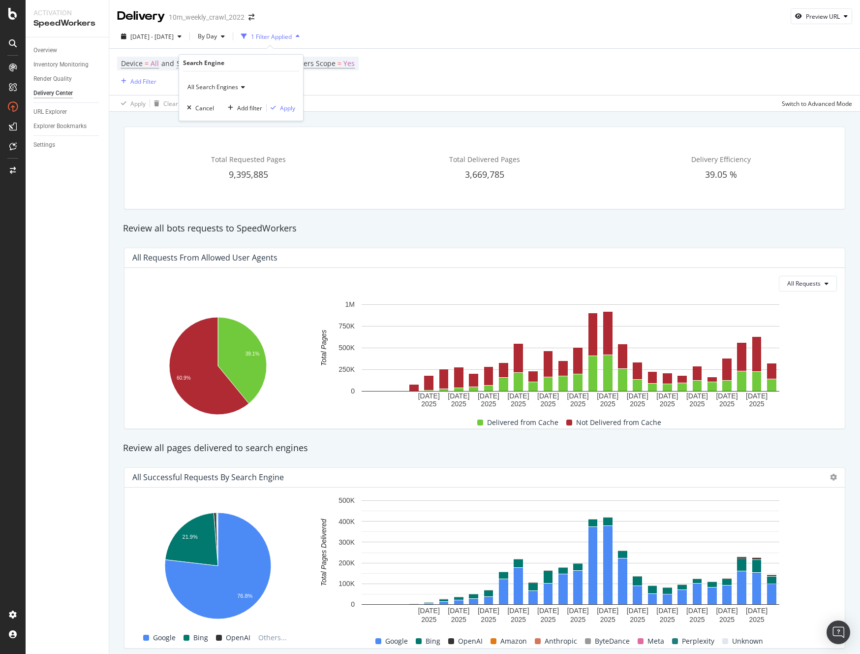
click at [233, 85] on span "All Search Engines" at bounding box center [213, 87] width 51 height 8
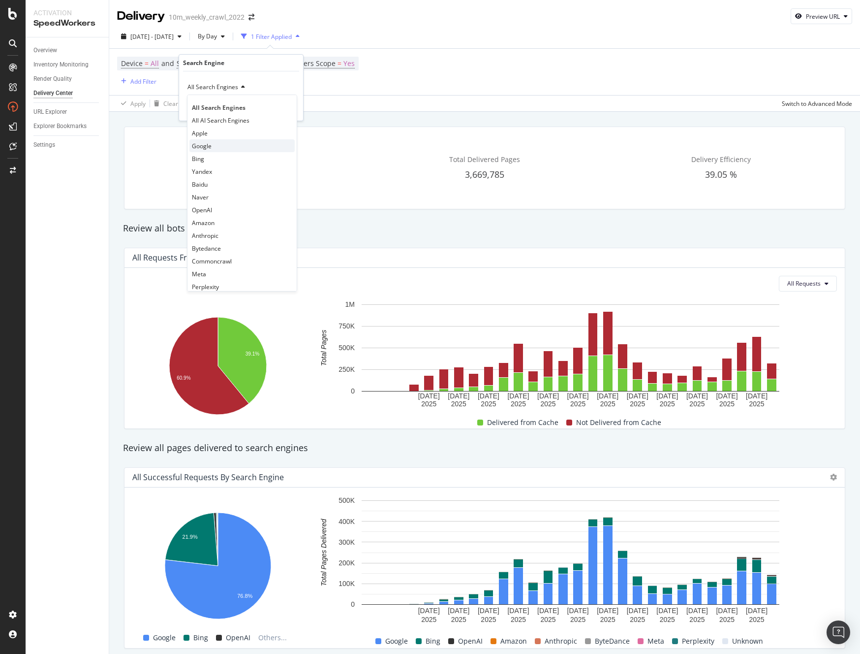
click at [218, 142] on div "Google" at bounding box center [242, 145] width 105 height 13
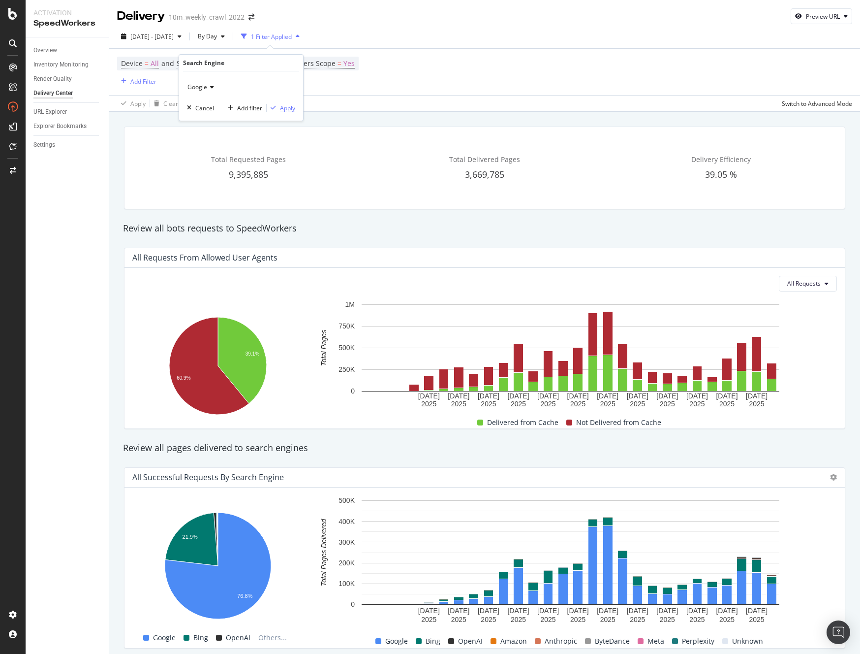
click at [291, 106] on div "Apply" at bounding box center [287, 108] width 15 height 8
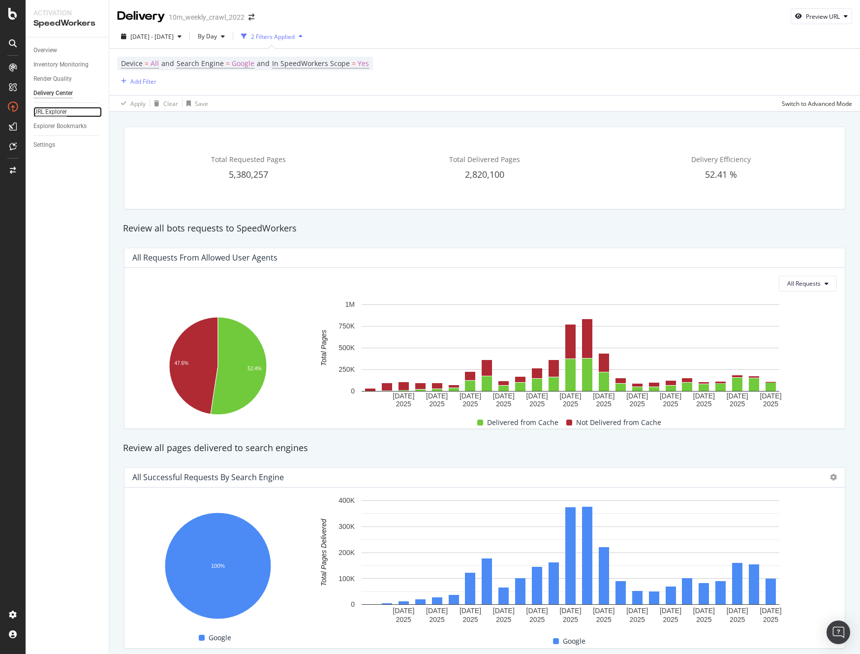
click at [49, 112] on div "URL Explorer" at bounding box center [49, 112] width 33 height 10
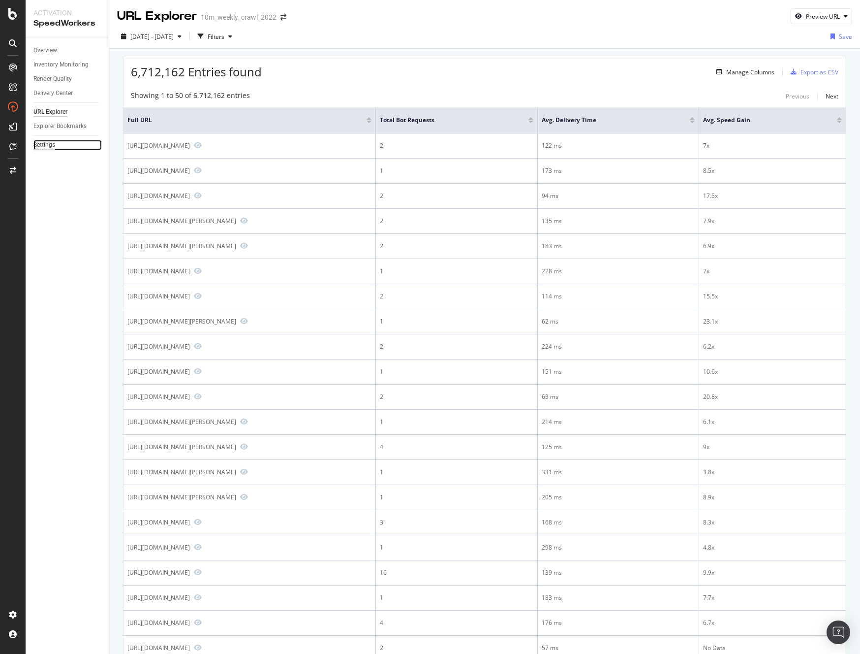
click at [44, 146] on div "Settings" at bounding box center [44, 145] width 22 height 10
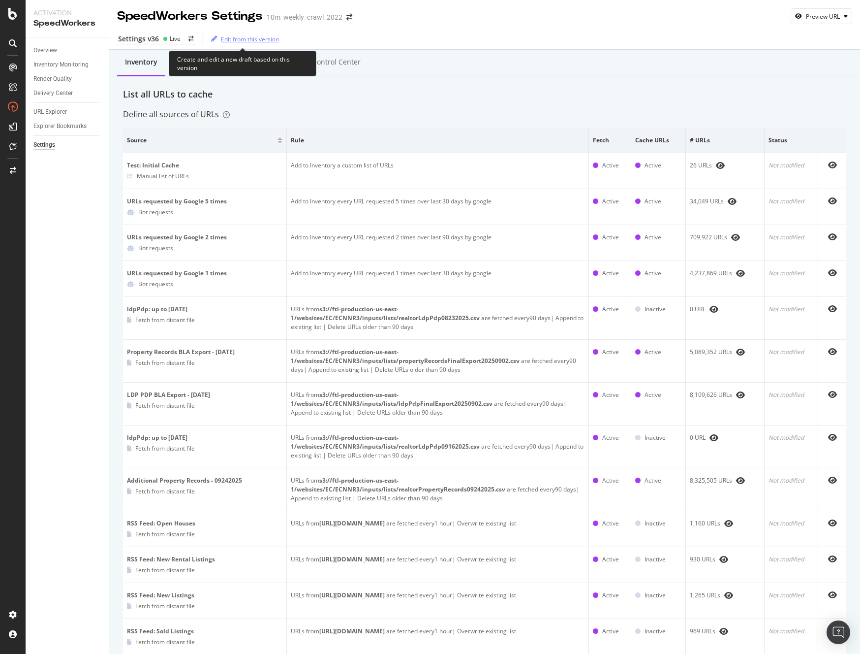
click at [241, 40] on div "Edit from this version" at bounding box center [250, 39] width 58 height 8
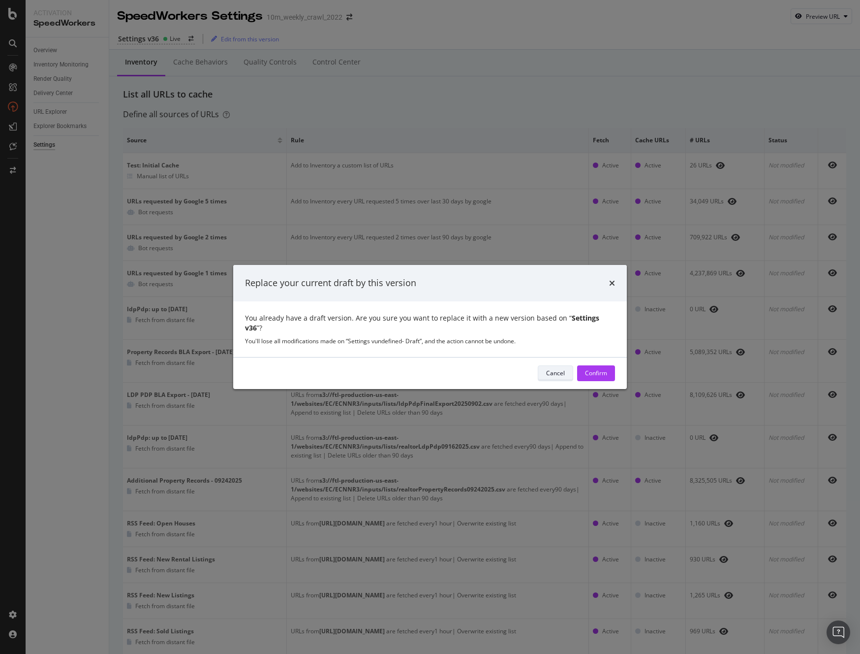
click at [552, 369] on div "Cancel" at bounding box center [555, 373] width 19 height 8
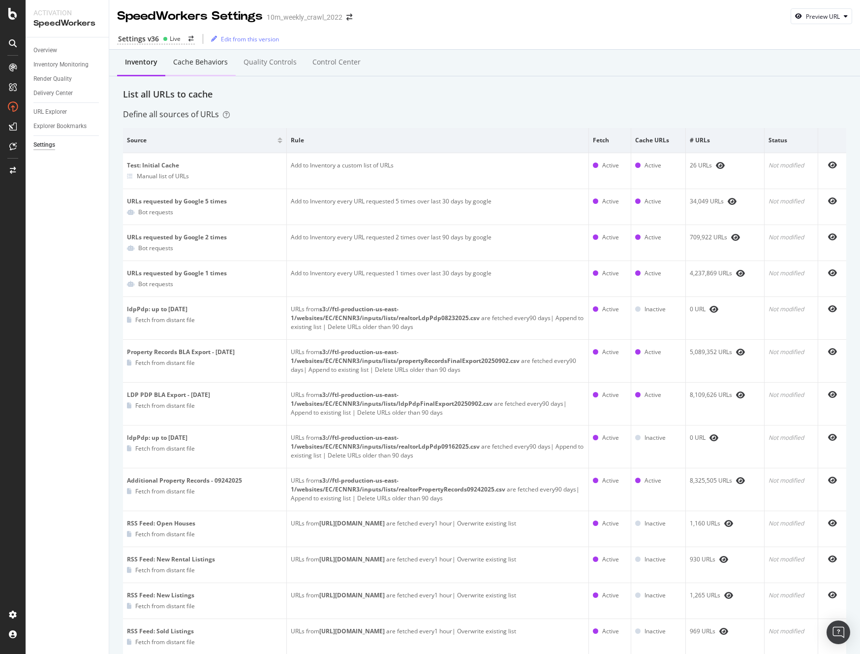
click at [215, 61] on div "Cache behaviors" at bounding box center [200, 62] width 55 height 10
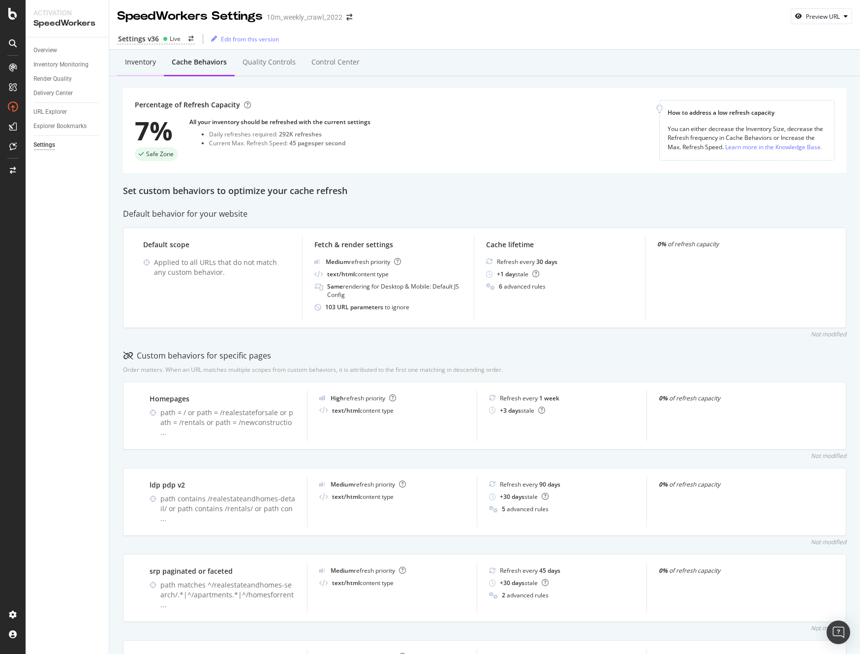
click at [144, 58] on div "Inventory" at bounding box center [140, 62] width 31 height 10
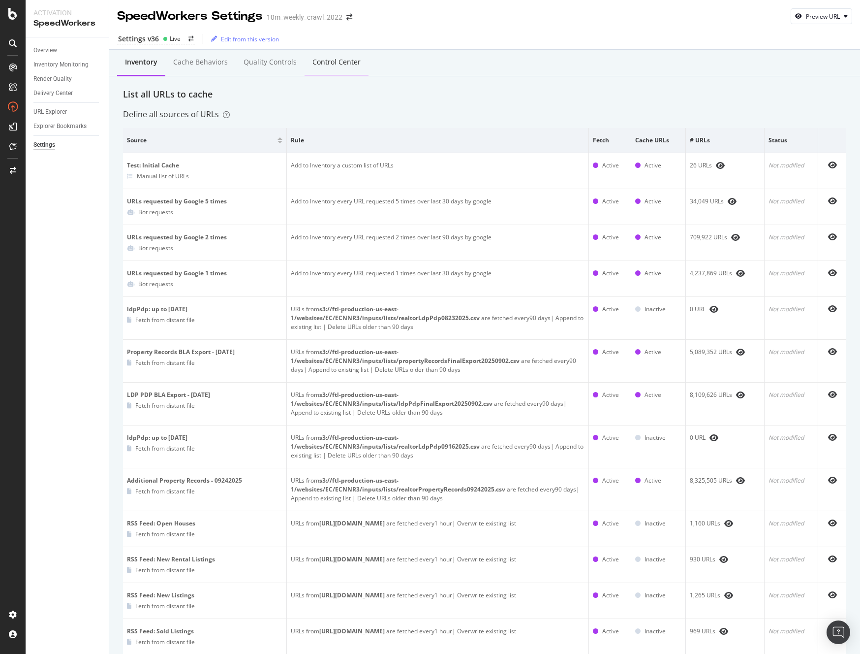
click at [341, 59] on div "Control Center" at bounding box center [337, 62] width 48 height 10
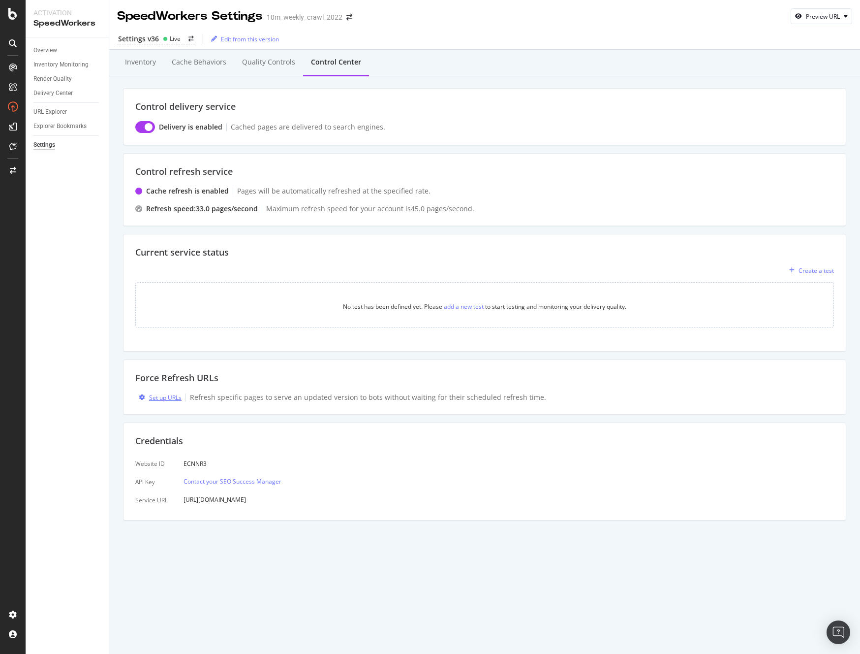
click at [164, 398] on div "Set up URLs" at bounding box center [165, 397] width 32 height 8
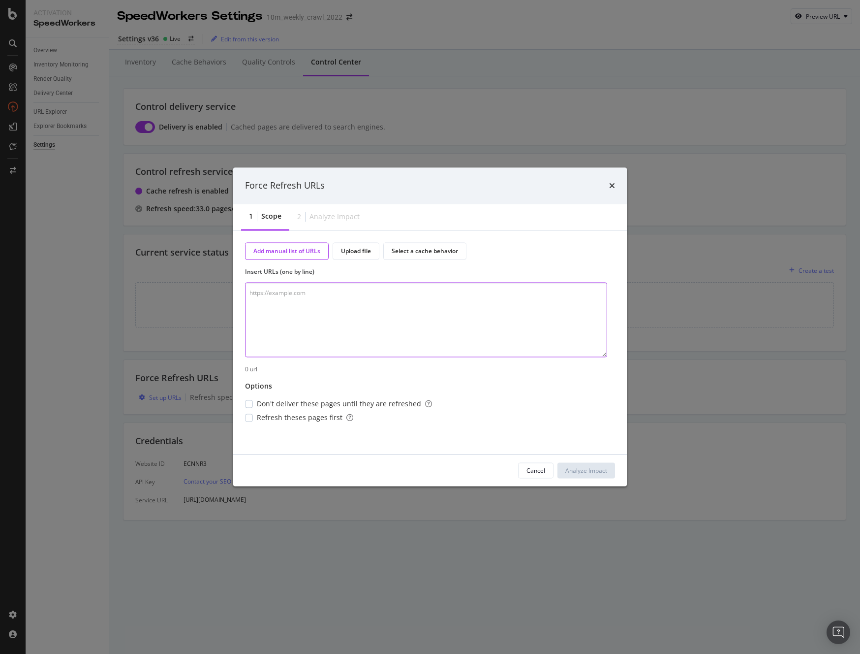
paste textarea "[URL][DOMAIN_NAME]"
type textarea "[URL][DOMAIN_NAME]"
click at [252, 404] on div "modal" at bounding box center [249, 404] width 8 height 8
click at [252, 415] on div "modal" at bounding box center [249, 418] width 8 height 8
click at [591, 474] on div "Analyze Impact" at bounding box center [587, 470] width 42 height 8
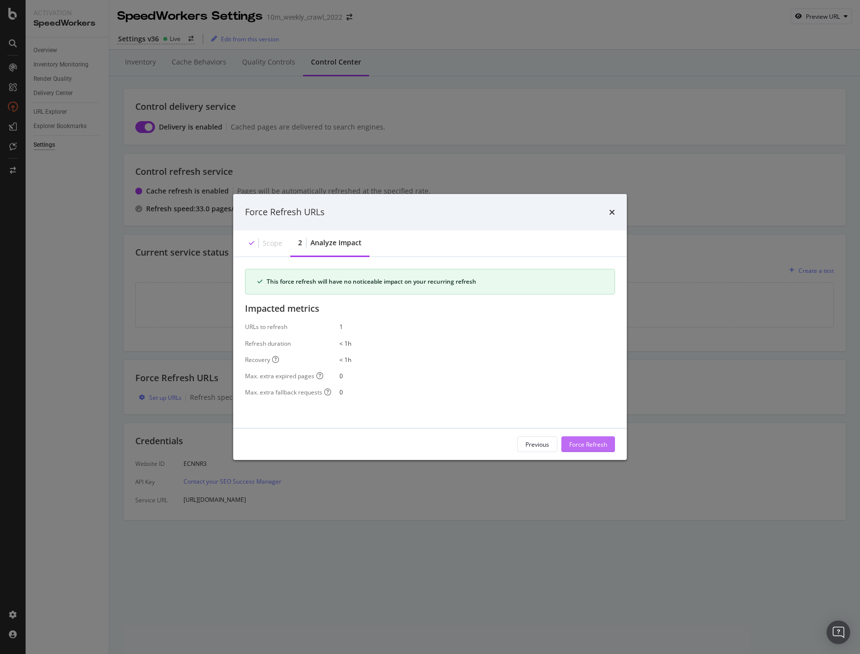
click at [589, 443] on div "Force Refresh" at bounding box center [589, 444] width 38 height 8
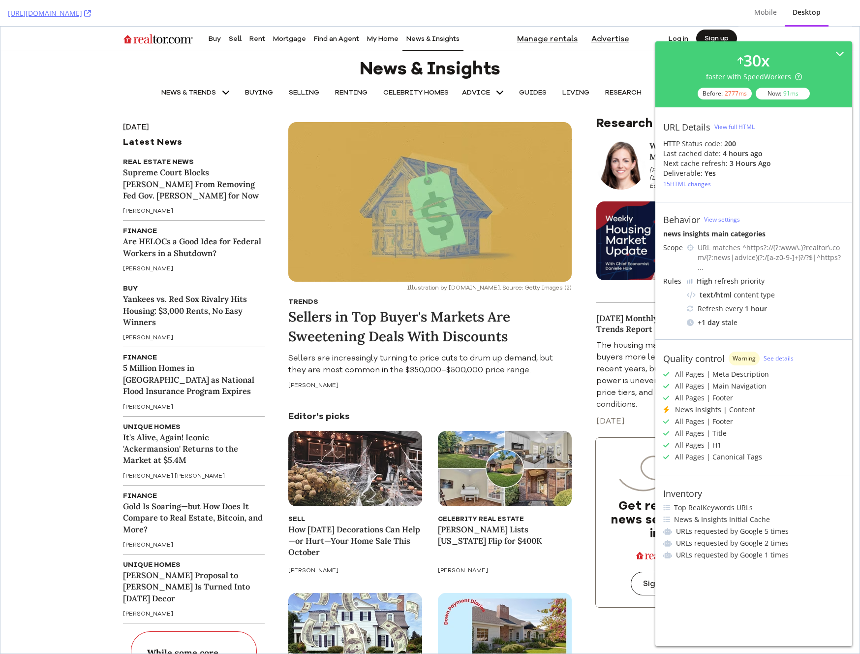
scroll to position [2, 0]
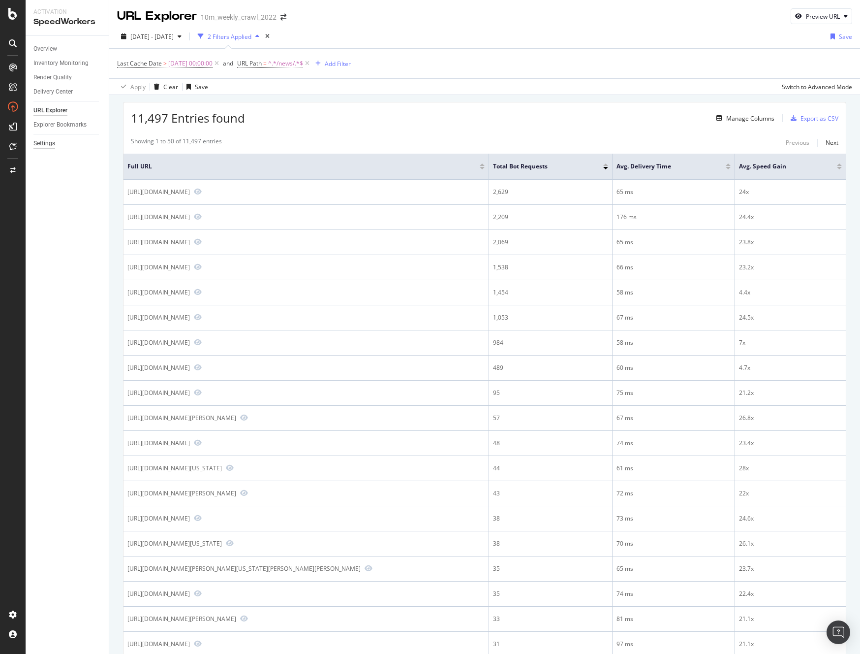
click at [48, 145] on div "Settings" at bounding box center [44, 143] width 22 height 10
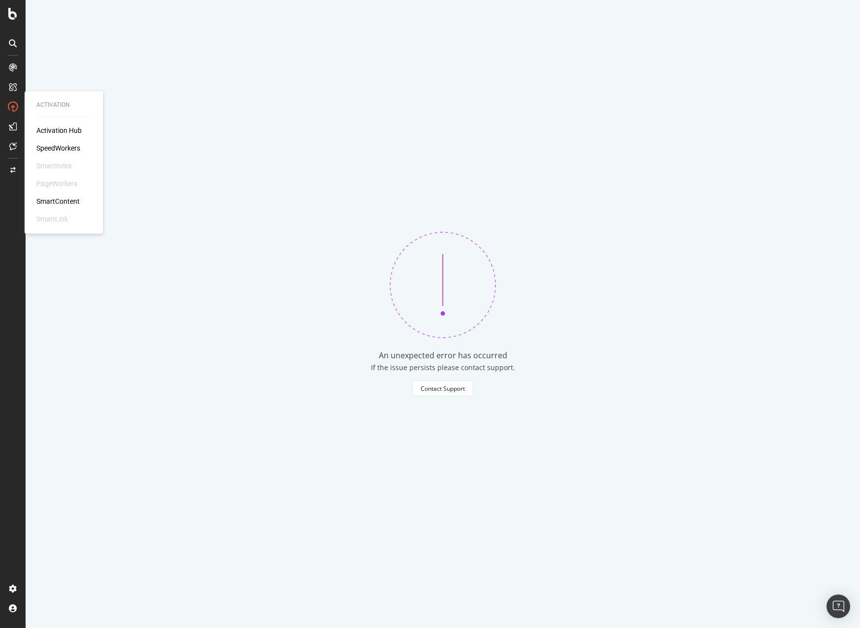
click at [61, 149] on div "SpeedWorkers" at bounding box center [58, 148] width 44 height 10
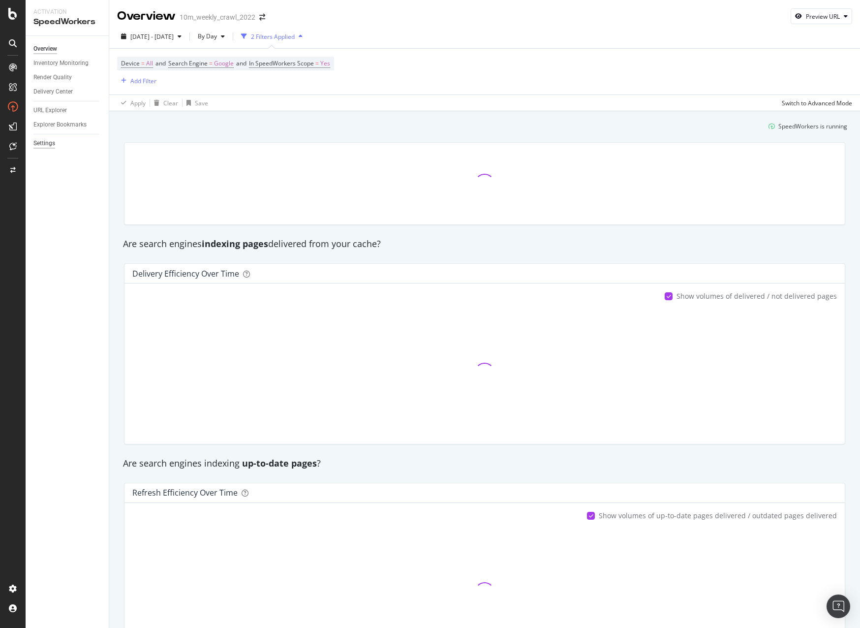
click at [46, 145] on div "Settings" at bounding box center [44, 143] width 22 height 10
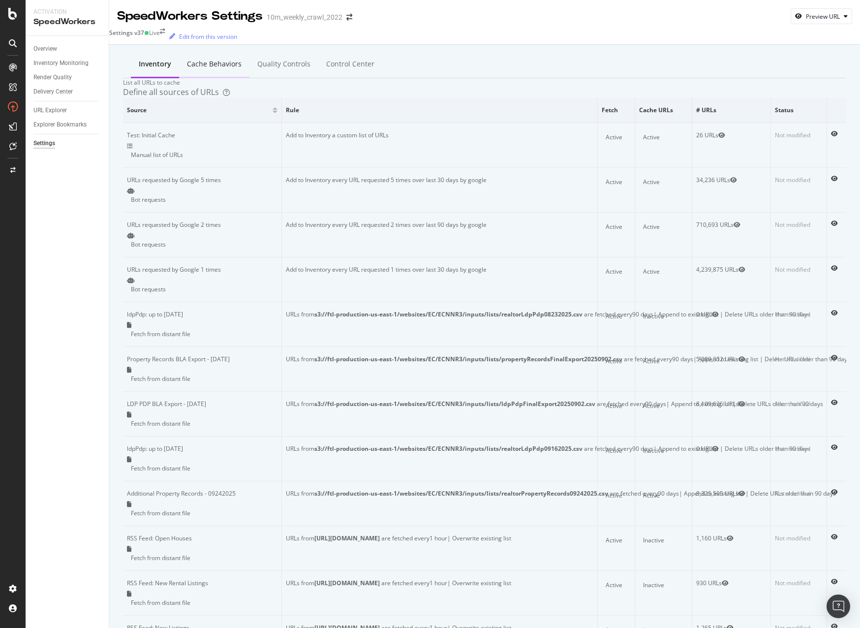
click at [216, 62] on div "Cache behaviors" at bounding box center [214, 64] width 55 height 10
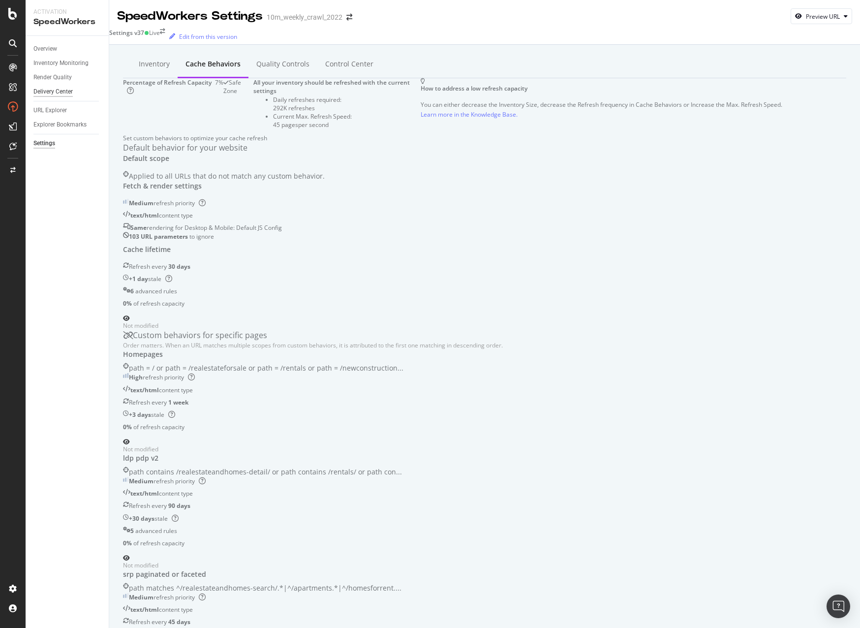
click at [62, 92] on div "Delivery Center" at bounding box center [52, 92] width 39 height 10
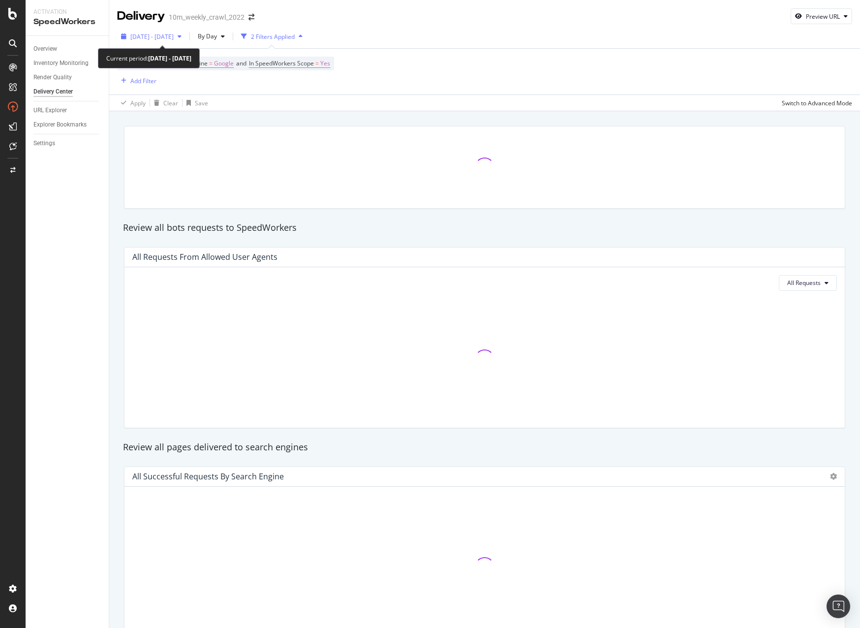
click at [174, 37] on span "2025 Sep. 5th - Oct. 2nd" at bounding box center [151, 36] width 43 height 8
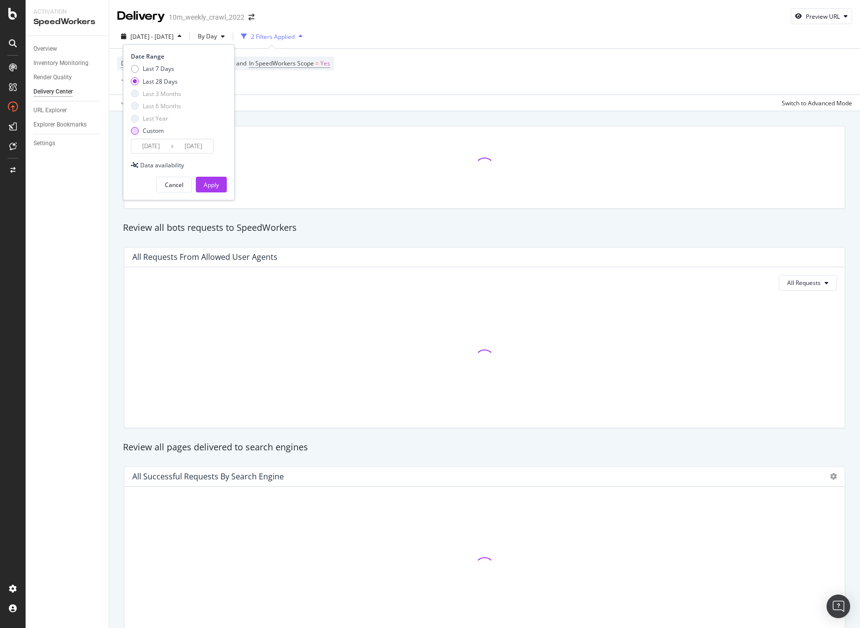
click at [137, 131] on div "Custom" at bounding box center [135, 131] width 8 height 8
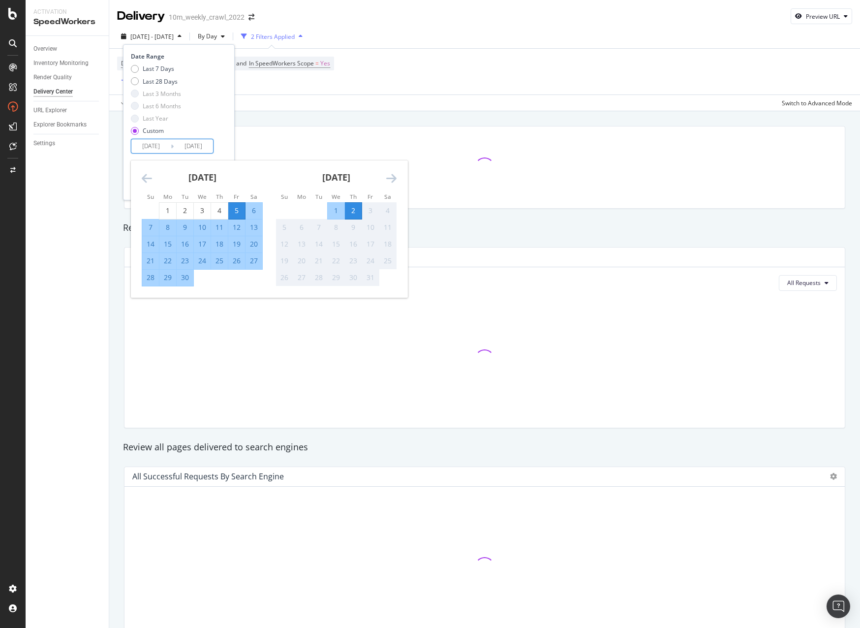
click at [162, 145] on input "2025/09/05" at bounding box center [150, 146] width 39 height 14
click at [330, 210] on div "1" at bounding box center [336, 211] width 17 height 10
type input "2025/10/01"
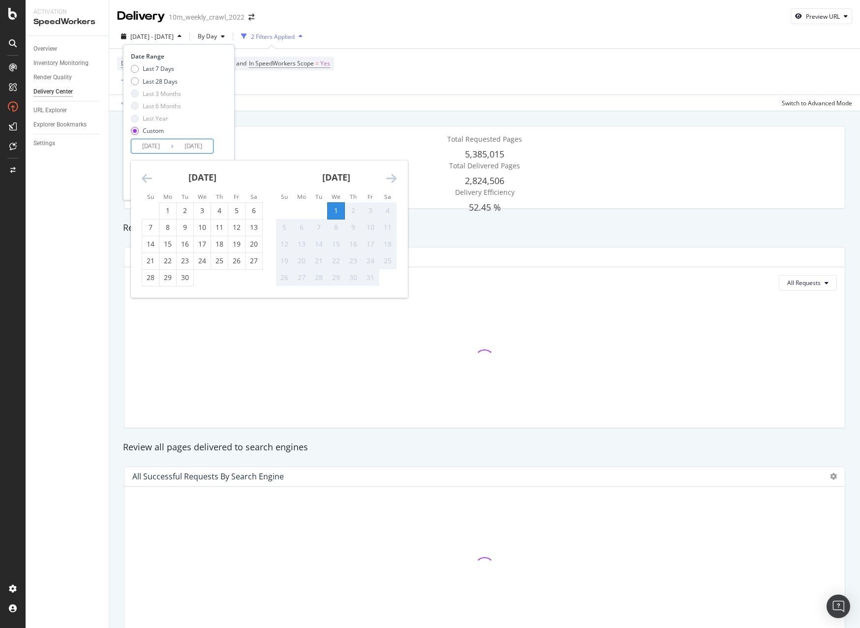
click at [355, 212] on div "2" at bounding box center [353, 211] width 17 height 10
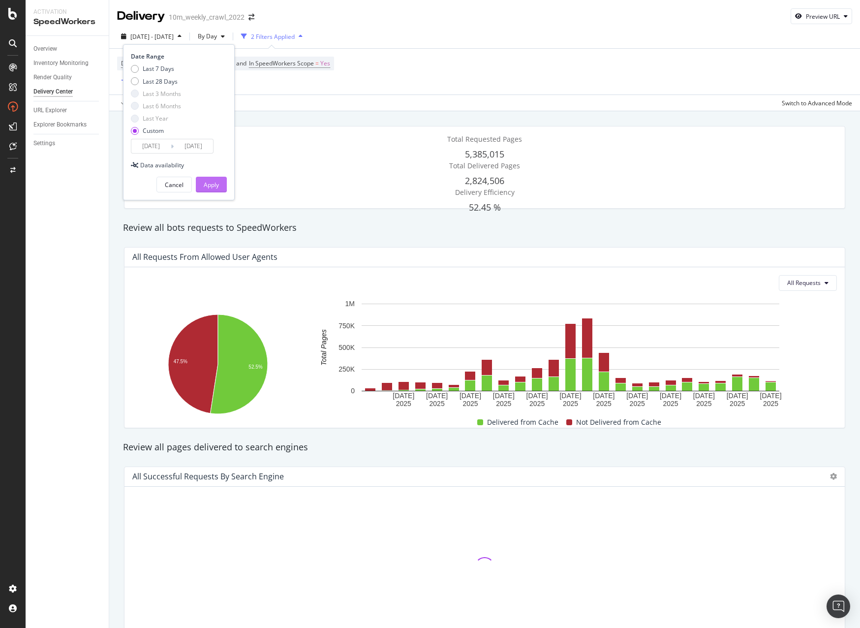
click at [211, 184] on div "Apply" at bounding box center [211, 185] width 15 height 8
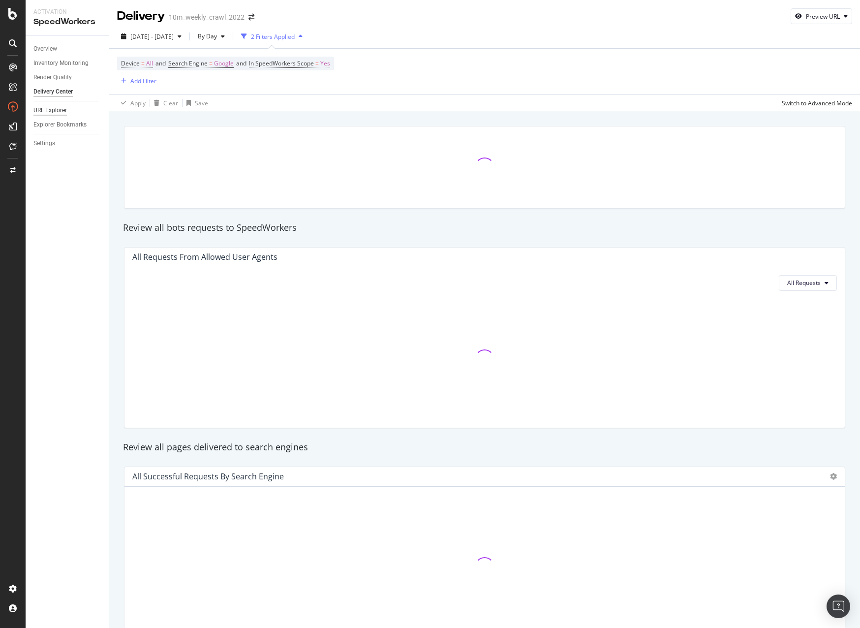
click at [48, 109] on div "URL Explorer" at bounding box center [49, 110] width 33 height 10
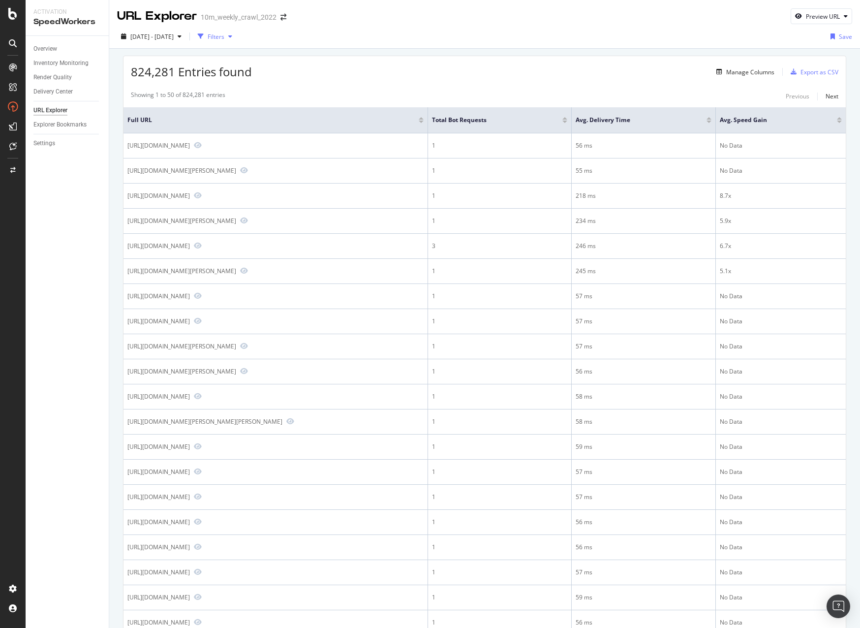
click at [224, 37] on div "Filters" at bounding box center [216, 36] width 17 height 8
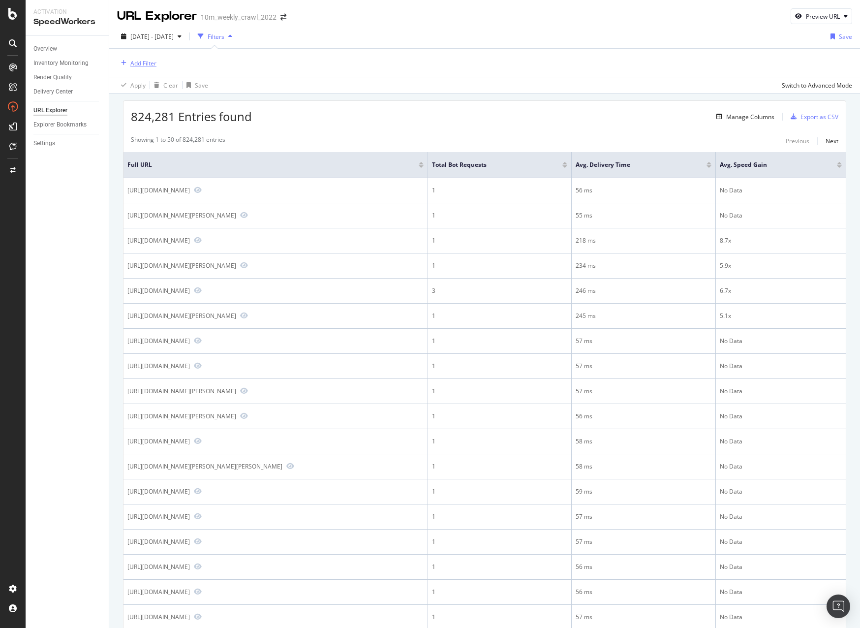
click at [151, 65] on div "Add Filter" at bounding box center [143, 63] width 26 height 8
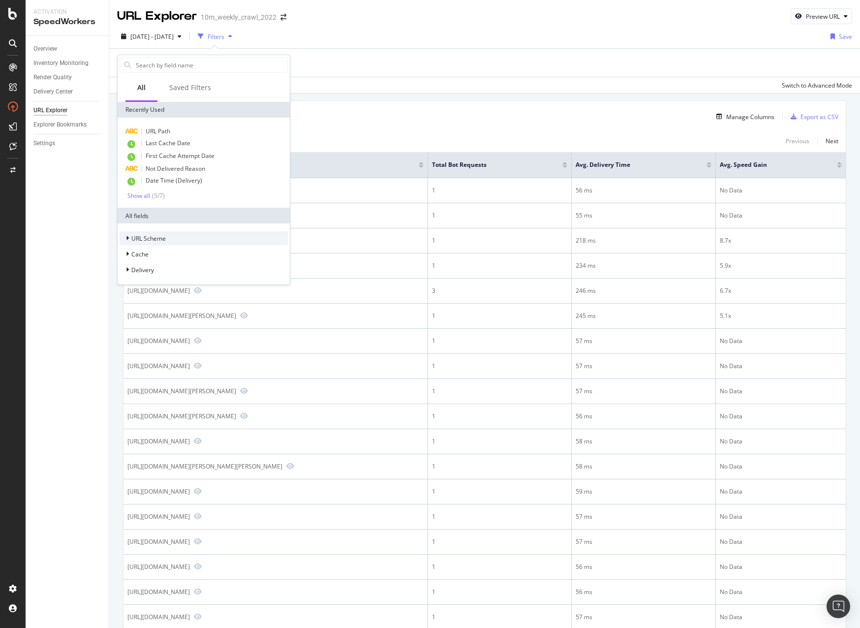
click at [154, 240] on span "URL Scheme" at bounding box center [148, 238] width 34 height 8
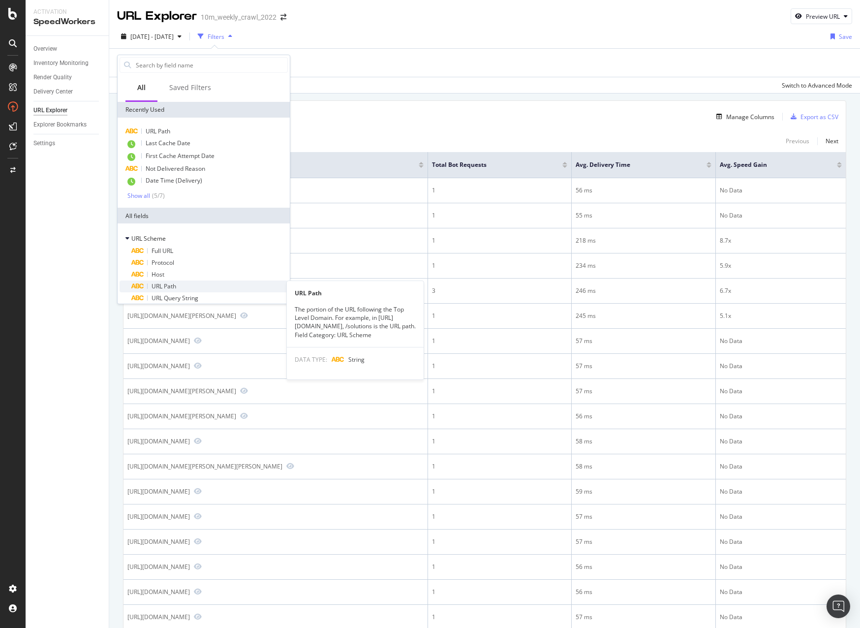
click at [176, 284] on span "URL Path" at bounding box center [164, 286] width 25 height 8
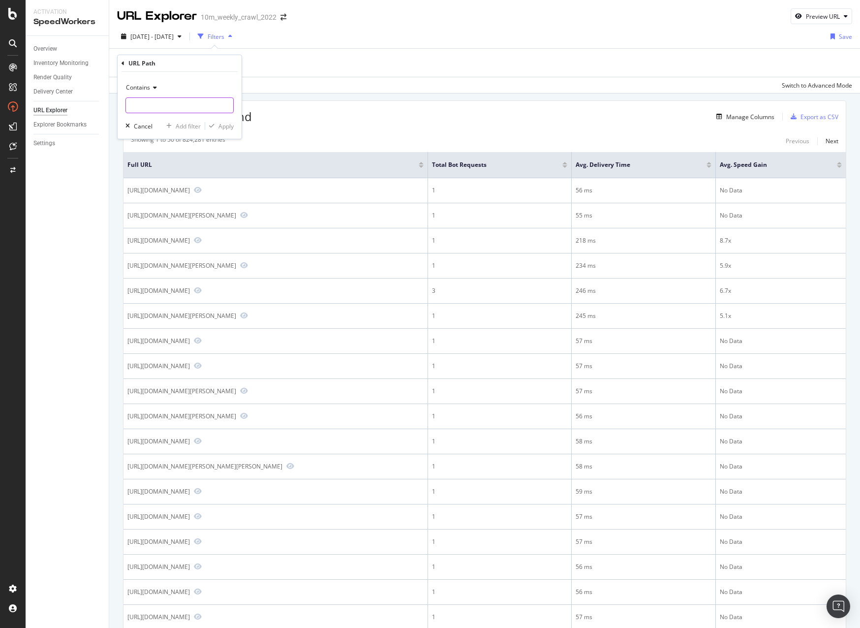
click at [149, 103] on input "text" at bounding box center [179, 105] width 107 height 16
type input "/news/"
click at [230, 126] on div "Apply" at bounding box center [226, 126] width 15 height 8
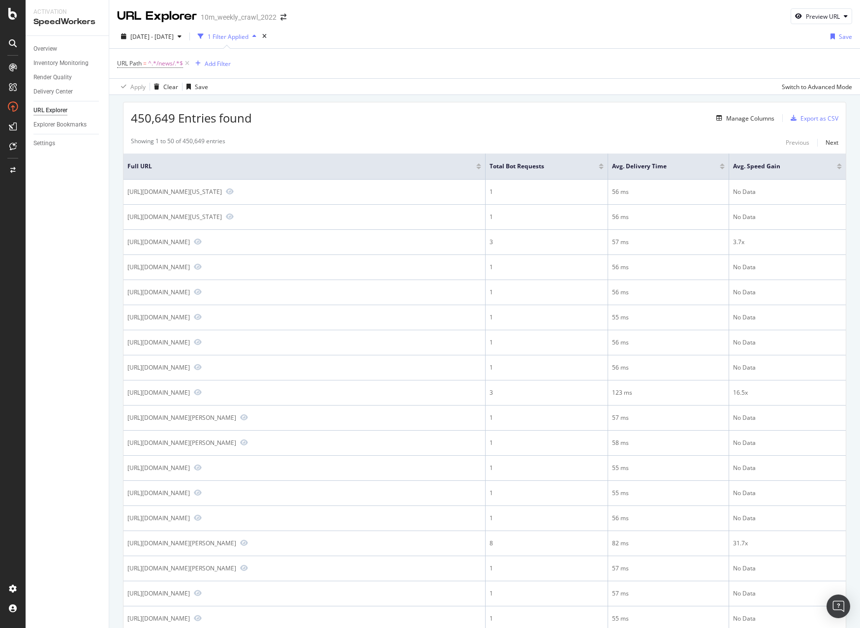
click at [602, 168] on div at bounding box center [601, 168] width 5 height 2
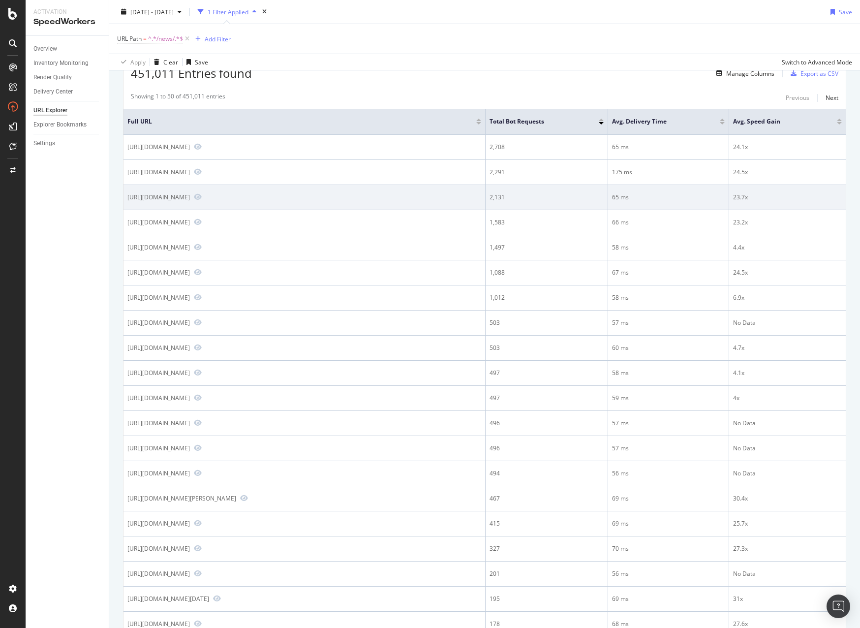
scroll to position [95, 0]
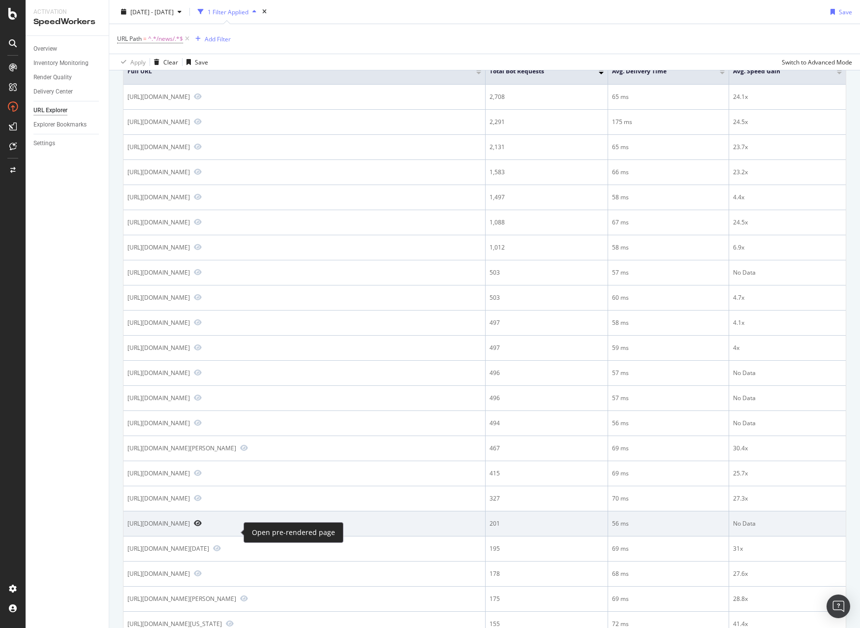
click at [202, 527] on icon "Preview https://www.realtor.com/news/feed/" at bounding box center [198, 523] width 8 height 7
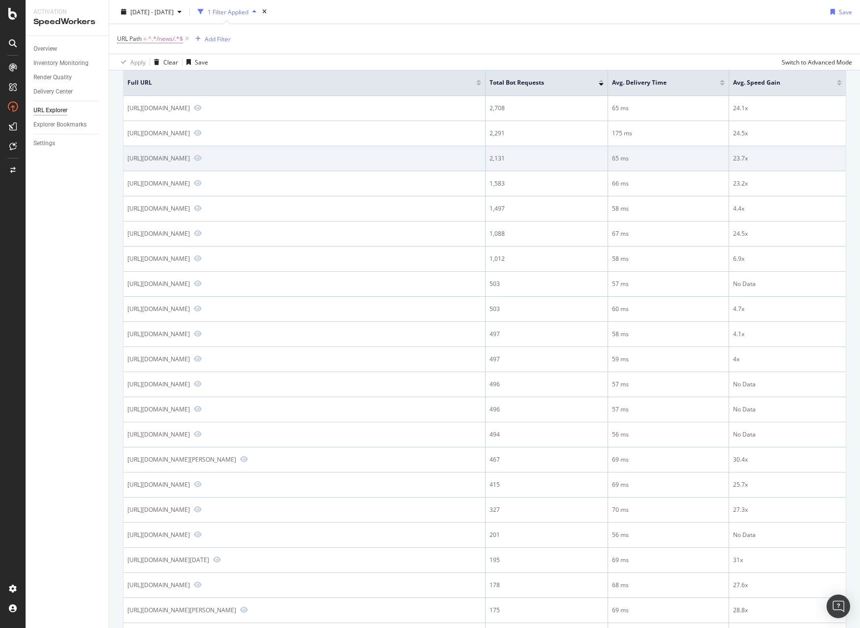
scroll to position [31, 0]
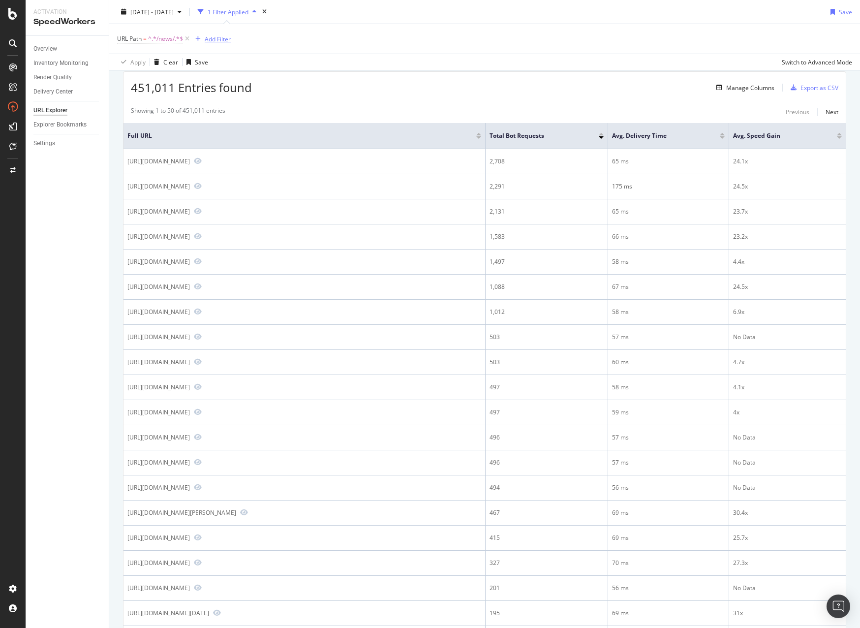
click at [212, 40] on div "Add Filter" at bounding box center [218, 38] width 26 height 8
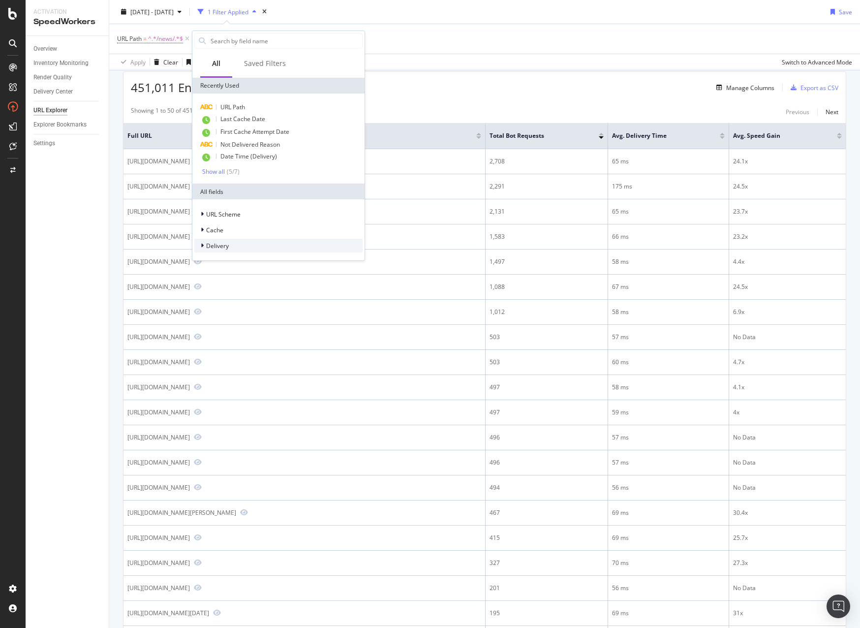
click at [212, 246] on span "Delivery" at bounding box center [217, 246] width 23 height 8
click at [232, 229] on div "Cache" at bounding box center [278, 230] width 168 height 14
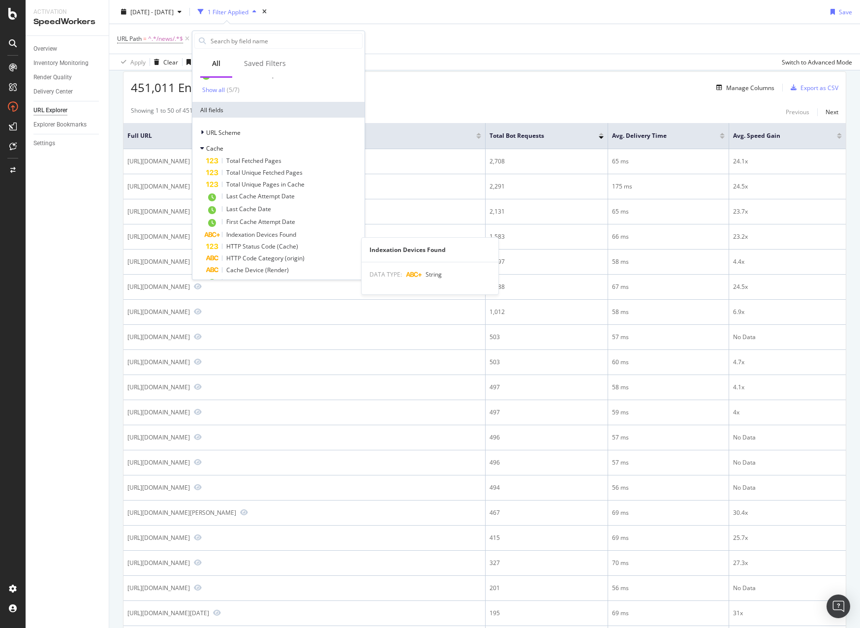
scroll to position [73, 0]
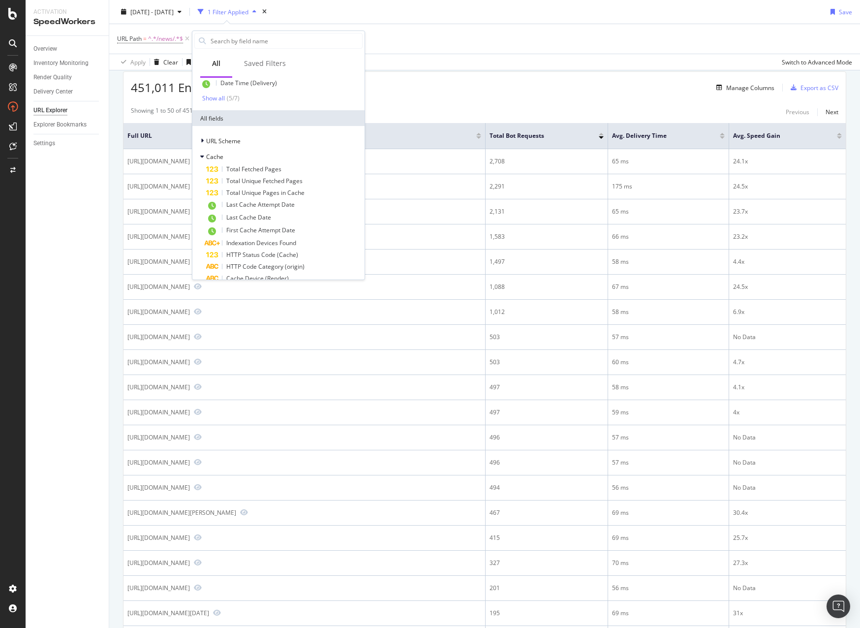
click at [417, 91] on div "451,011 Entries found Manage Columns Export as CSV" at bounding box center [485, 84] width 723 height 24
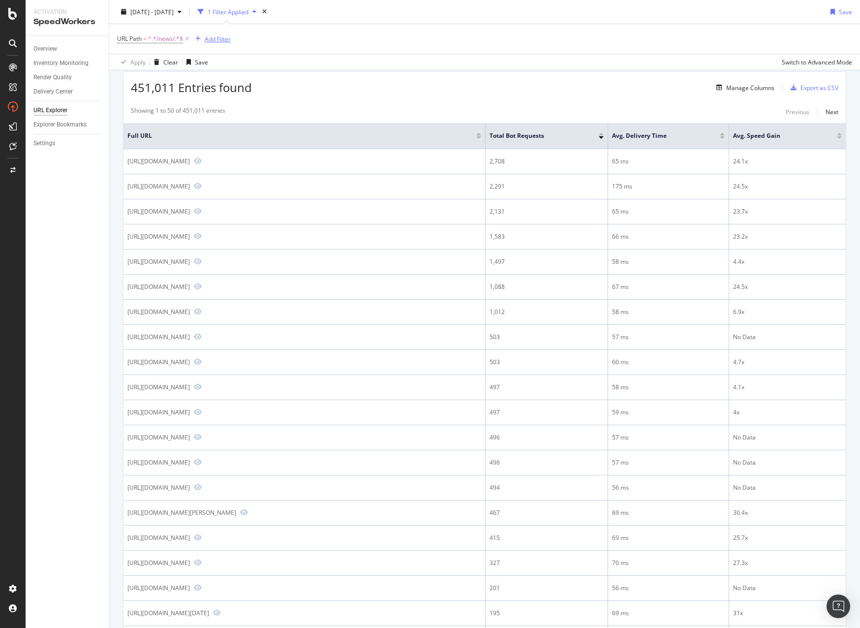
click at [224, 41] on div "Add Filter" at bounding box center [218, 38] width 26 height 8
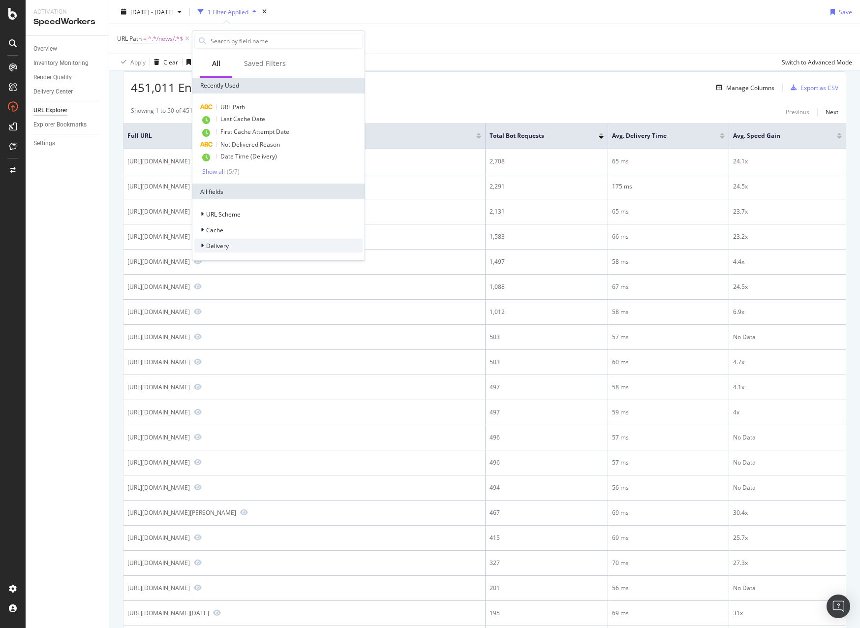
click at [207, 246] on span "Delivery" at bounding box center [217, 246] width 23 height 8
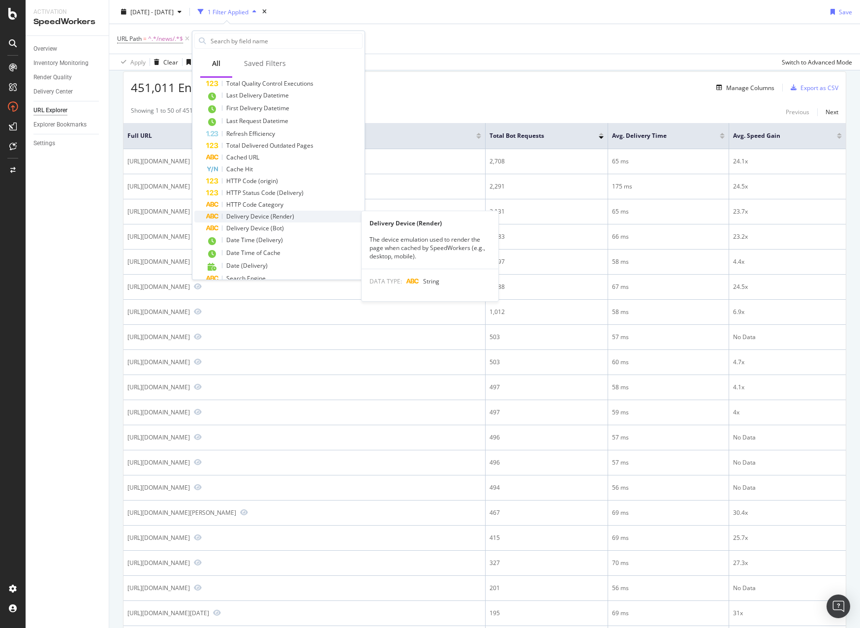
scroll to position [406, 0]
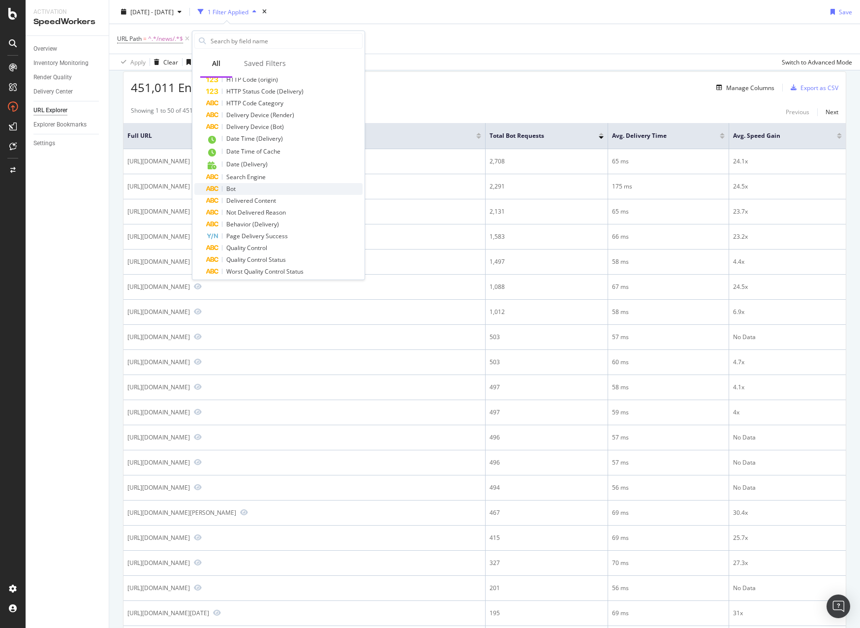
click at [233, 187] on span "Bot" at bounding box center [230, 189] width 9 height 8
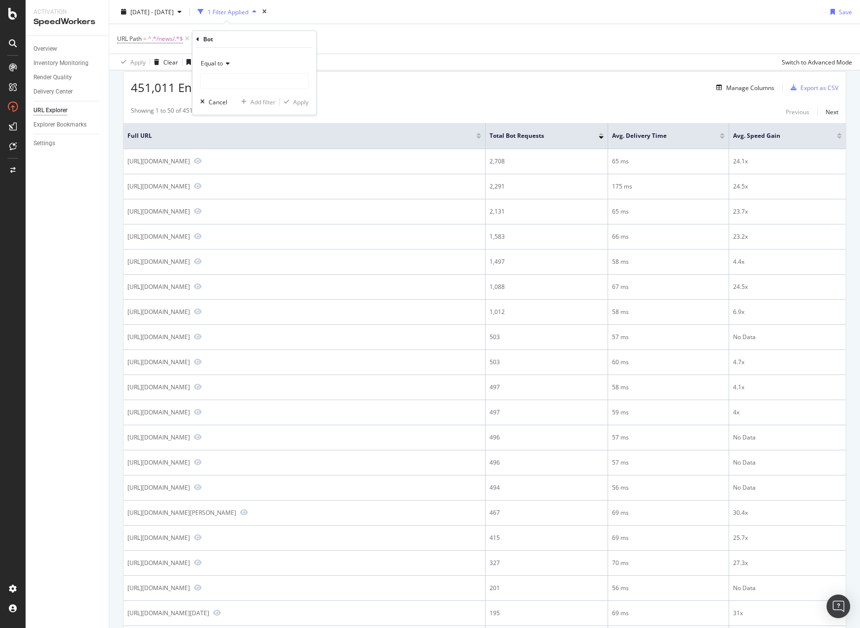
click at [234, 72] on div "Equal to" at bounding box center [254, 72] width 108 height 33
click at [234, 80] on input "text" at bounding box center [254, 81] width 107 height 16
click at [217, 64] on span "Equal to" at bounding box center [212, 63] width 22 height 8
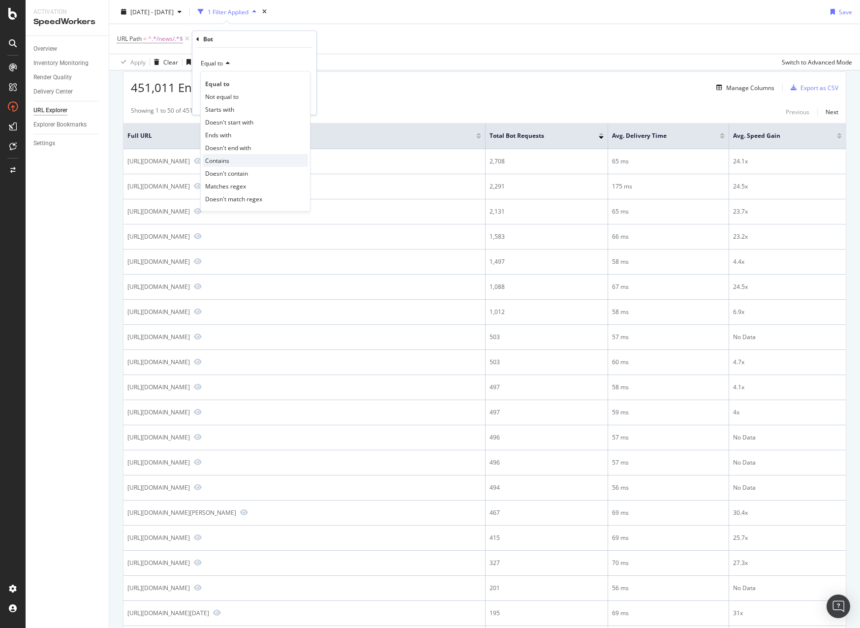
click at [239, 159] on div "Contains" at bounding box center [255, 160] width 105 height 13
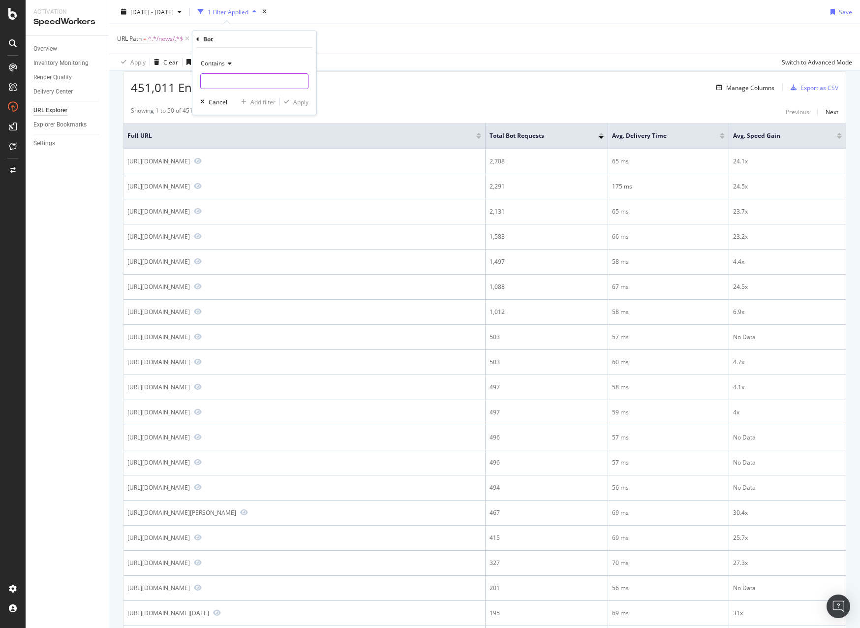
click at [219, 85] on input "text" at bounding box center [254, 81] width 107 height 16
type input "google"
click at [300, 100] on div "Apply" at bounding box center [300, 102] width 15 height 8
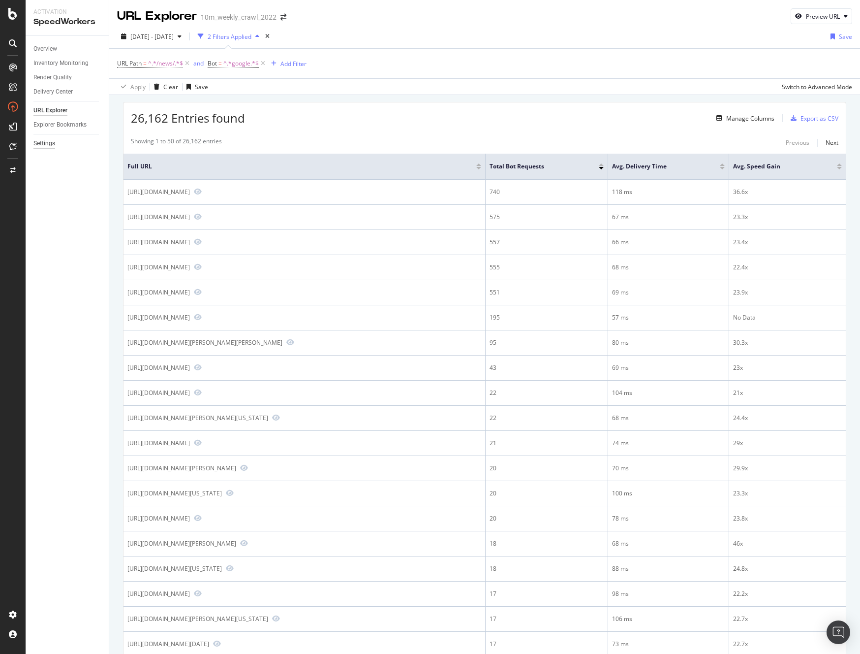
click at [49, 144] on div "Settings" at bounding box center [44, 143] width 22 height 10
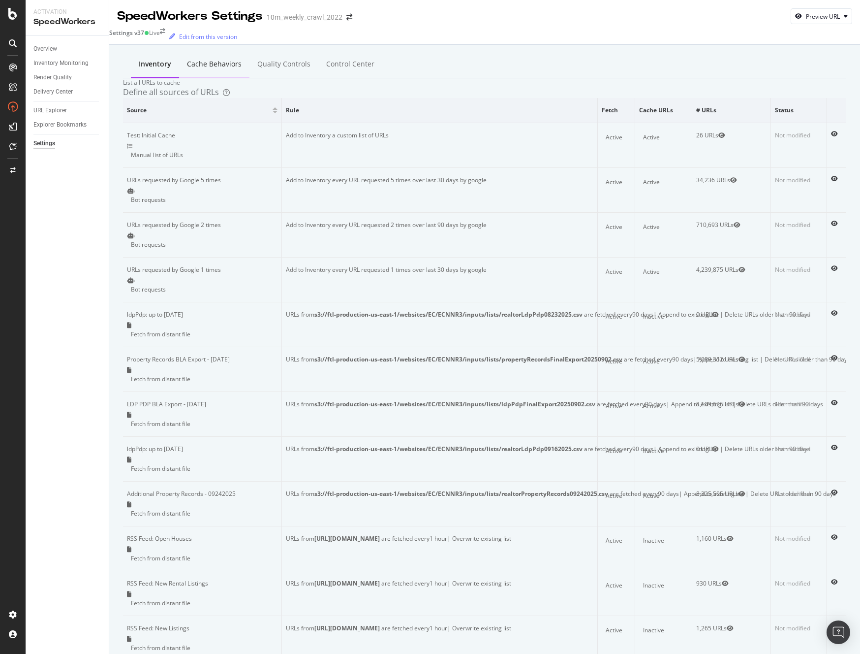
click at [211, 60] on div "Cache behaviors" at bounding box center [214, 64] width 55 height 10
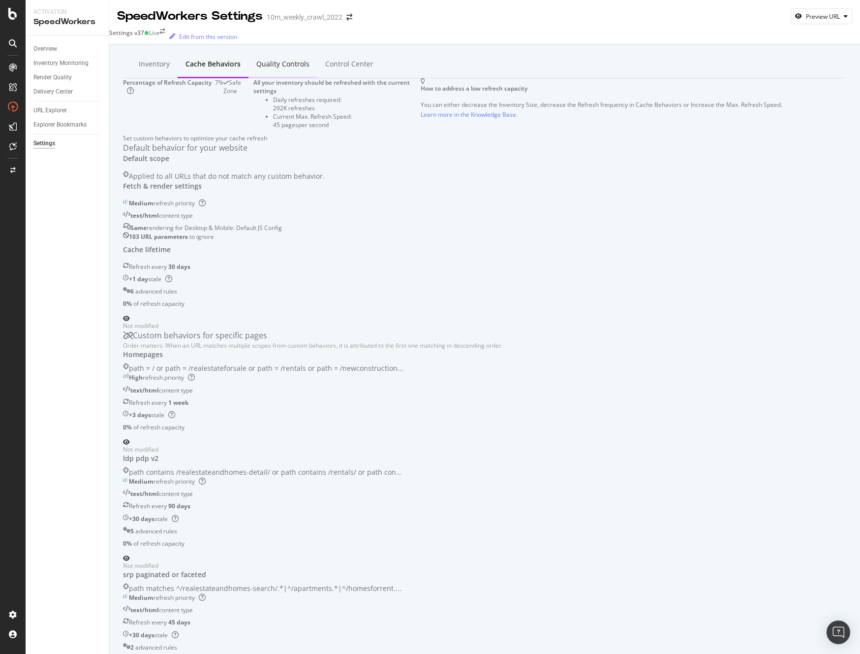
drag, startPoint x: 219, startPoint y: 61, endPoint x: 288, endPoint y: 65, distance: 69.0
click at [220, 61] on div "Cache behaviors" at bounding box center [213, 64] width 55 height 10
click at [283, 61] on div "Quality Controls" at bounding box center [282, 64] width 53 height 10
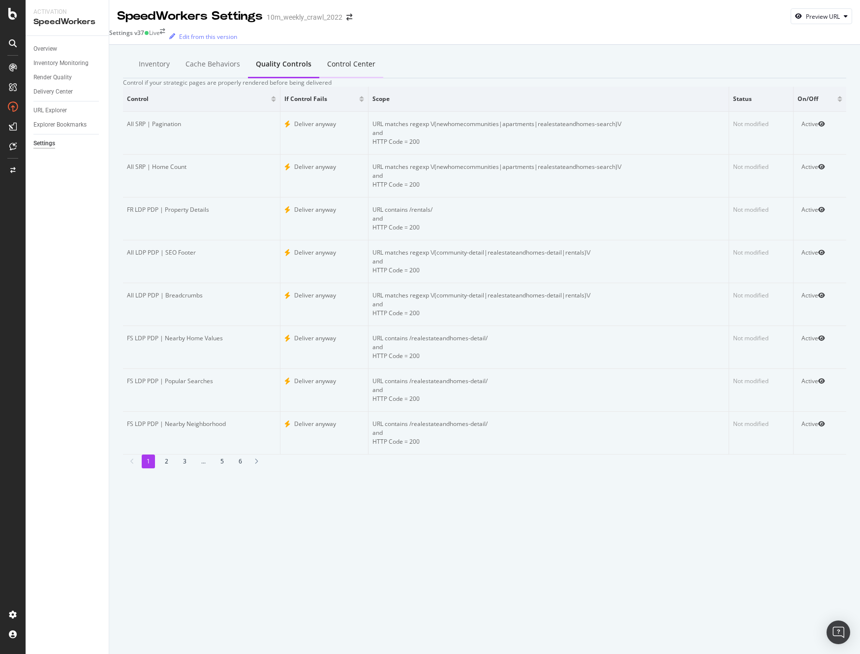
click at [337, 63] on div "Control Center" at bounding box center [351, 64] width 48 height 10
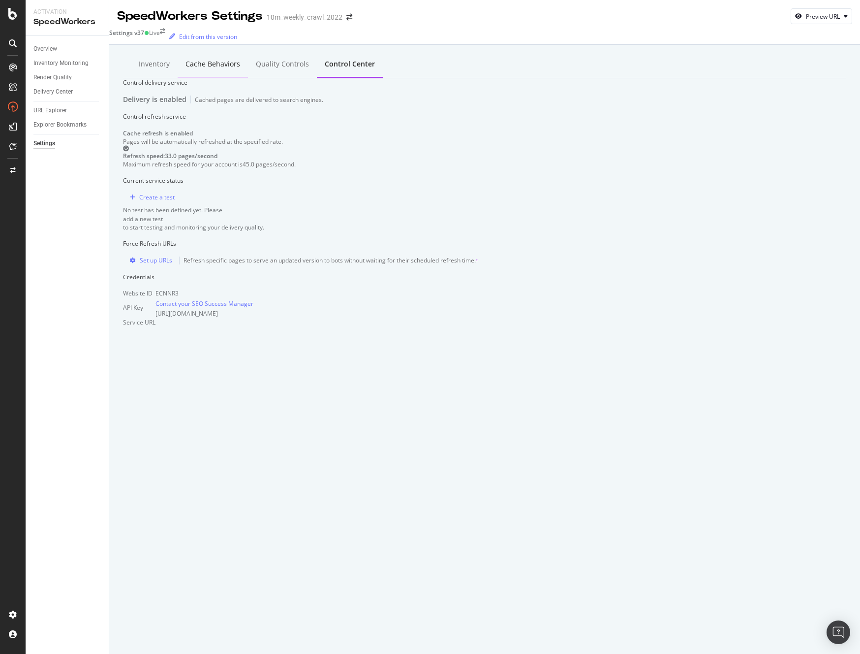
click at [195, 61] on div "Cache behaviors" at bounding box center [213, 64] width 55 height 10
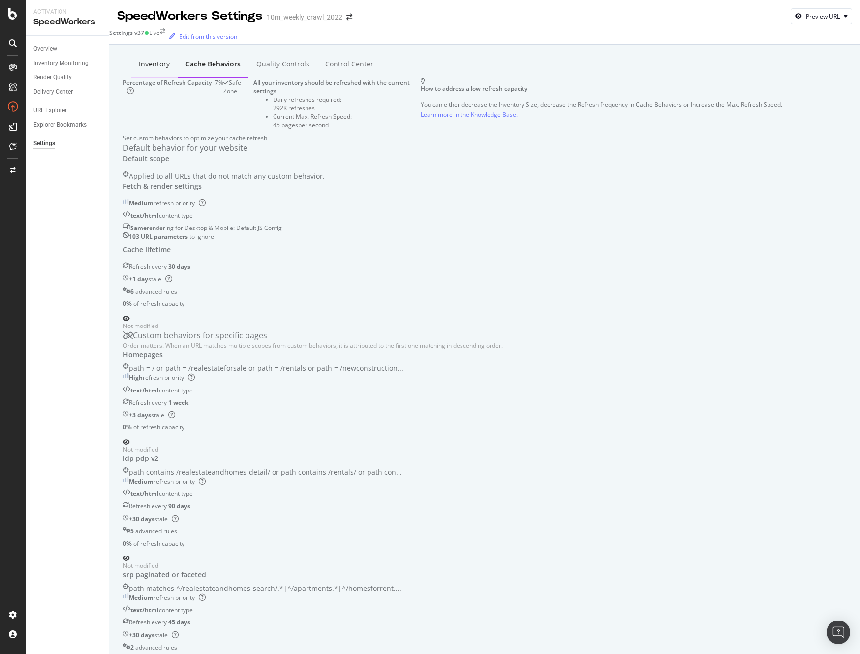
click at [144, 65] on div "Inventory" at bounding box center [154, 64] width 31 height 10
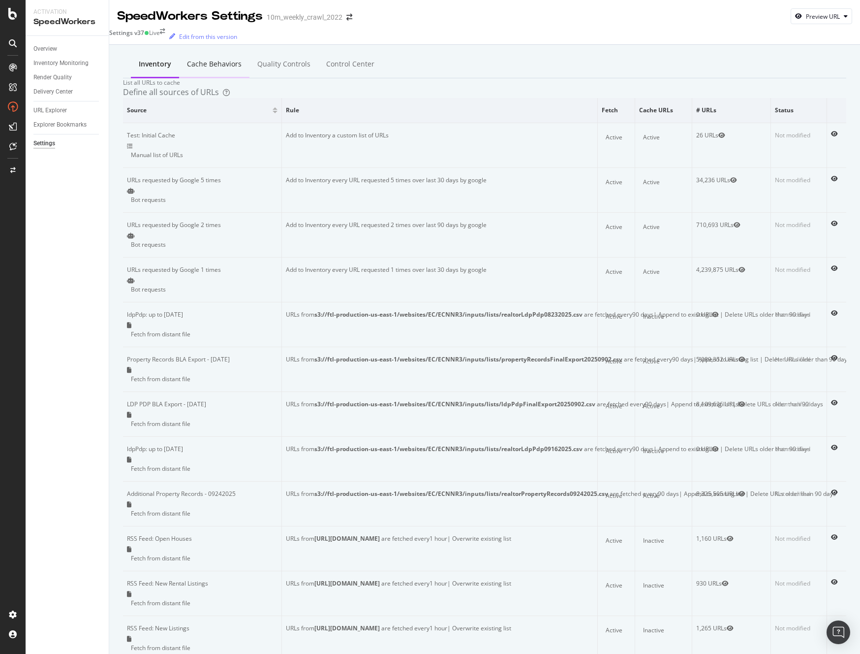
click at [199, 64] on div "Cache behaviors" at bounding box center [214, 64] width 55 height 10
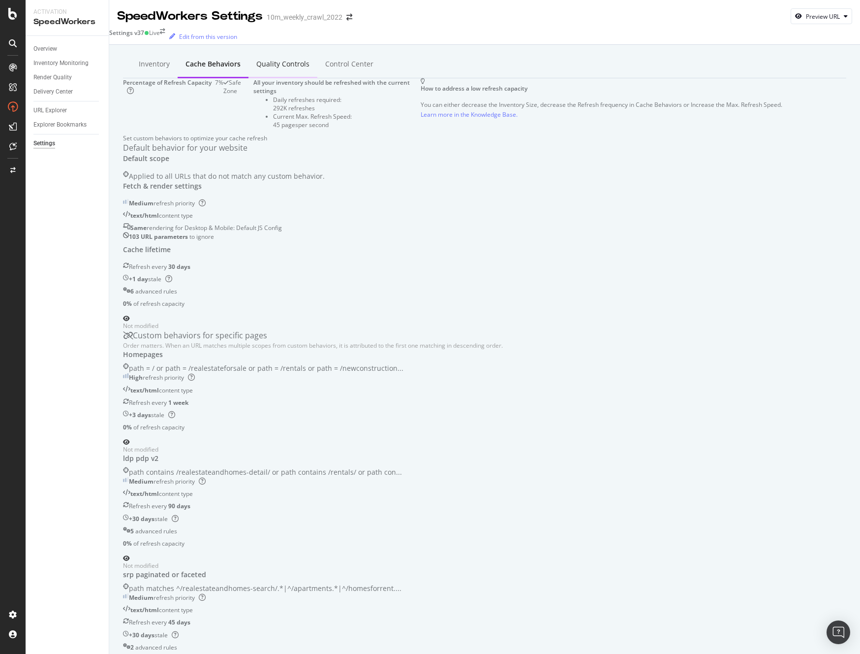
click at [277, 59] on div "Quality Controls" at bounding box center [282, 64] width 53 height 10
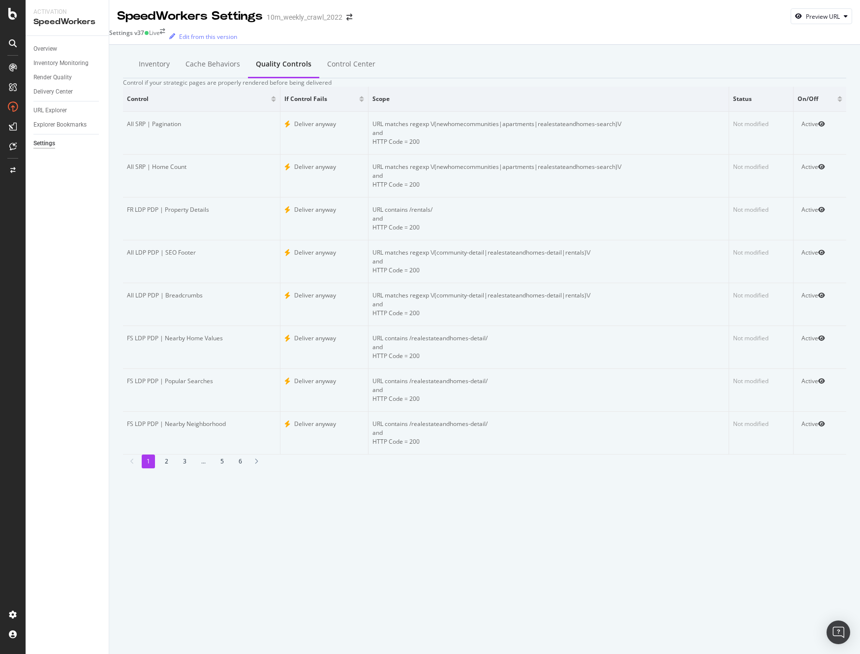
click at [247, 468] on li "6" at bounding box center [240, 460] width 13 height 13
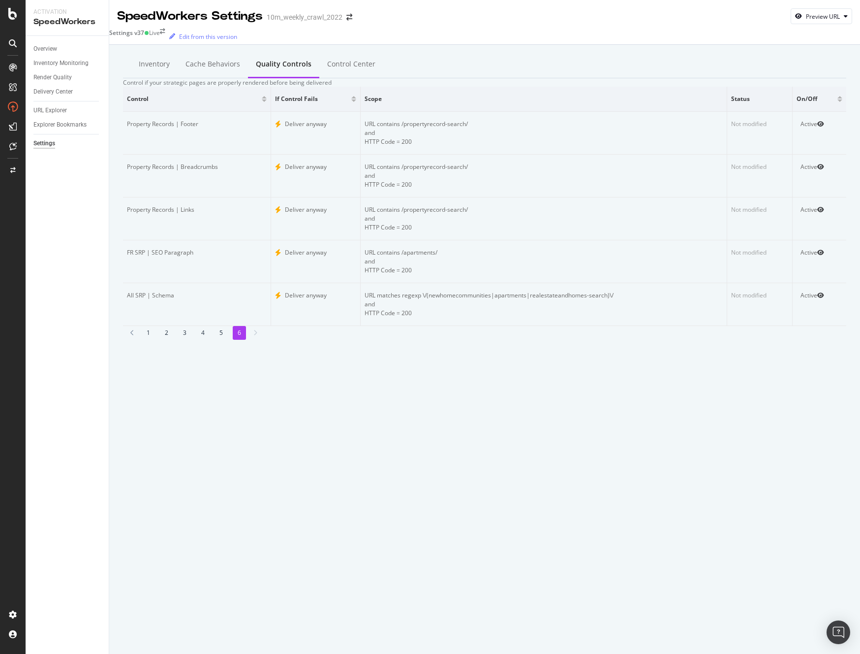
click at [228, 339] on li "5" at bounding box center [221, 332] width 13 height 13
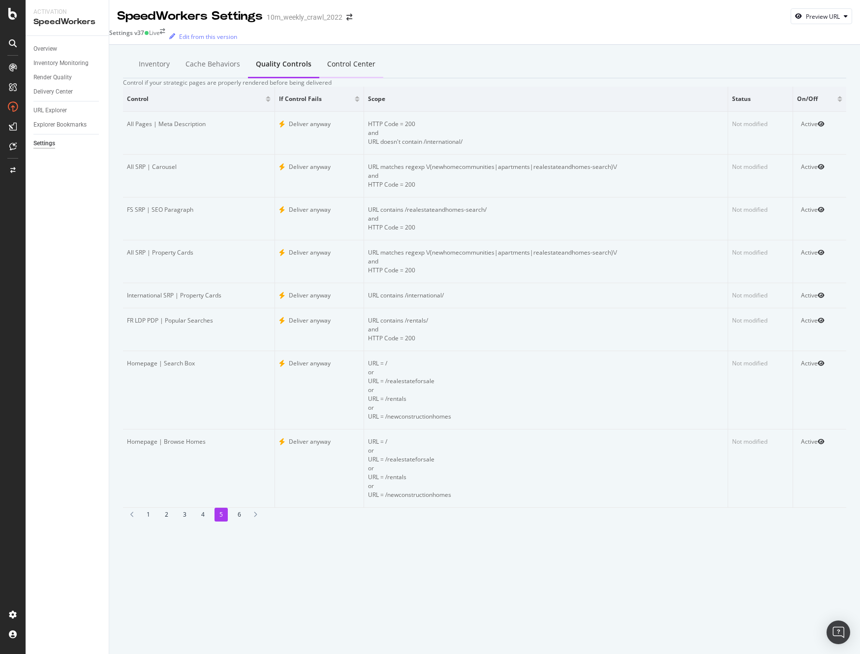
click at [330, 62] on div "Control Center" at bounding box center [351, 64] width 48 height 10
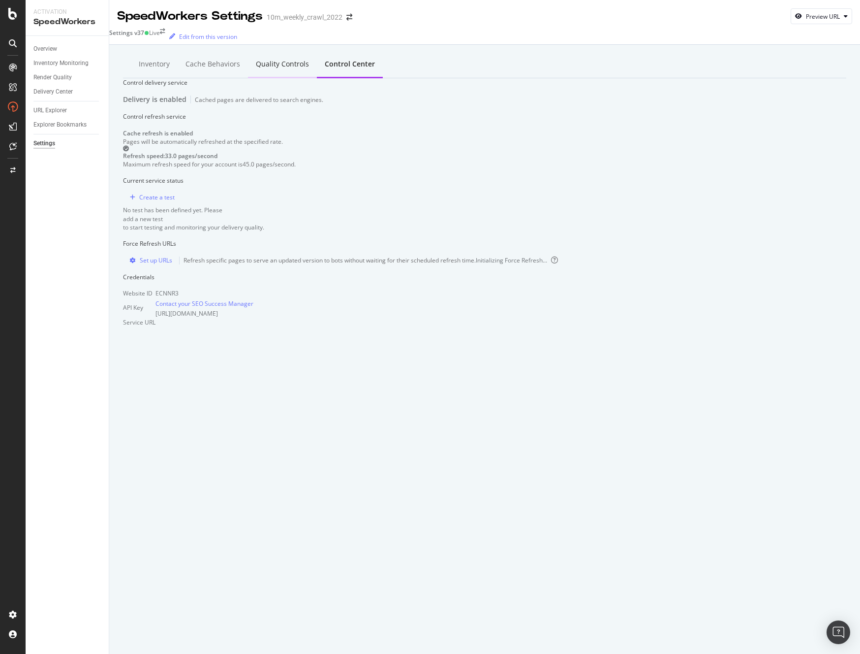
click at [256, 63] on div "Quality Controls" at bounding box center [282, 64] width 53 height 10
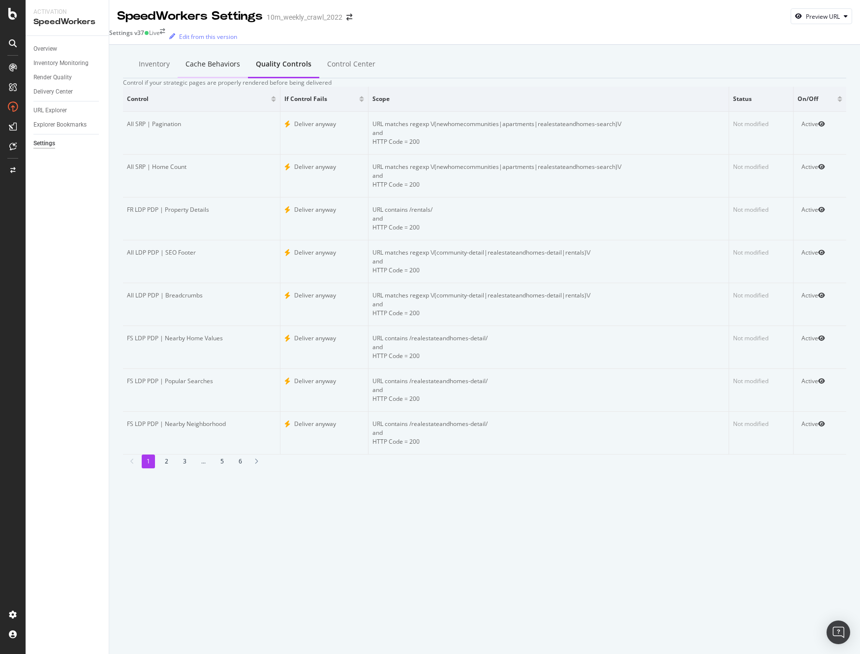
click at [186, 64] on div "Cache behaviors" at bounding box center [213, 64] width 55 height 10
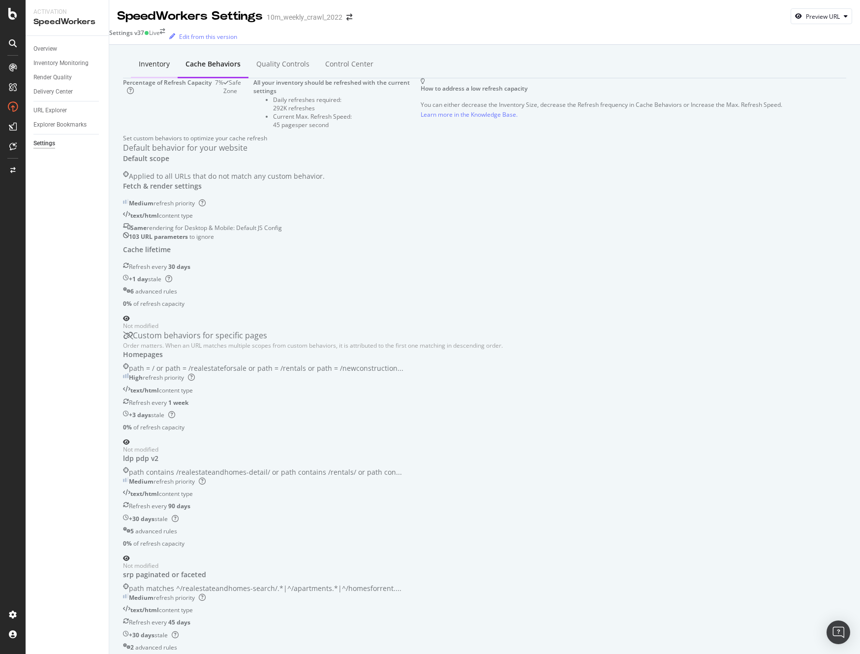
click at [139, 62] on div "Inventory" at bounding box center [154, 64] width 31 height 10
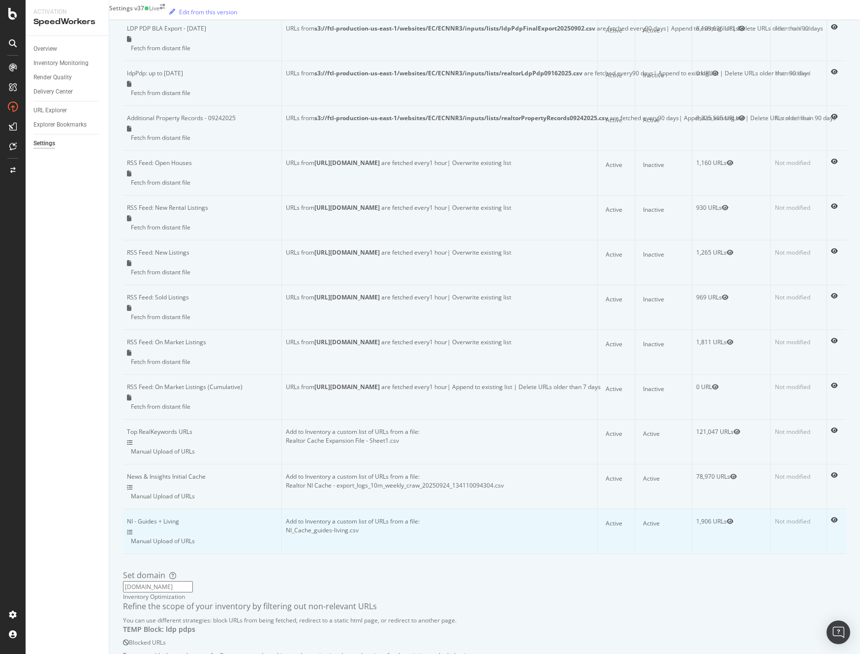
scroll to position [378, 0]
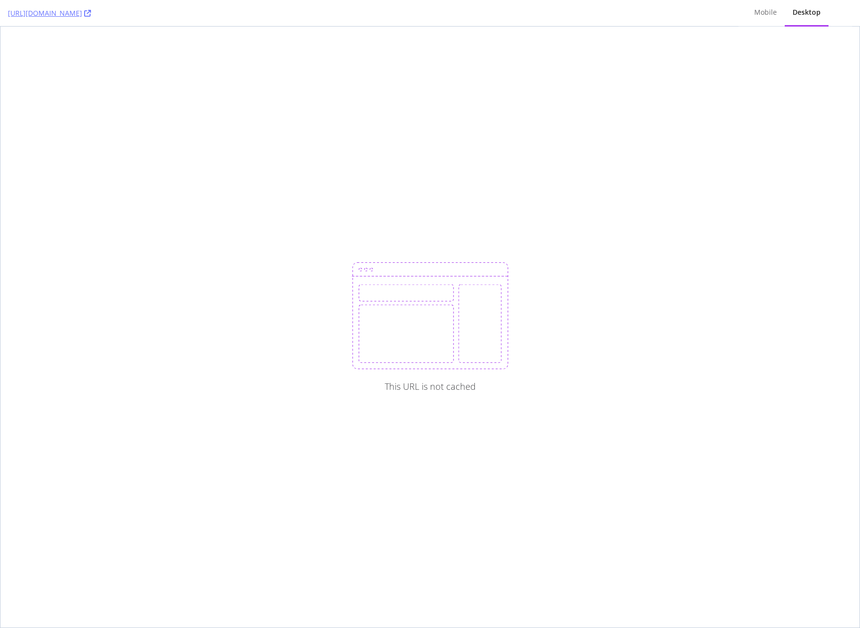
click at [363, 157] on div "This URL is not cached" at bounding box center [429, 327] width 859 height 601
click at [91, 16] on link "[URL][DOMAIN_NAME]" at bounding box center [49, 13] width 83 height 10
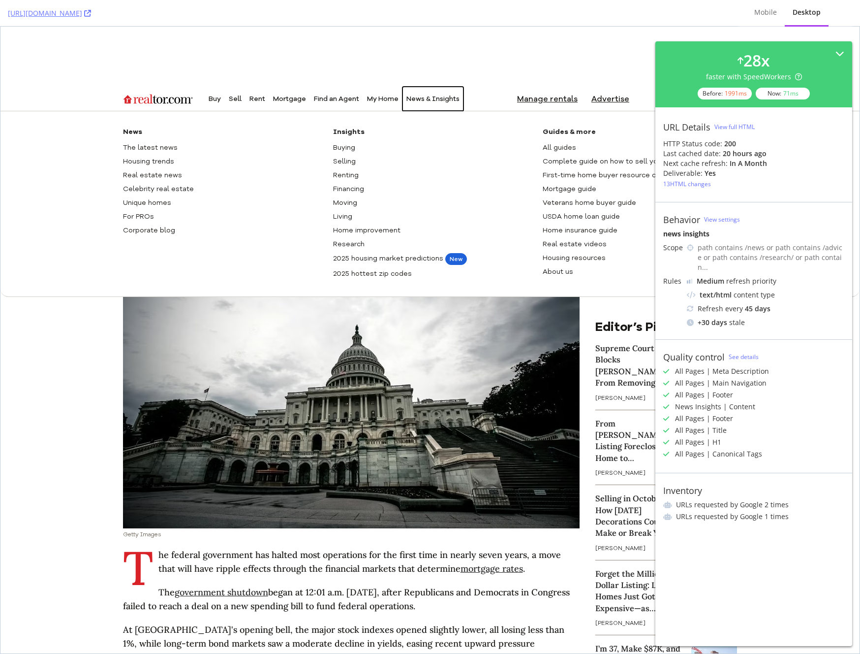
click at [438, 99] on div "News & Insights" at bounding box center [433, 99] width 53 height 25
